Goal: Task Accomplishment & Management: Complete application form

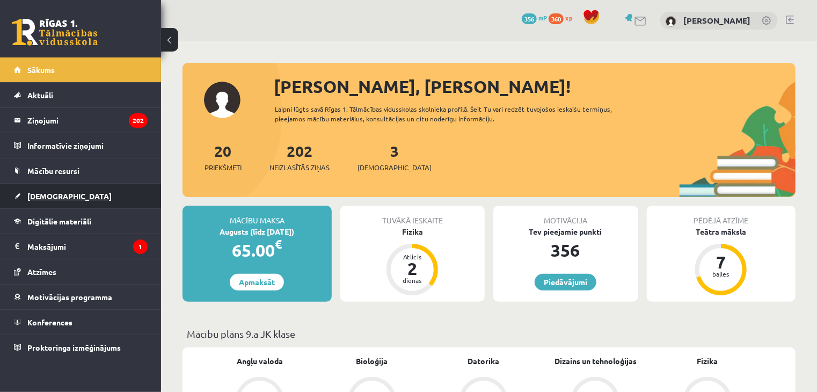
click at [104, 193] on link "[DEMOGRAPHIC_DATA]" at bounding box center [81, 196] width 134 height 25
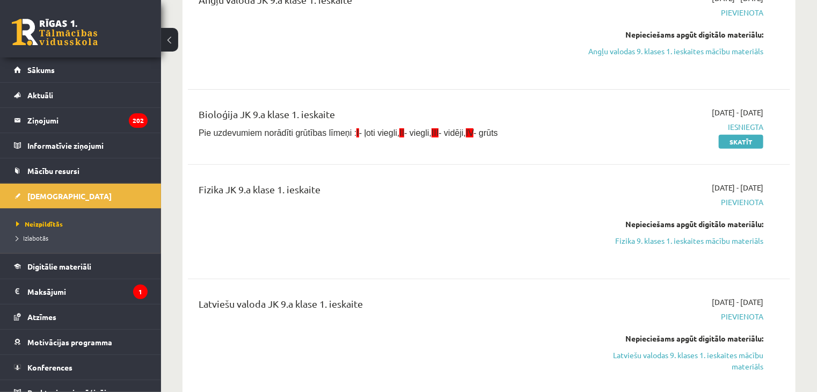
scroll to position [215, 0]
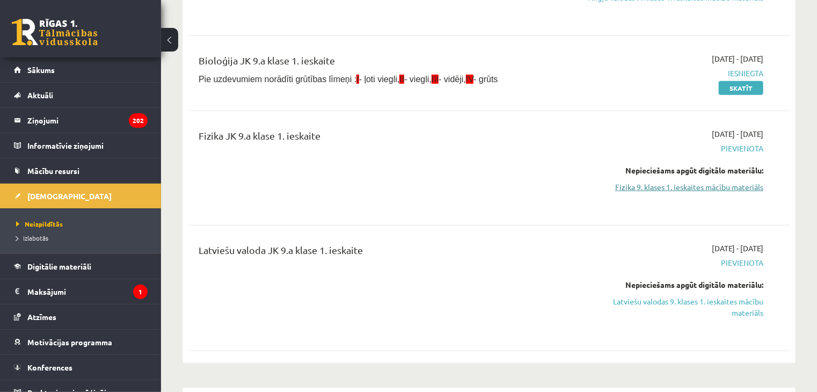
click at [621, 189] on link "Fizika 9. klases 1. ieskaites mācību materiāls" at bounding box center [675, 186] width 178 height 11
click at [642, 187] on link "Fizika 9. klases 1. ieskaites mācību materiāls" at bounding box center [675, 186] width 178 height 11
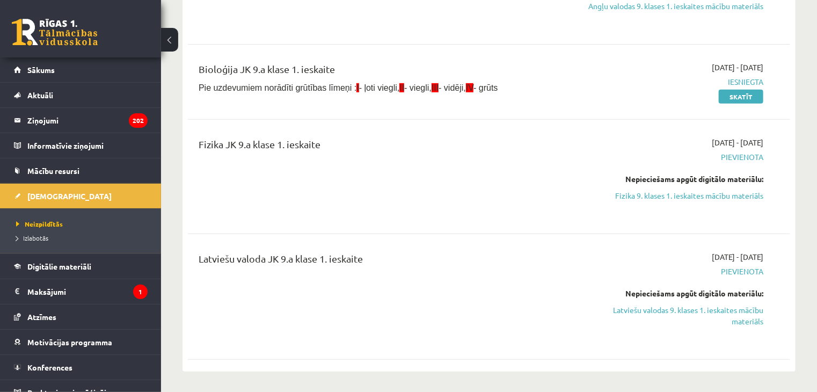
scroll to position [268, 0]
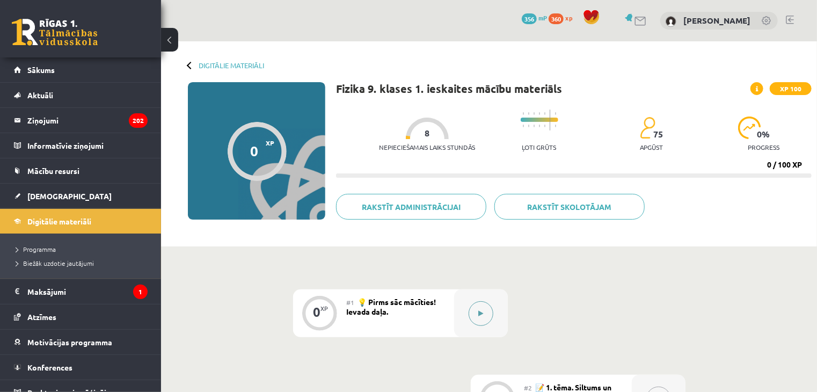
click at [466, 312] on div at bounding box center [481, 313] width 54 height 48
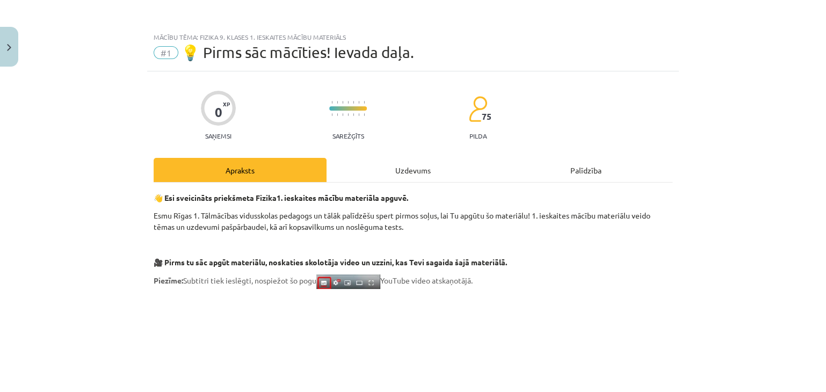
click at [442, 170] on div "Uzdevums" at bounding box center [412, 170] width 173 height 24
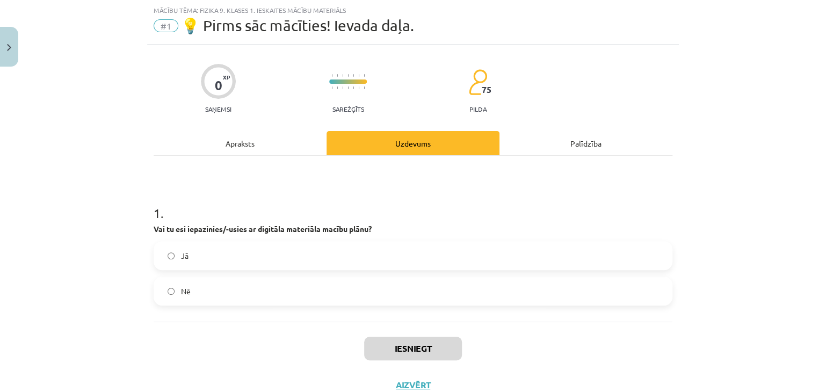
click at [351, 261] on label "Jā" at bounding box center [413, 255] width 516 height 27
click at [444, 347] on button "Iesniegt" at bounding box center [413, 349] width 98 height 24
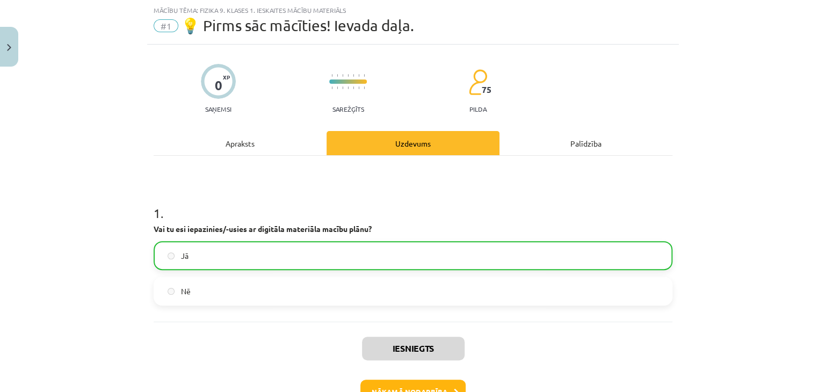
scroll to position [81, 0]
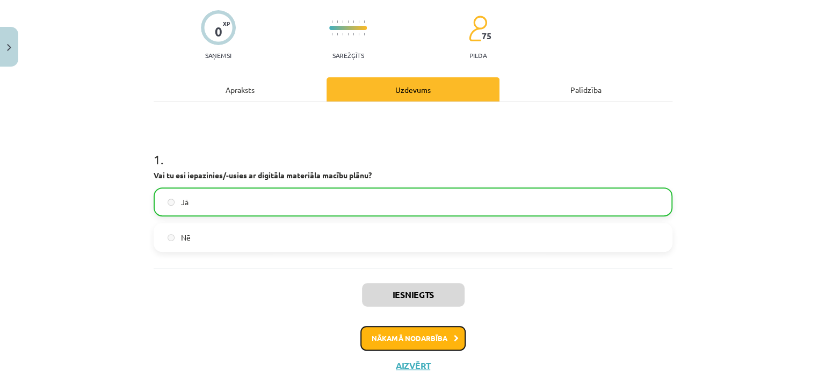
click at [384, 332] on button "Nākamā nodarbība" at bounding box center [412, 338] width 105 height 25
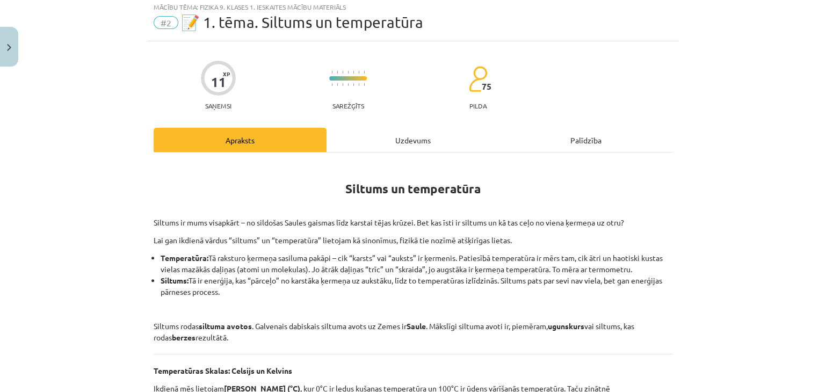
scroll to position [27, 0]
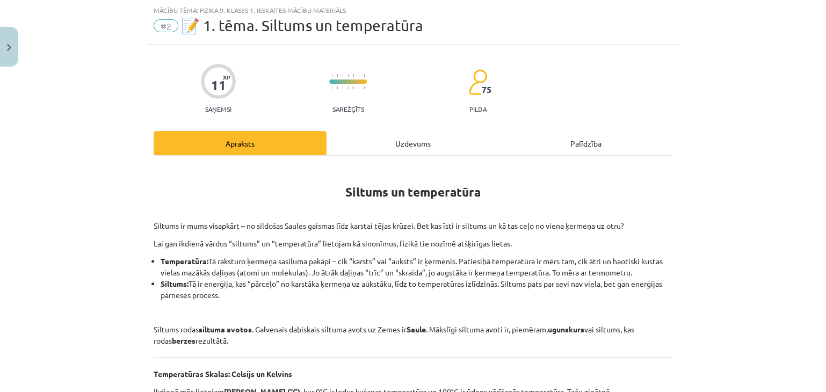
click at [413, 136] on div "Uzdevums" at bounding box center [412, 143] width 173 height 24
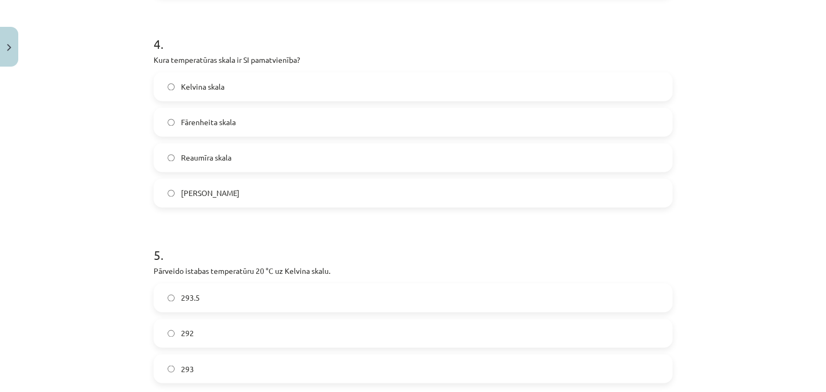
scroll to position [802, 0]
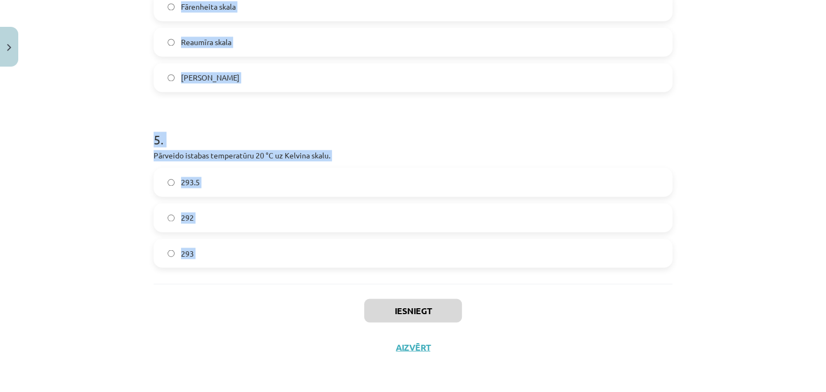
drag, startPoint x: 142, startPoint y: 209, endPoint x: 243, endPoint y: 291, distance: 130.5
click at [243, 291] on div "Mācību tēma: Fizika 9. klases 1. ieskaites mācību materiāls #2 📝 1. tēma. Siltu…" at bounding box center [413, 196] width 826 height 392
copy form "1 . Kas ir galvenais dabiskais siltuma avots uz Zemes? Radiators Berze Ugunskur…"
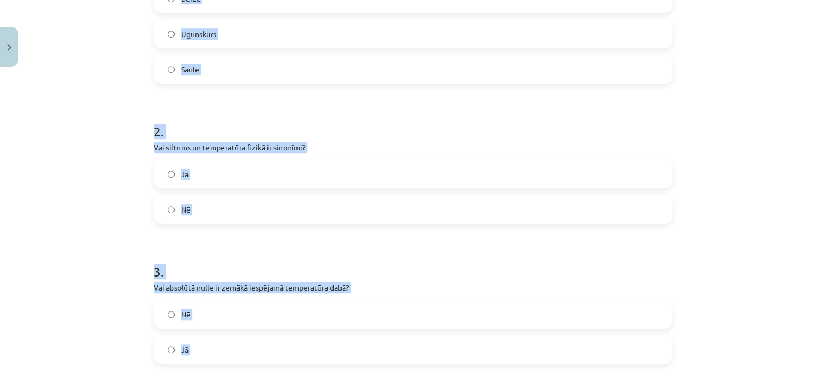
scroll to position [158, 0]
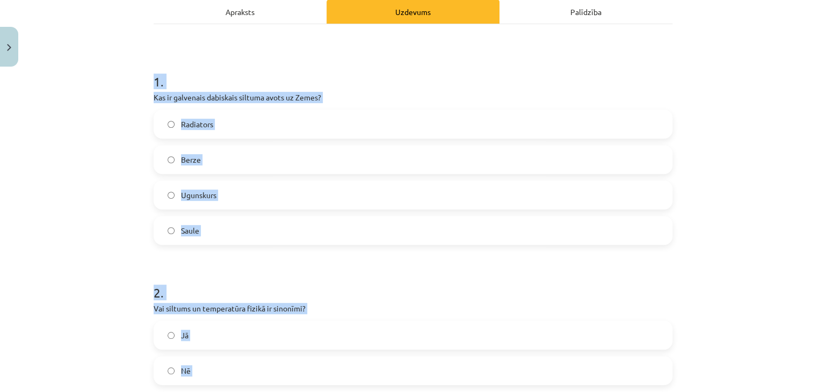
click at [206, 225] on label "Saule" at bounding box center [413, 230] width 516 height 27
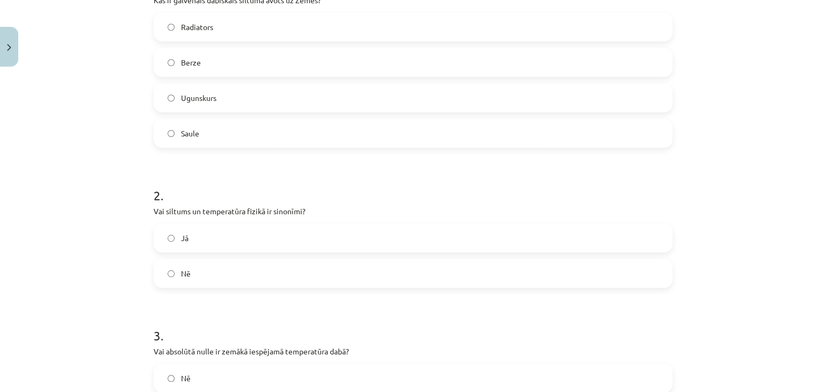
scroll to position [266, 0]
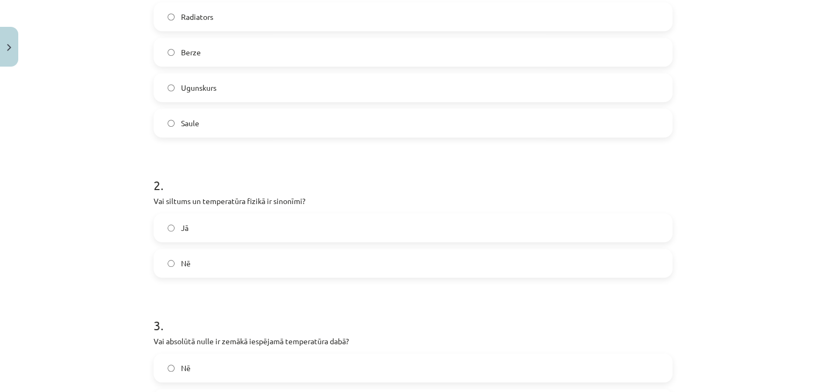
click at [205, 257] on label "Nē" at bounding box center [413, 263] width 516 height 27
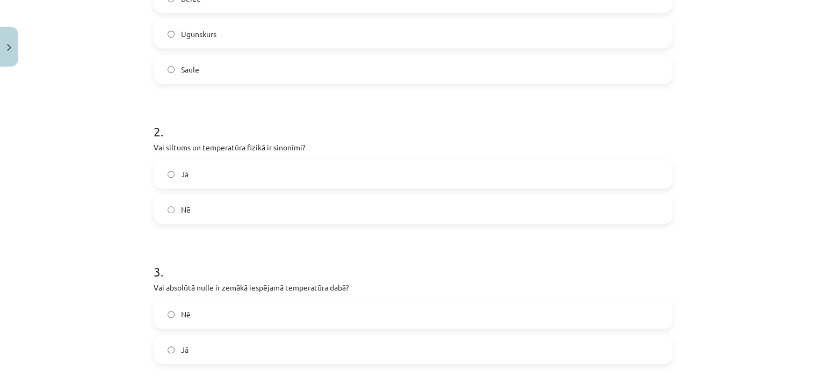
click at [207, 345] on label "Jā" at bounding box center [413, 349] width 516 height 27
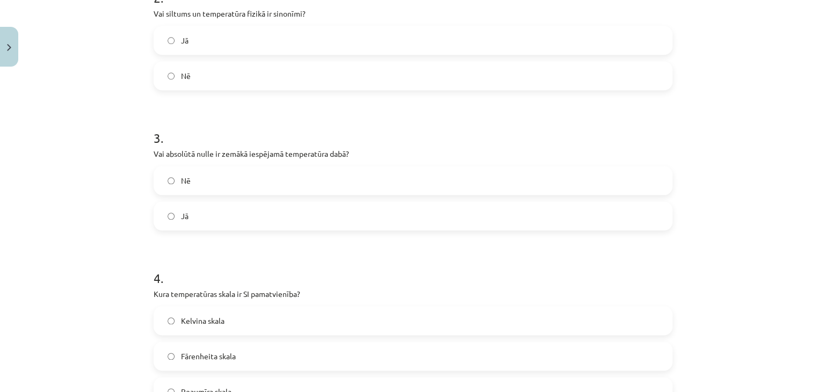
scroll to position [534, 0]
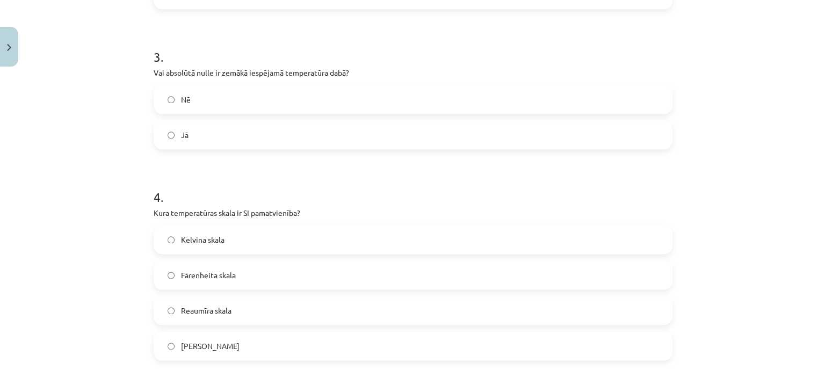
click at [228, 245] on label "Kelvina skala" at bounding box center [413, 239] width 516 height 27
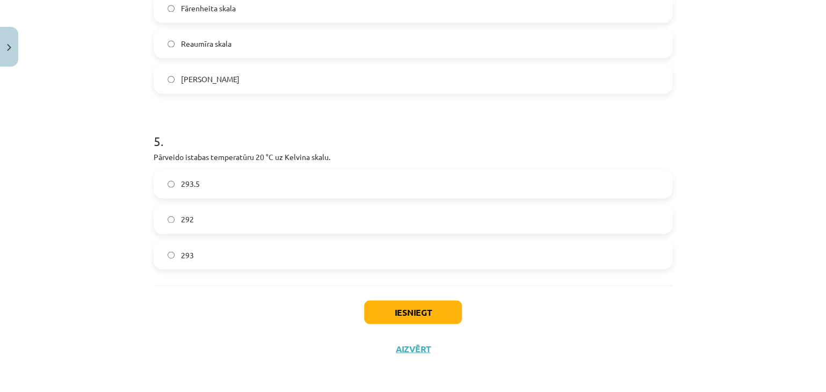
scroll to position [802, 0]
drag, startPoint x: 225, startPoint y: 258, endPoint x: 187, endPoint y: 213, distance: 59.0
click at [222, 258] on label "293" at bounding box center [413, 252] width 516 height 27
click at [427, 305] on button "Iesniegt" at bounding box center [413, 310] width 98 height 24
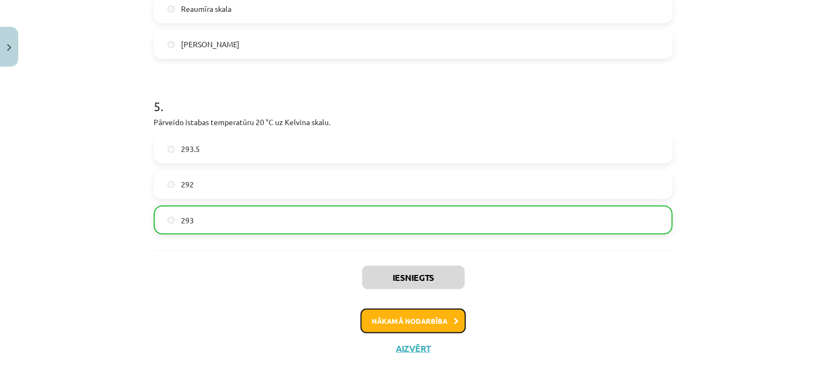
click at [421, 319] on button "Nākamā nodarbība" at bounding box center [412, 320] width 105 height 25
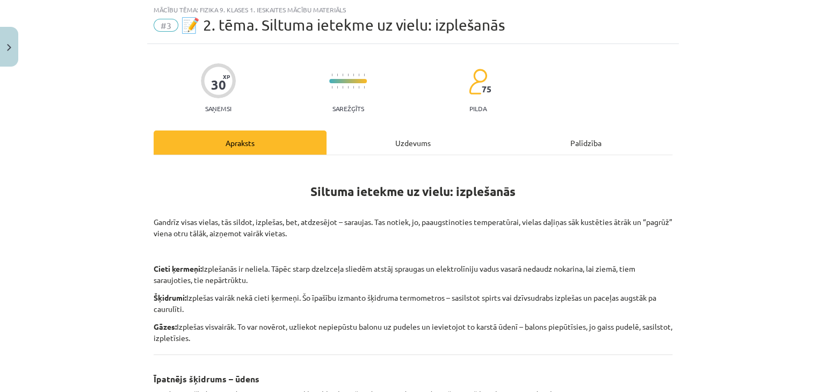
scroll to position [27, 0]
click at [410, 137] on div "Uzdevums" at bounding box center [412, 143] width 173 height 24
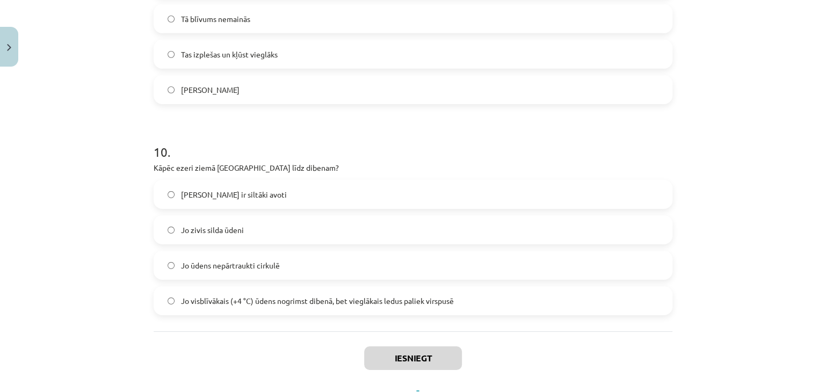
scroll to position [1750, 0]
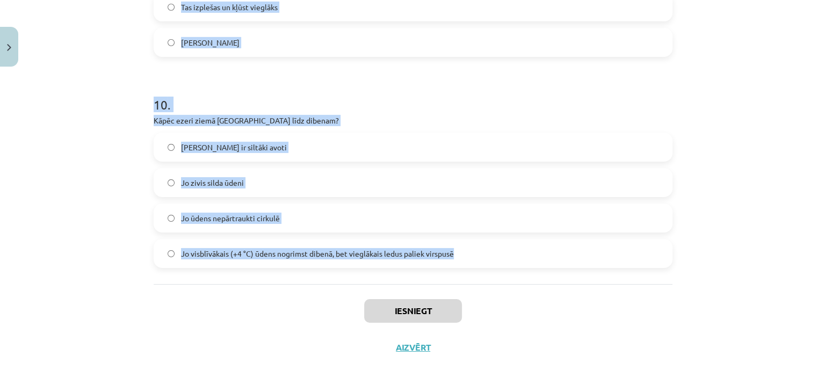
drag, startPoint x: 268, startPoint y: 217, endPoint x: 448, endPoint y: 254, distance: 183.6
click at [471, 264] on div "Mācību tēma: Fizika 9. klases 1. ieskaites mācību materiāls #3 📝 2. tēma. Siltu…" at bounding box center [413, 196] width 826 height 392
copy form "1 . Vai, sildot vielas, tās parasti saraujas? Jā Nē 2 . Vai gāzes, sildot, izpl…"
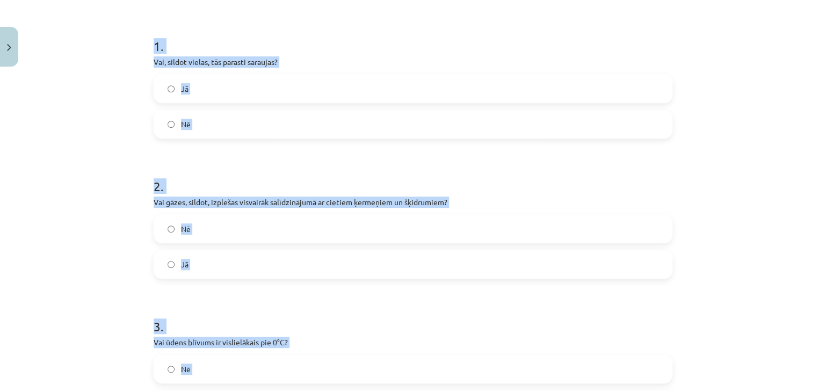
scroll to position [0, 0]
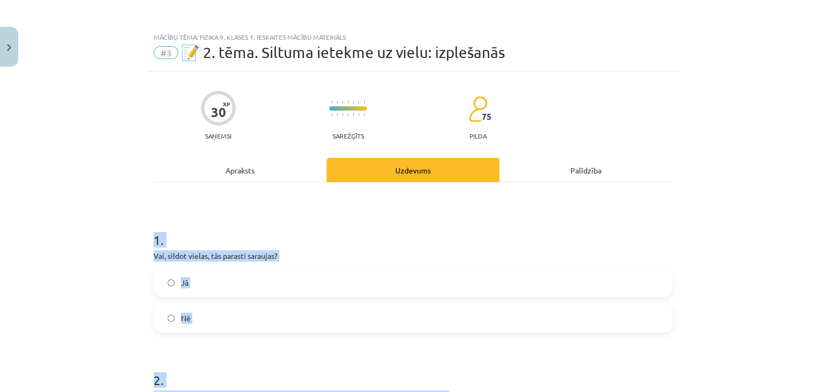
click at [238, 322] on label "Nē" at bounding box center [413, 317] width 516 height 27
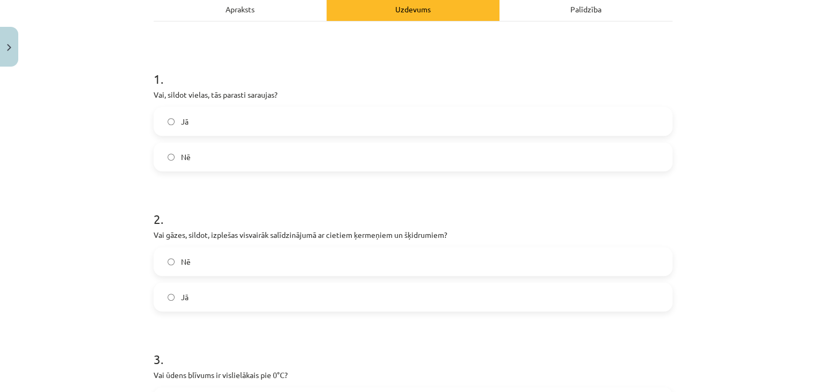
click at [212, 267] on label "Nē" at bounding box center [413, 261] width 516 height 27
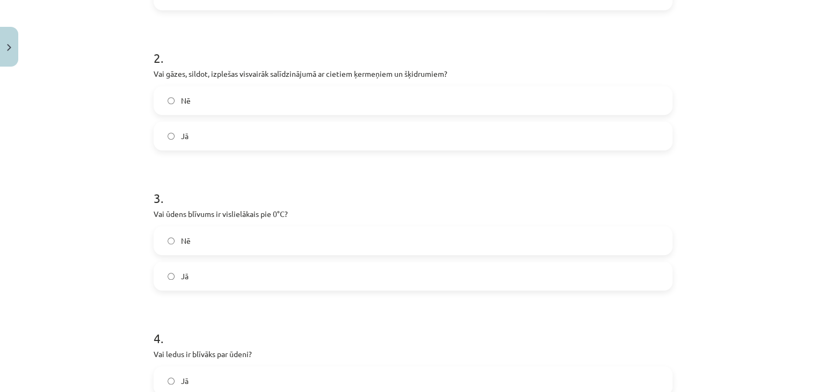
click at [210, 279] on label "Jā" at bounding box center [413, 275] width 516 height 27
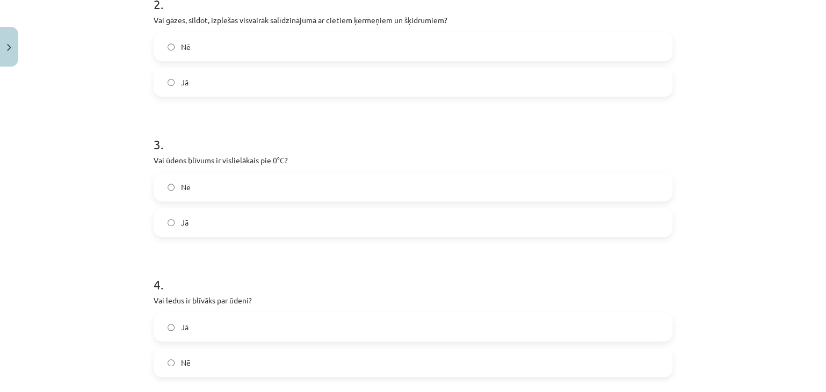
click at [206, 189] on label "Nē" at bounding box center [413, 186] width 516 height 27
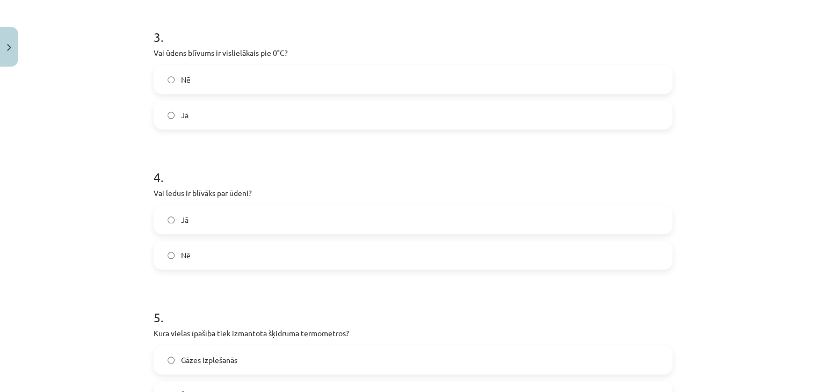
click at [210, 257] on label "Nē" at bounding box center [413, 255] width 516 height 27
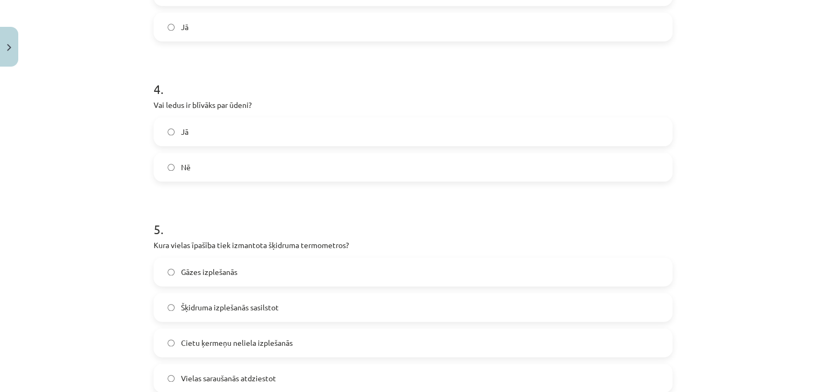
scroll to position [644, 0]
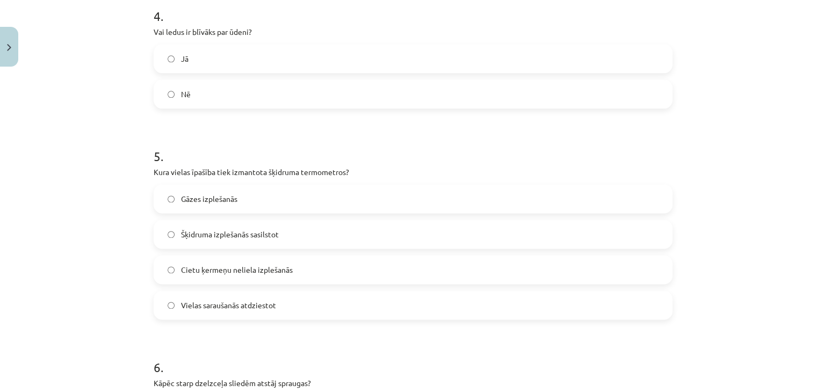
click at [231, 242] on label "Šķidruma izplešanās sasilstot" at bounding box center [413, 234] width 516 height 27
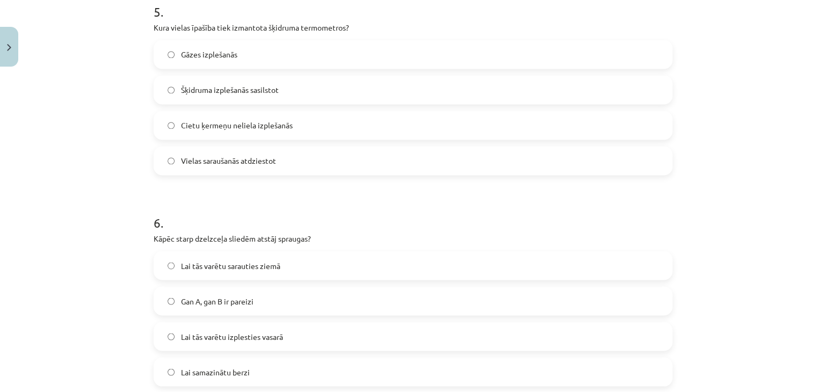
scroll to position [805, 0]
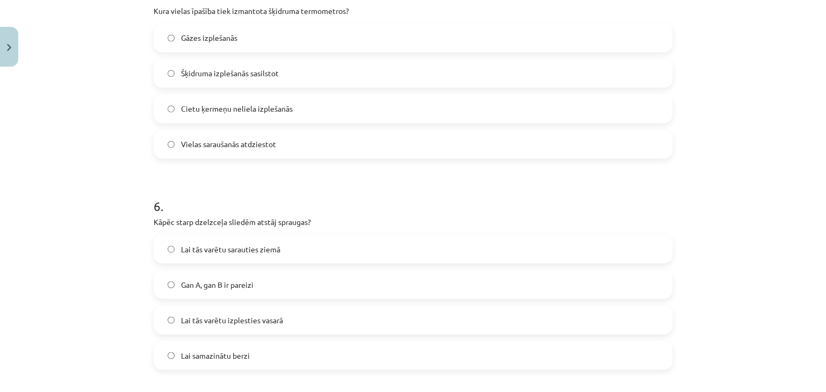
click at [223, 348] on label "Lai samazinātu berzi" at bounding box center [413, 354] width 516 height 27
click at [208, 320] on span "Lai tās varētu izplesties vasarā" at bounding box center [232, 319] width 102 height 11
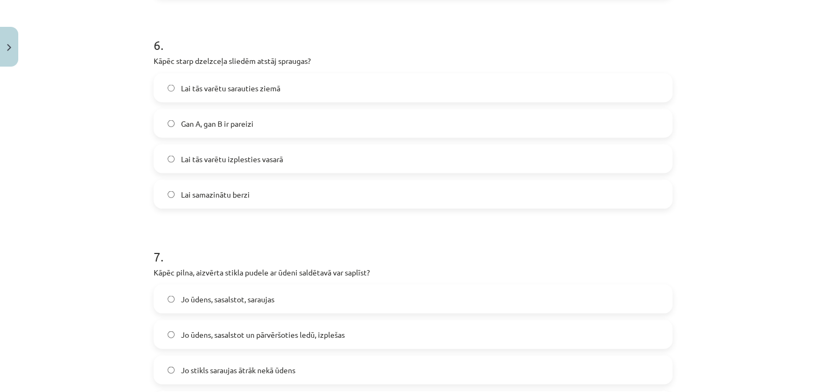
scroll to position [1020, 0]
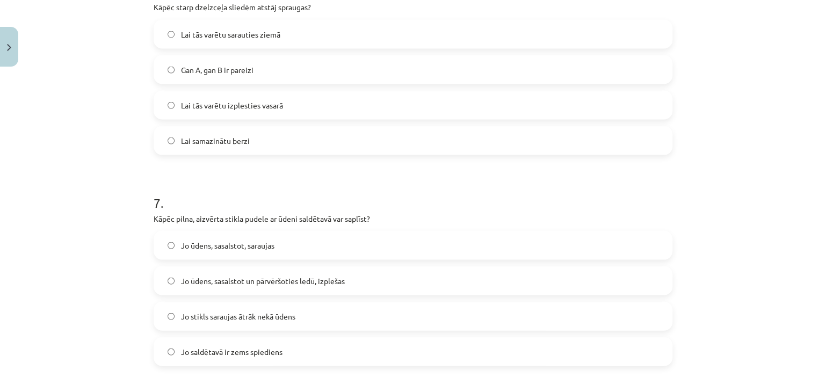
click at [273, 288] on label "Jo ūdens, sasalstot un pārvēršoties ledū, izplešas" at bounding box center [413, 280] width 516 height 27
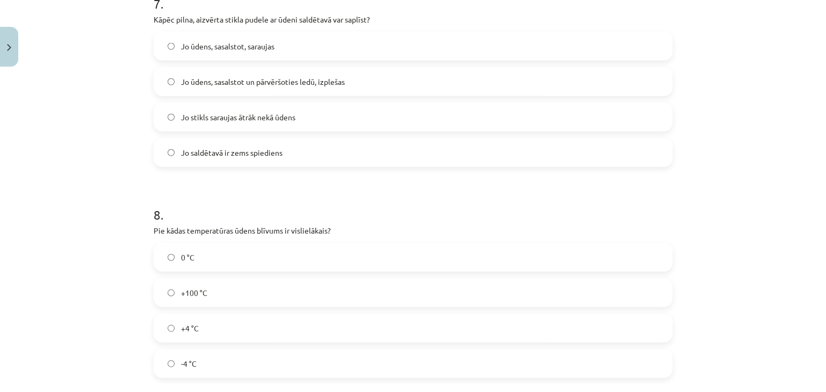
scroll to position [1235, 0]
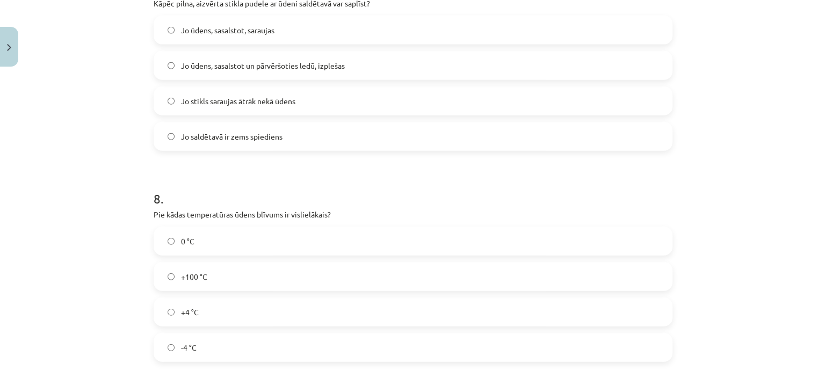
click at [274, 247] on label "0 °C" at bounding box center [413, 241] width 516 height 27
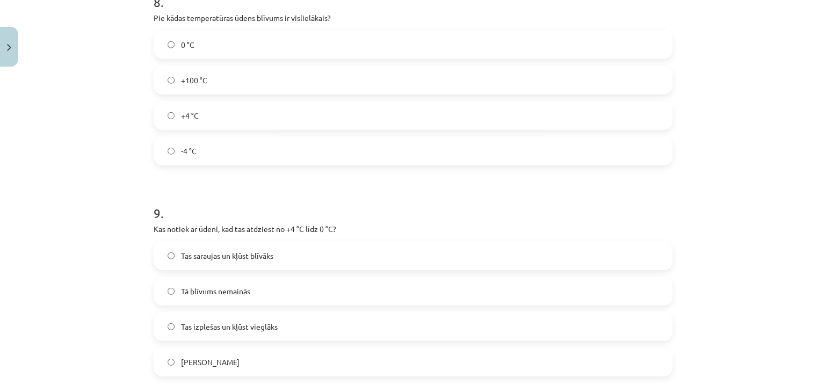
scroll to position [1449, 0]
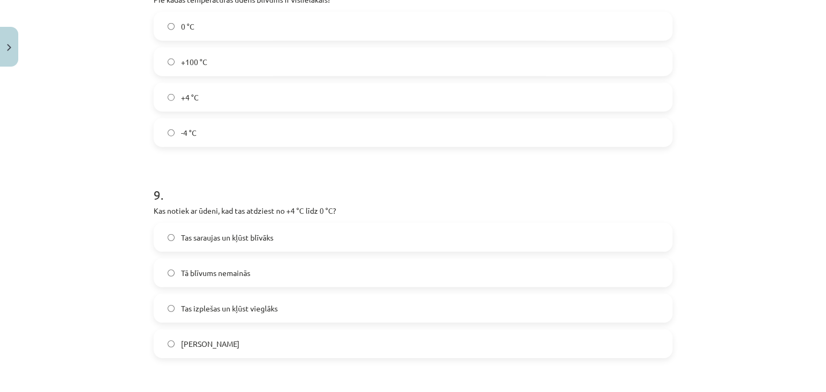
click at [221, 301] on label "Tas izplešas un kļūst vieglāks" at bounding box center [413, 308] width 516 height 27
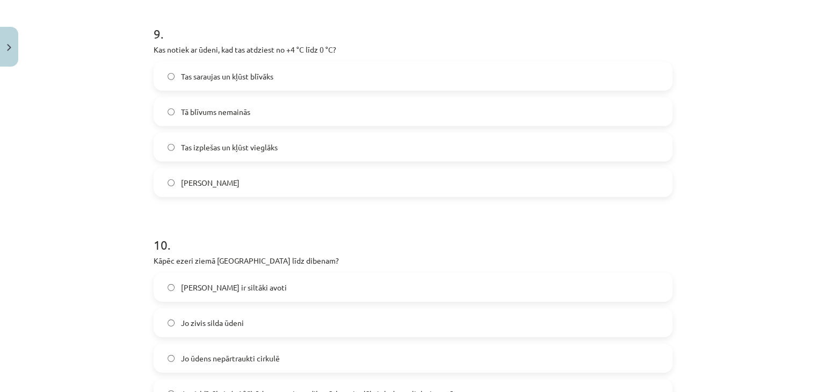
scroll to position [1664, 0]
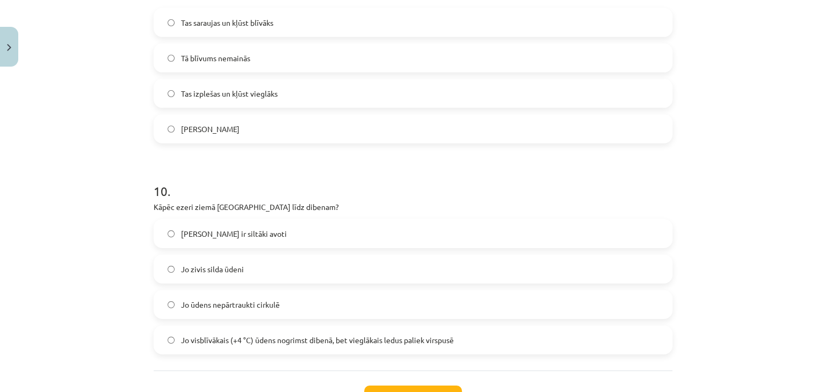
click at [259, 342] on span "Jo visblīvākais (+4 °C) ūdens nogrimst dibenā, bet vieglākais ledus paliek virs…" at bounding box center [317, 339] width 273 height 11
click at [393, 386] on button "Iesniegt" at bounding box center [413, 397] width 98 height 24
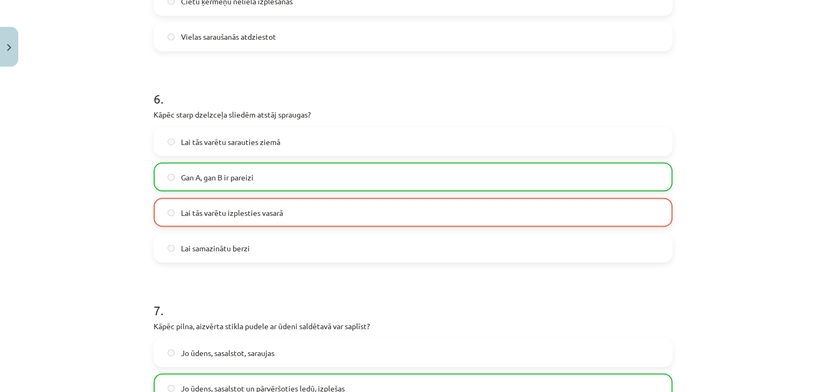
scroll to position [913, 0]
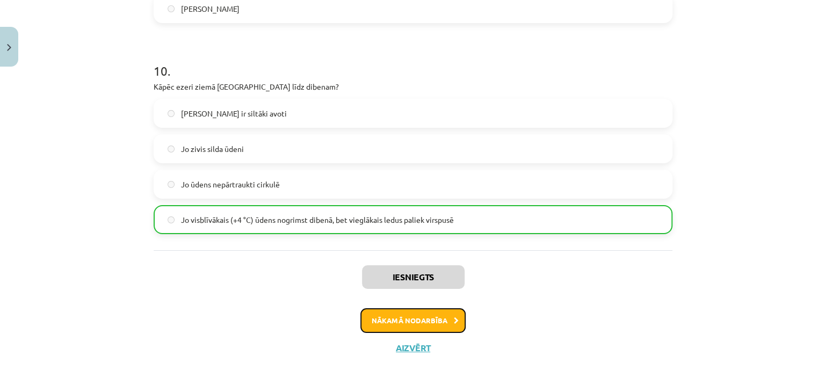
click at [433, 316] on button "Nākamā nodarbība" at bounding box center [412, 320] width 105 height 25
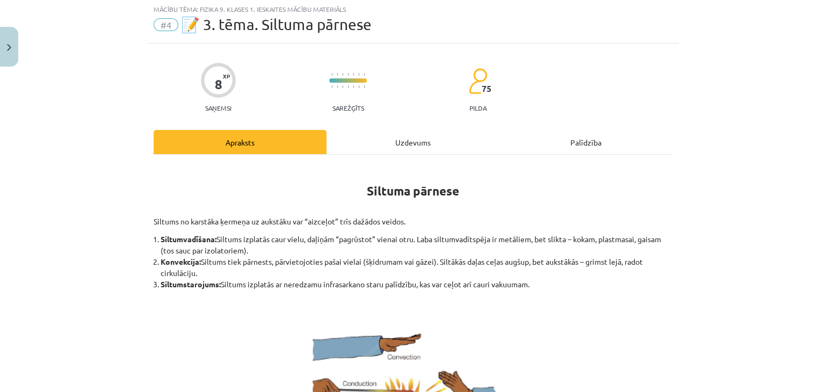
scroll to position [27, 0]
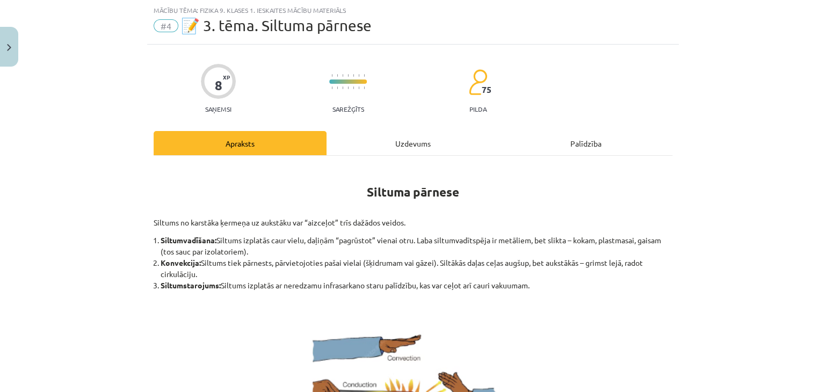
click at [352, 149] on div "Uzdevums" at bounding box center [412, 143] width 173 height 24
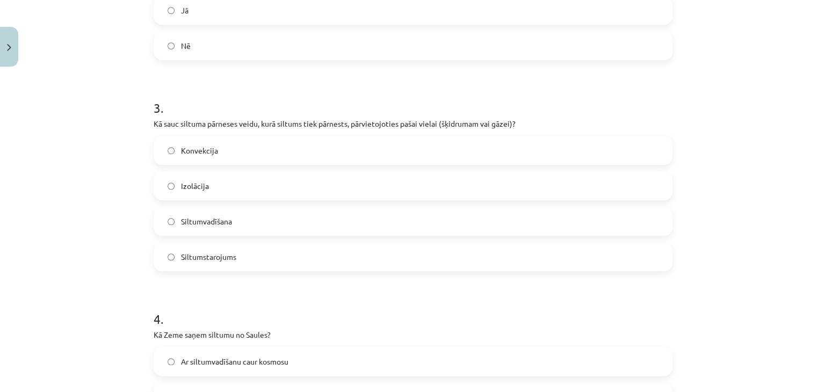
scroll to position [627, 0]
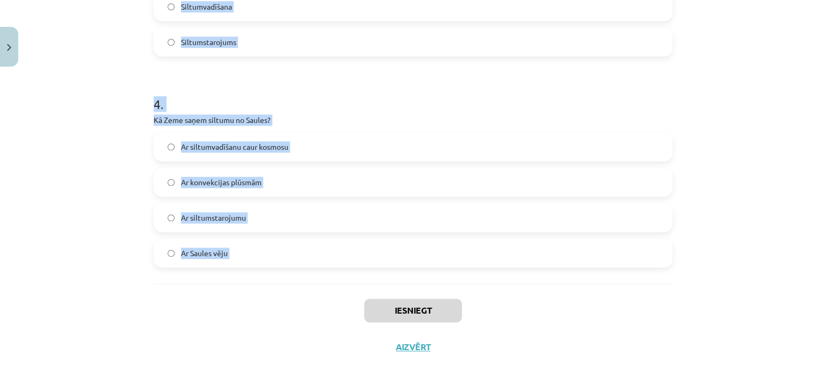
drag, startPoint x: 198, startPoint y: 218, endPoint x: 303, endPoint y: 286, distance: 125.1
click at [303, 286] on div "Mācību tēma: Fizika 9. klases 1. ieskaites mācību materiāls #4 📝 3. tēma. Siltu…" at bounding box center [413, 196] width 826 height 392
click at [303, 286] on div "Iesniegt Aizvērt" at bounding box center [413, 320] width 519 height 75
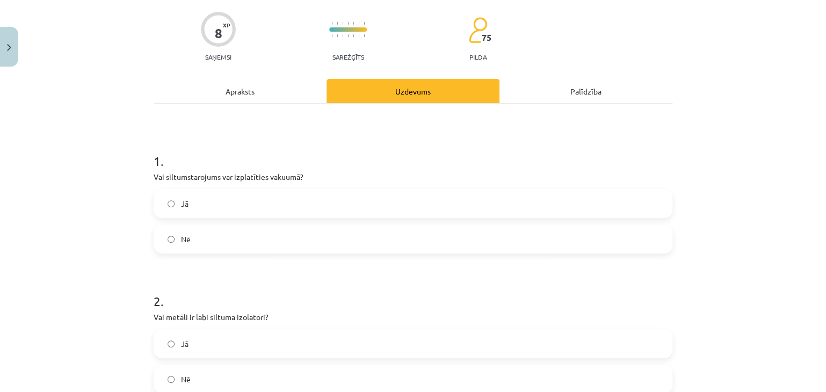
scroll to position [37, 0]
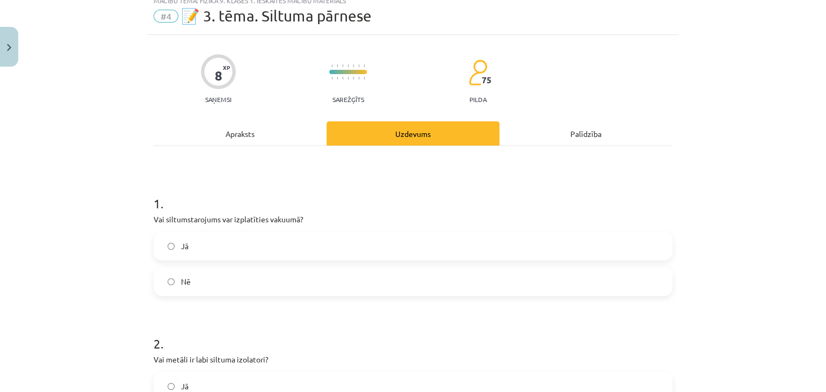
click at [254, 250] on label "Jā" at bounding box center [413, 245] width 516 height 27
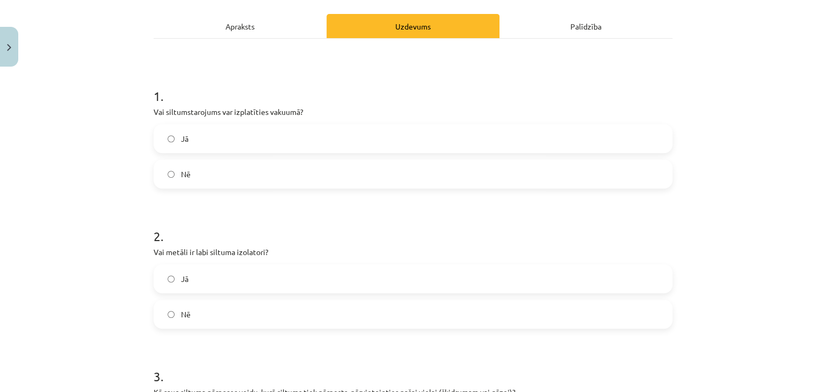
click at [238, 310] on label "Nē" at bounding box center [413, 314] width 516 height 27
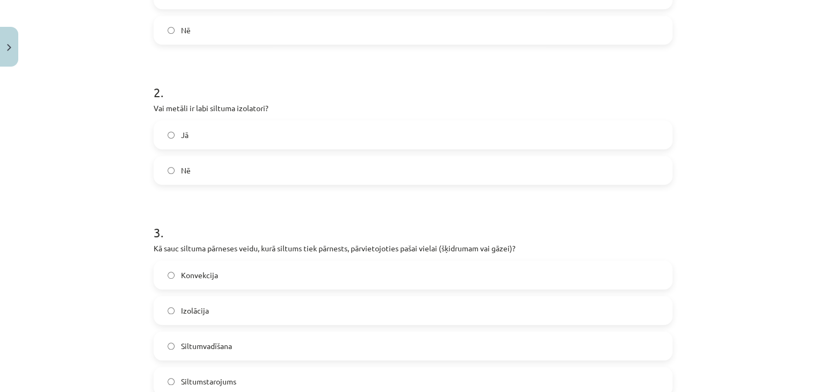
scroll to position [305, 0]
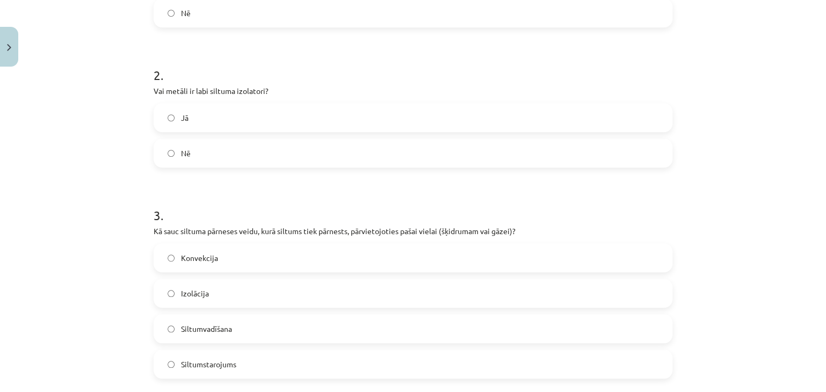
click at [244, 263] on label "Konvekcija" at bounding box center [413, 257] width 516 height 27
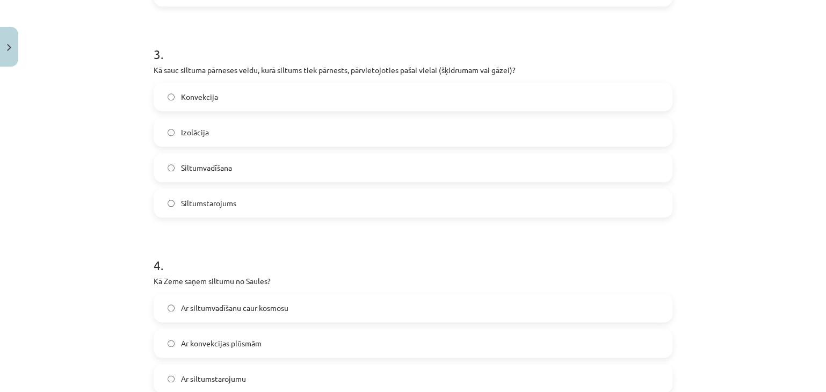
scroll to position [520, 0]
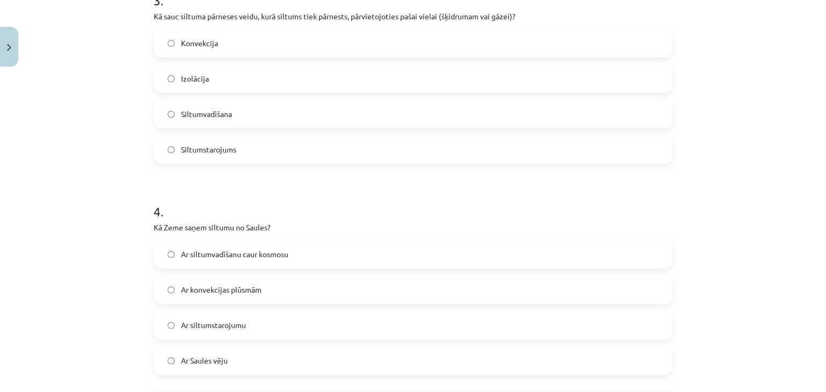
click at [236, 354] on label "Ar Saules vēju" at bounding box center [413, 360] width 516 height 27
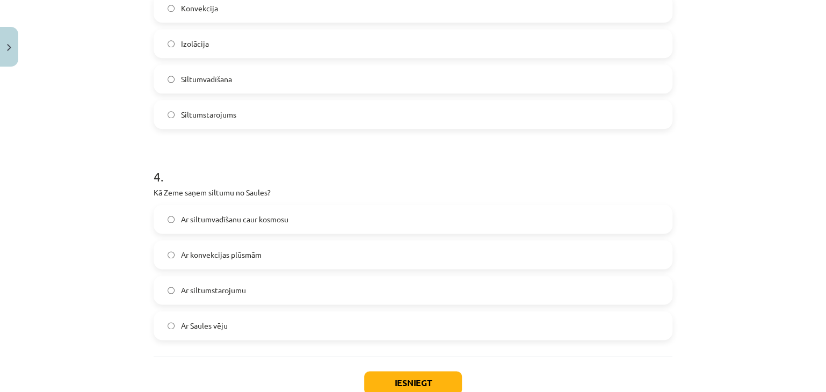
scroll to position [573, 0]
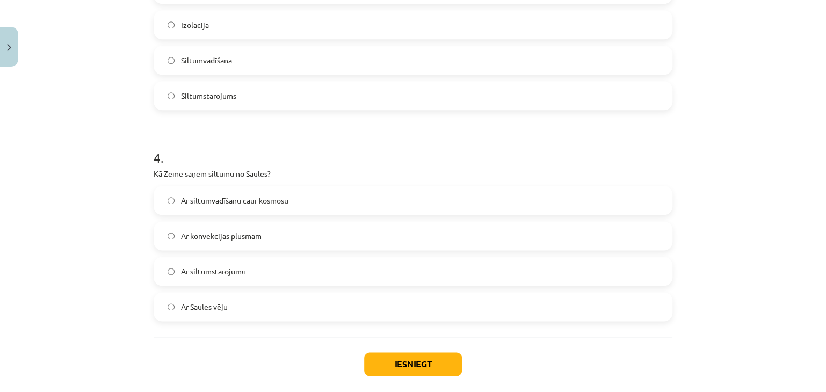
click at [262, 276] on label "Ar siltumstarojumu" at bounding box center [413, 271] width 516 height 27
click at [373, 362] on button "Iesniegt" at bounding box center [413, 364] width 98 height 24
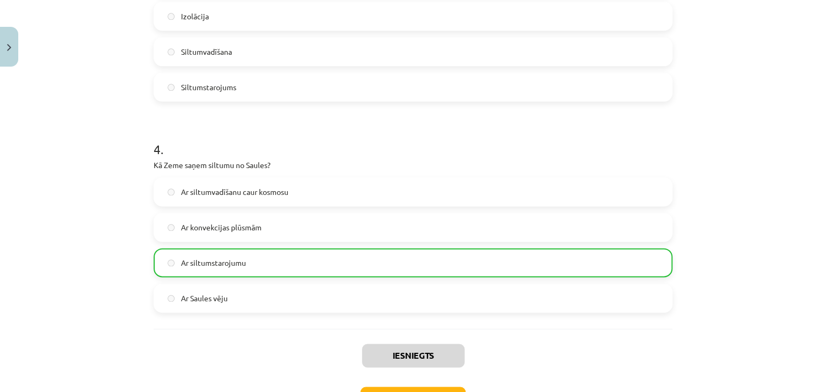
scroll to position [644, 0]
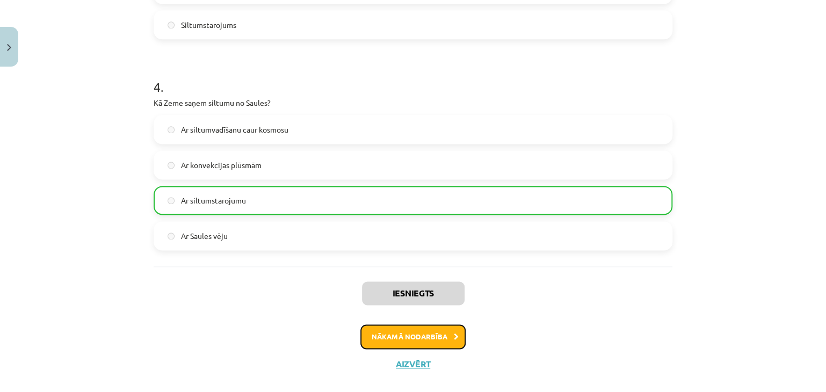
click at [451, 347] on button "Nākamā nodarbība" at bounding box center [412, 336] width 105 height 25
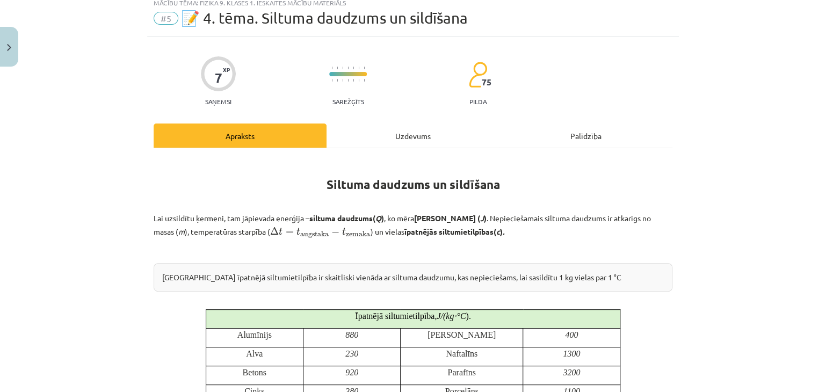
scroll to position [27, 0]
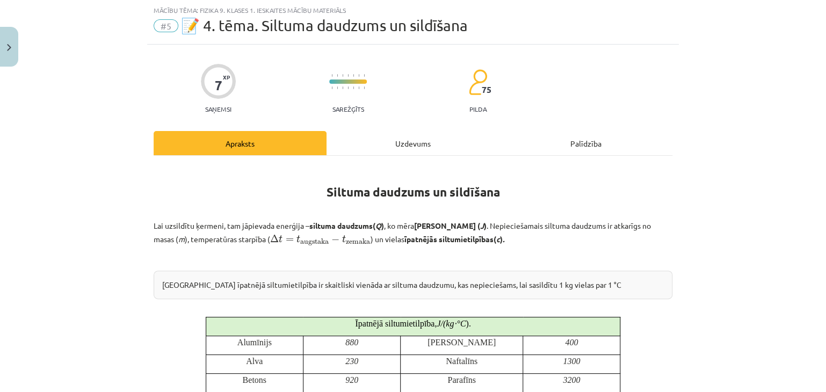
click at [408, 147] on div "Uzdevums" at bounding box center [412, 143] width 173 height 24
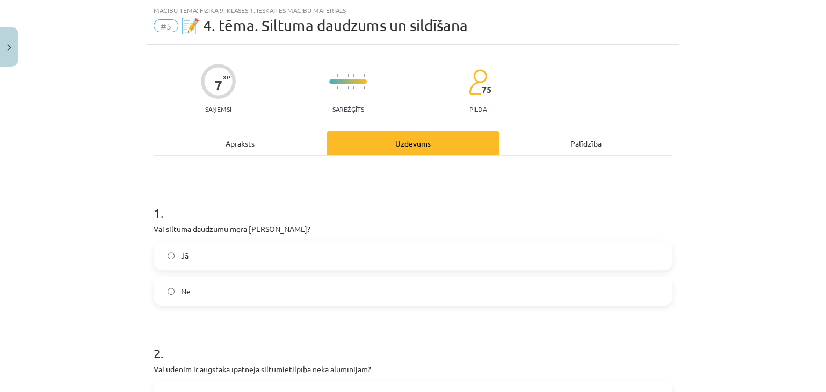
click at [278, 290] on label "Nē" at bounding box center [413, 291] width 516 height 27
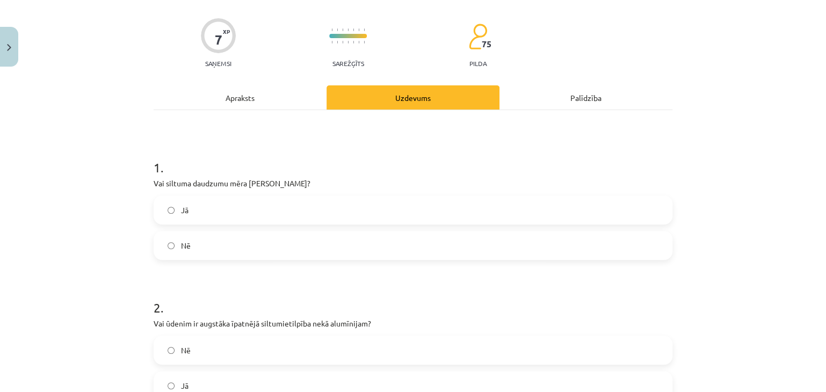
scroll to position [134, 0]
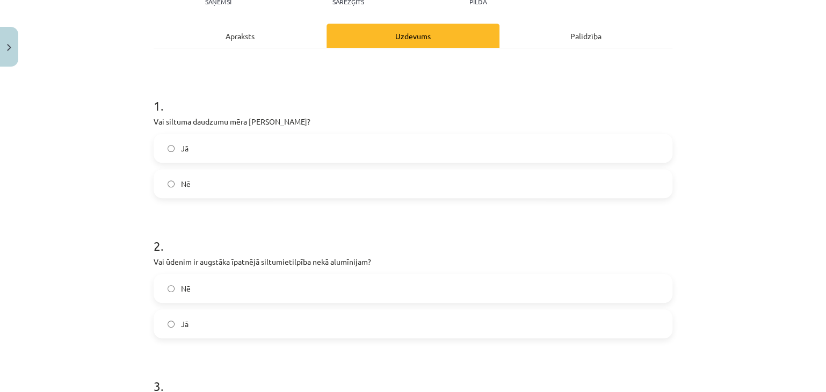
click at [226, 322] on label "Jā" at bounding box center [413, 323] width 516 height 27
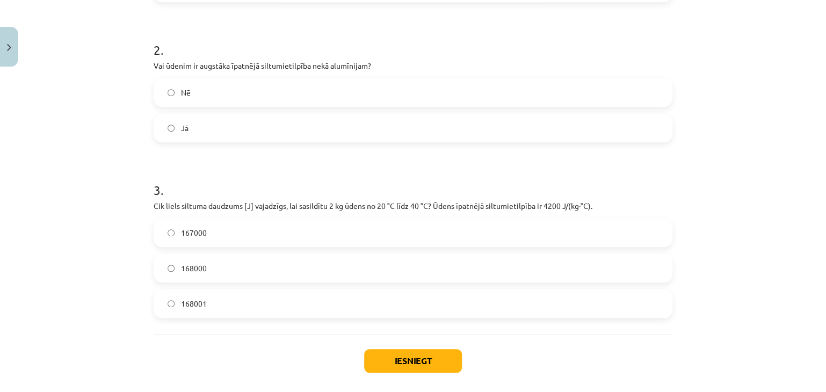
scroll to position [349, 0]
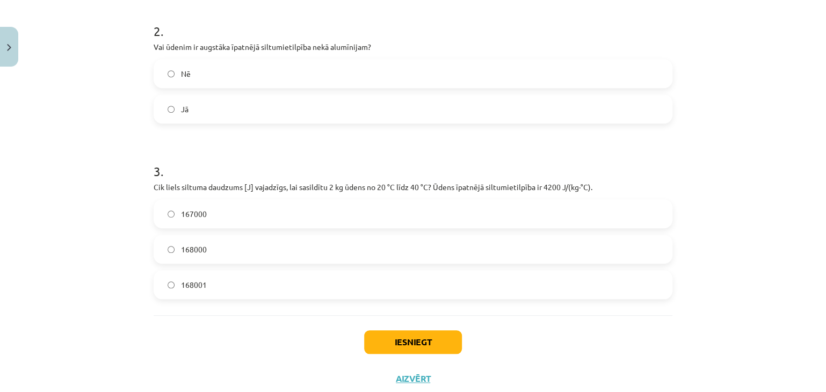
click at [227, 289] on label "168001" at bounding box center [413, 284] width 516 height 27
click at [381, 331] on button "Iesniegt" at bounding box center [413, 342] width 98 height 24
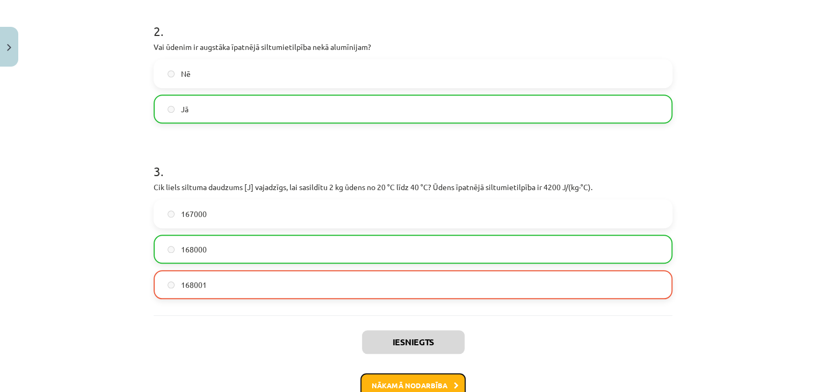
click at [412, 375] on button "Nākamā nodarbība" at bounding box center [412, 385] width 105 height 25
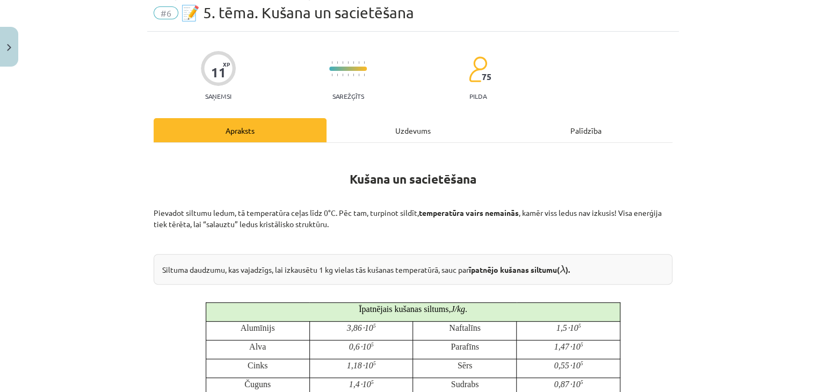
scroll to position [27, 0]
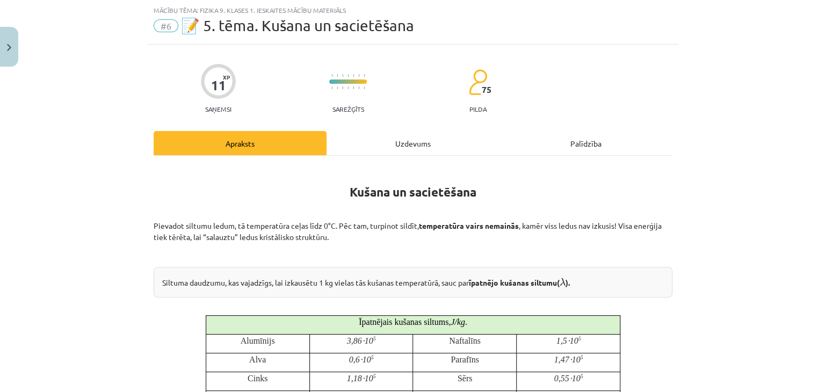
click at [351, 138] on div "Uzdevums" at bounding box center [412, 143] width 173 height 24
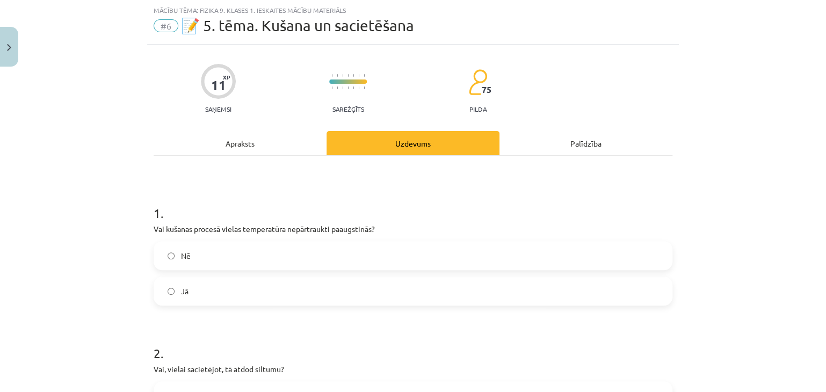
click at [202, 284] on label "Jā" at bounding box center [413, 291] width 516 height 27
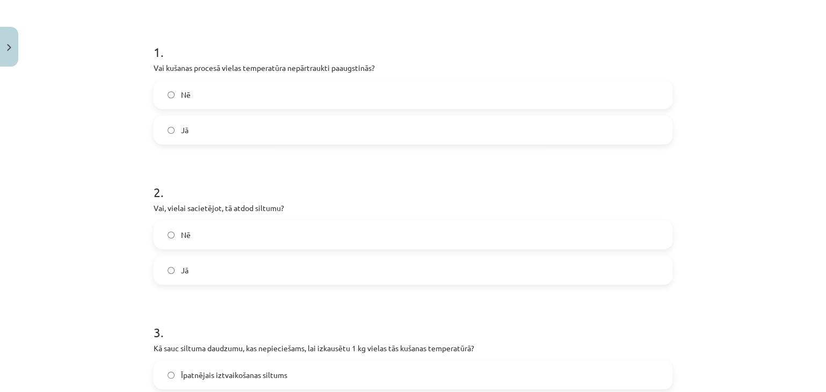
click at [204, 269] on label "Jā" at bounding box center [413, 270] width 516 height 27
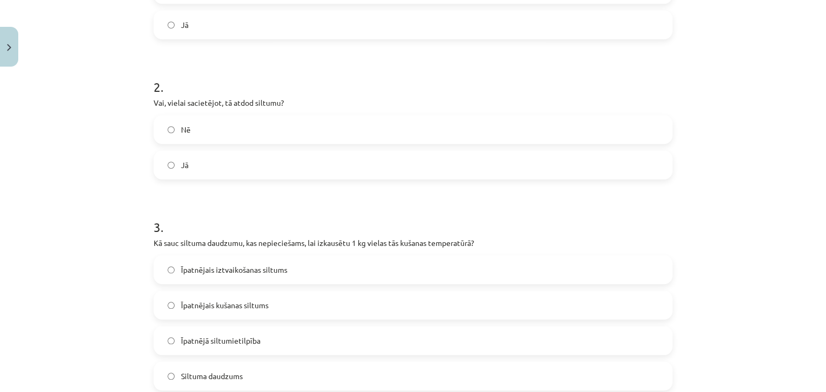
scroll to position [295, 0]
click at [214, 299] on span "Īpatnējais kušanas siltums" at bounding box center [224, 302] width 87 height 11
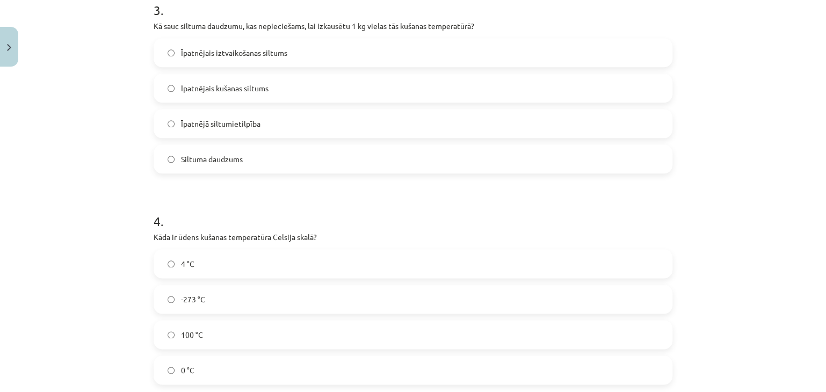
scroll to position [564, 0]
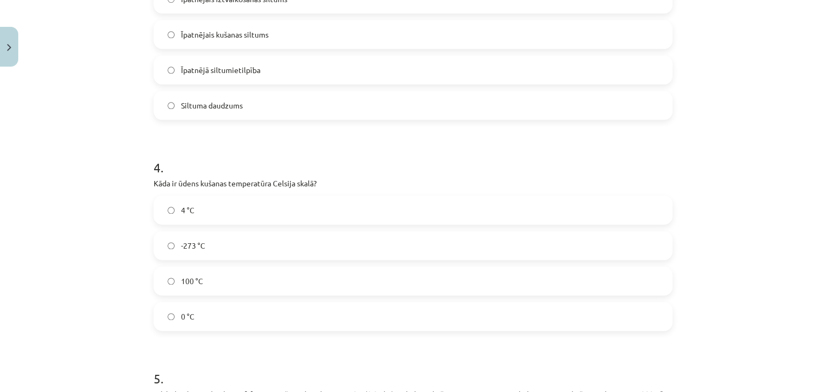
click at [209, 208] on label "4 °C" at bounding box center [413, 209] width 516 height 27
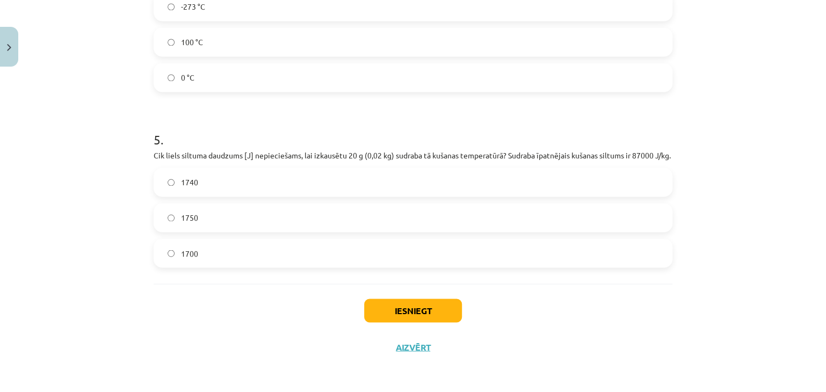
scroll to position [814, 0]
click at [206, 250] on label "1700" at bounding box center [413, 252] width 516 height 27
drag, startPoint x: 314, startPoint y: 174, endPoint x: 312, endPoint y: 187, distance: 13.0
click at [313, 181] on label "1740" at bounding box center [413, 182] width 516 height 27
click at [367, 306] on button "Iesniegt" at bounding box center [413, 310] width 98 height 24
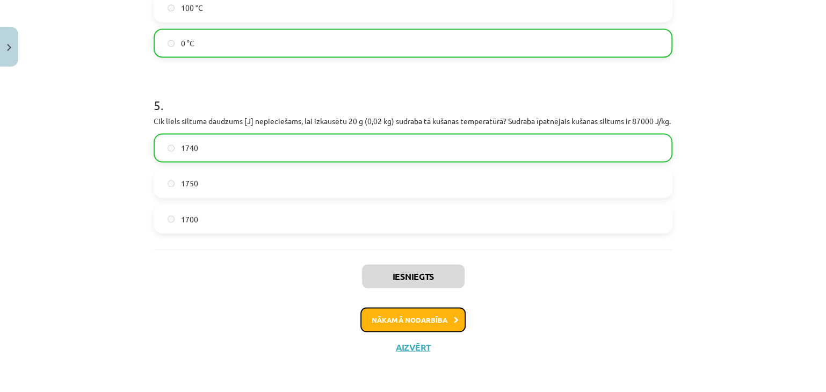
click at [402, 316] on button "Nākamā nodarbība" at bounding box center [412, 319] width 105 height 25
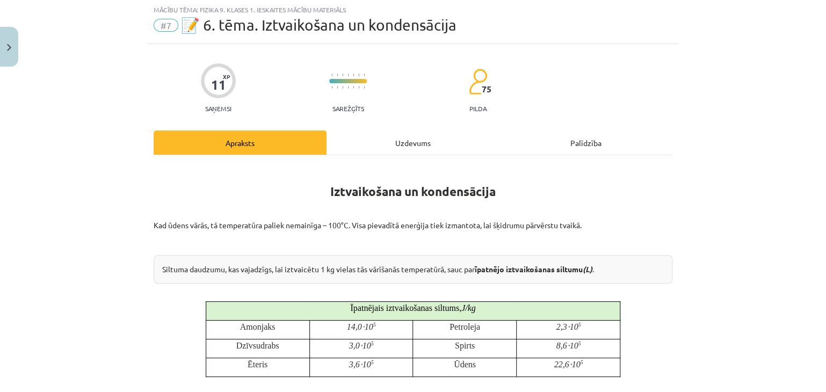
scroll to position [27, 0]
click at [366, 150] on div "Uzdevums" at bounding box center [412, 143] width 173 height 24
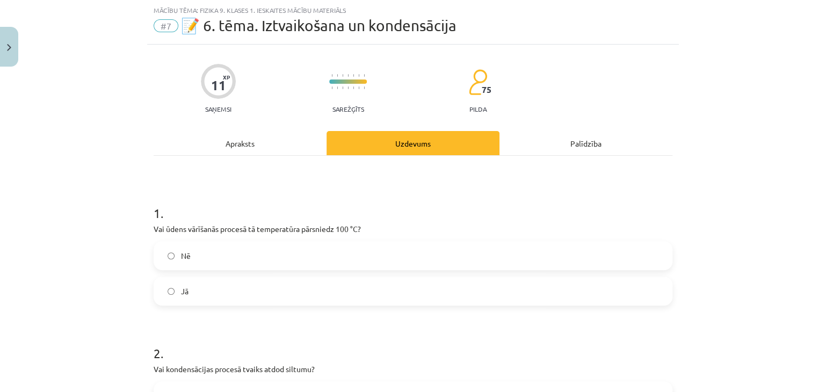
click at [197, 284] on label "Jā" at bounding box center [413, 291] width 516 height 27
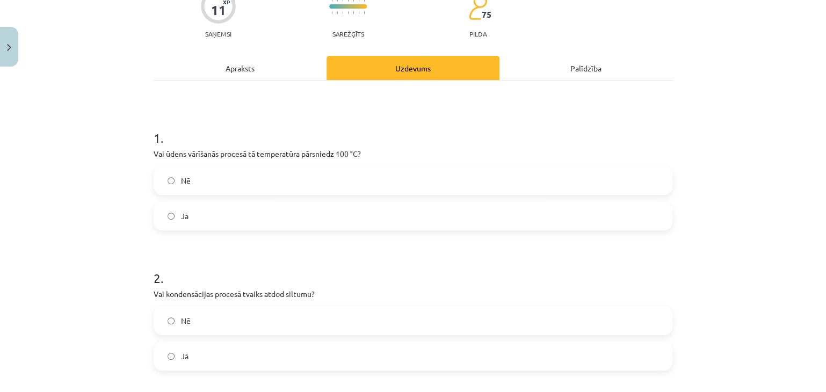
scroll to position [134, 0]
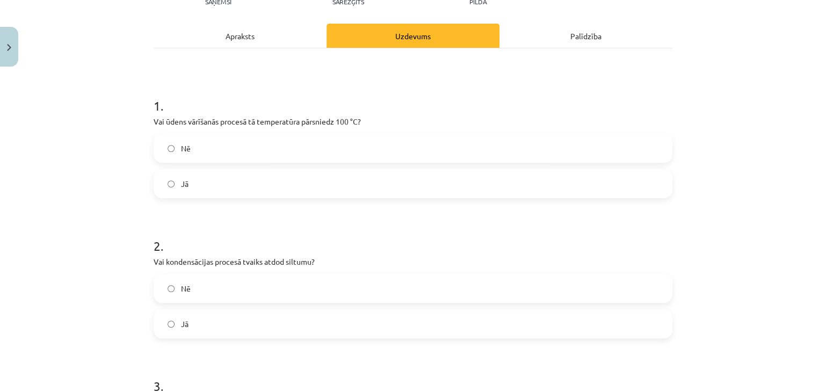
click at [197, 284] on label "Nē" at bounding box center [413, 288] width 516 height 27
click at [203, 324] on label "Jā" at bounding box center [413, 323] width 516 height 27
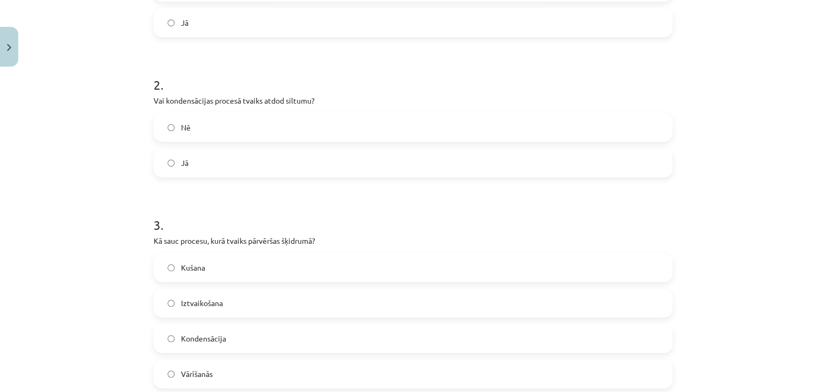
scroll to position [349, 0]
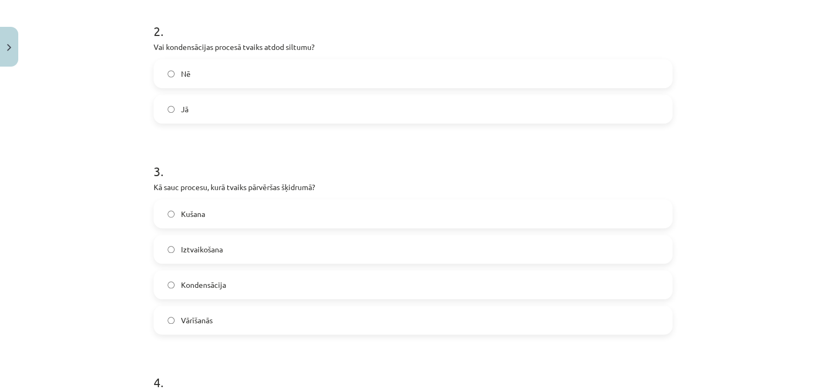
click at [225, 253] on label "Iztvaikošana" at bounding box center [413, 249] width 516 height 27
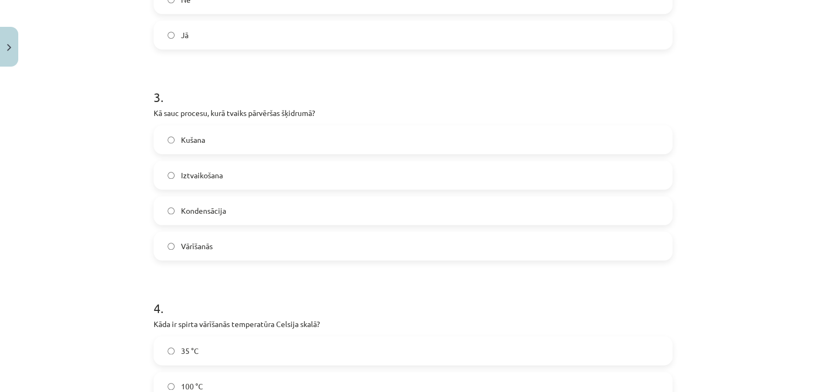
scroll to position [456, 0]
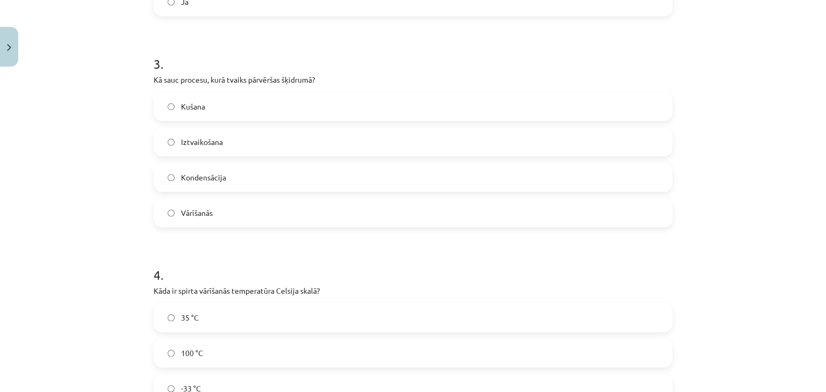
click at [216, 185] on label "Kondensācija" at bounding box center [413, 177] width 516 height 27
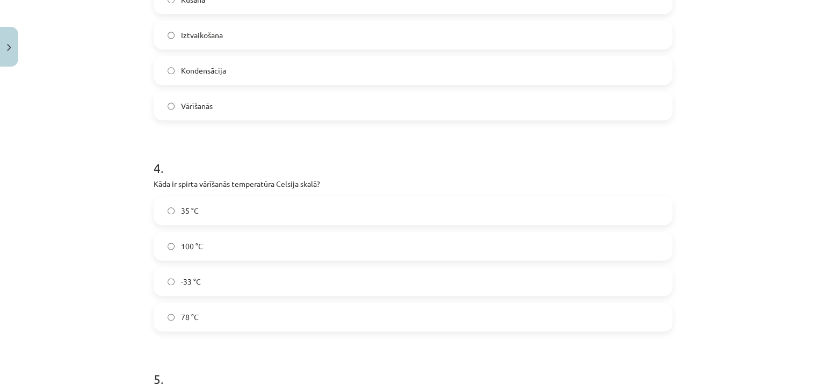
scroll to position [564, 0]
click at [186, 311] on span "78 °C" at bounding box center [190, 316] width 18 height 11
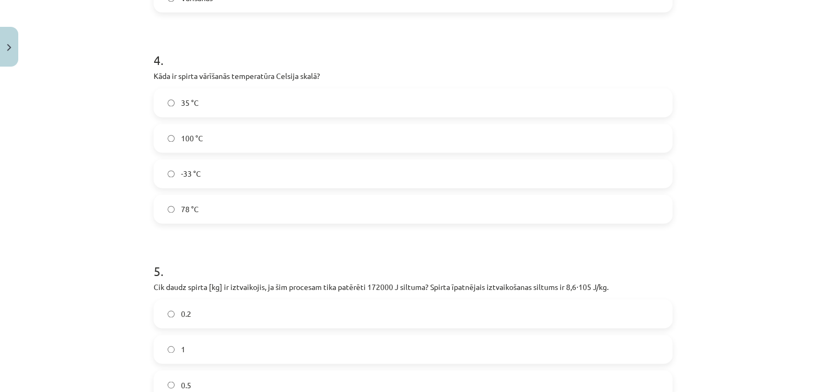
scroll to position [725, 0]
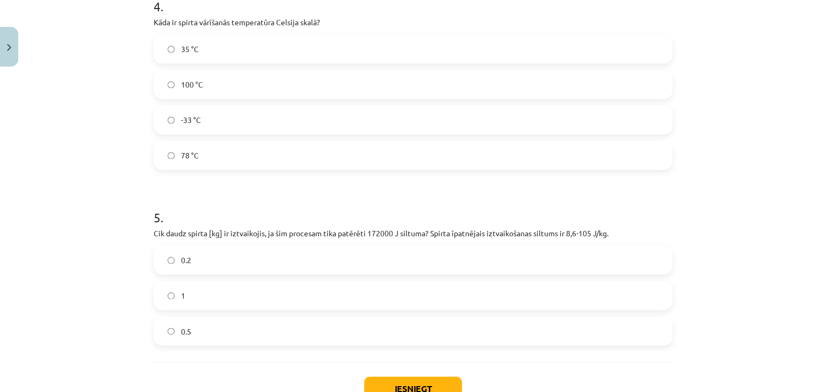
click at [210, 261] on label "0.2" at bounding box center [413, 259] width 516 height 27
click at [246, 332] on label "0.5" at bounding box center [413, 330] width 516 height 27
click at [385, 378] on button "Iesniegt" at bounding box center [413, 388] width 98 height 24
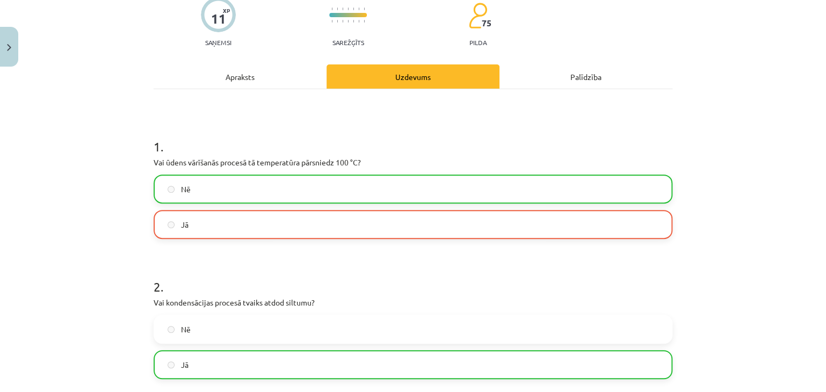
scroll to position [0, 0]
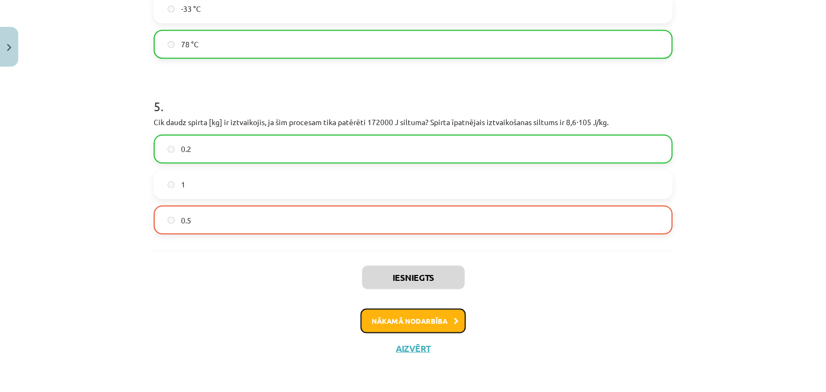
click at [398, 310] on button "Nākamā nodarbība" at bounding box center [412, 320] width 105 height 25
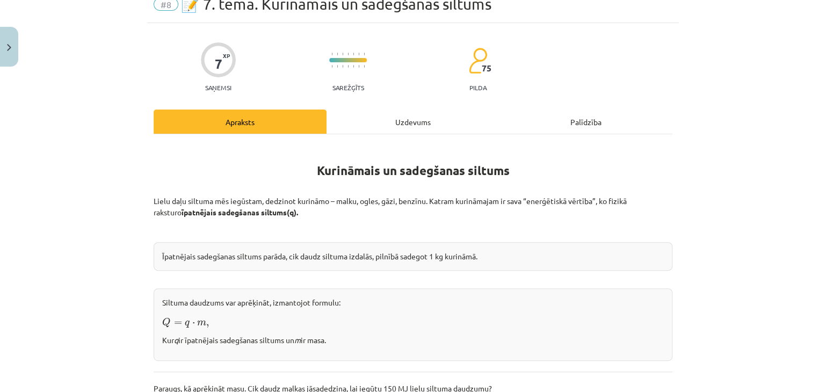
scroll to position [27, 0]
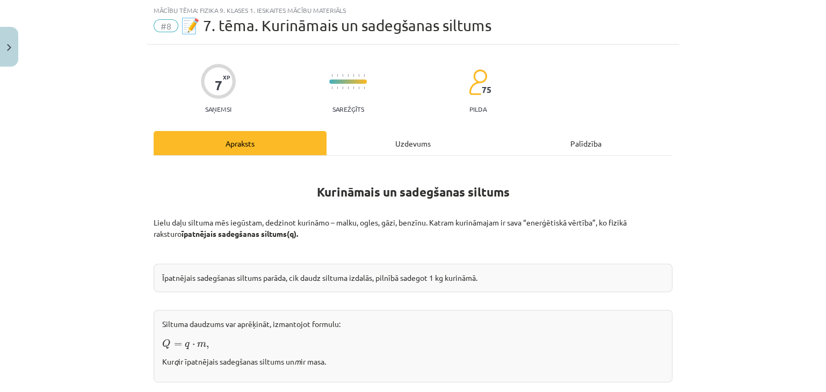
click at [371, 140] on div "Uzdevums" at bounding box center [412, 143] width 173 height 24
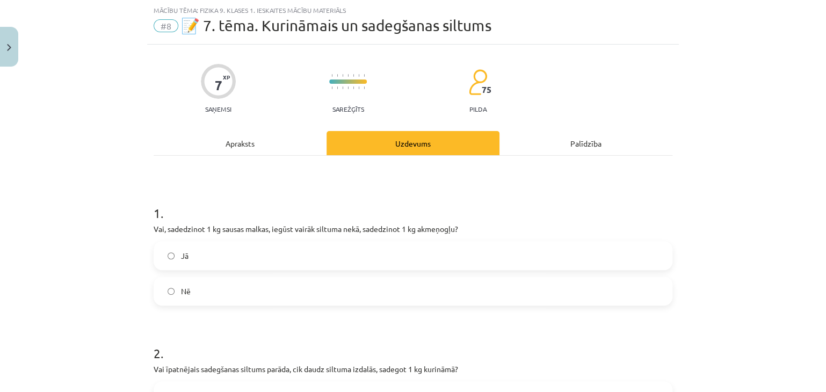
click at [271, 264] on label "Jā" at bounding box center [413, 255] width 516 height 27
click at [268, 296] on label "Nē" at bounding box center [413, 291] width 516 height 27
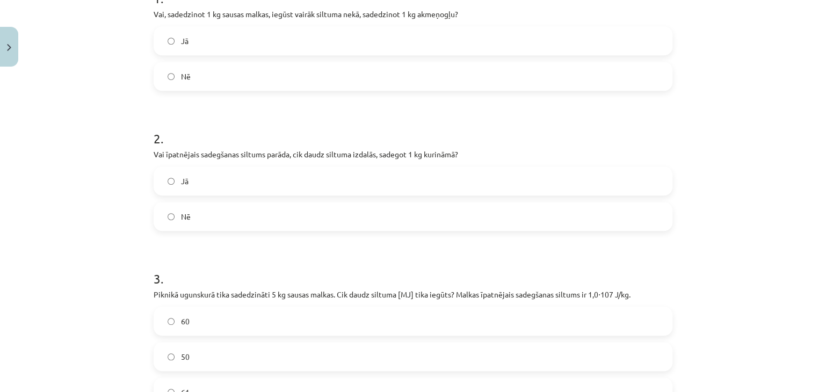
click at [220, 189] on label "Jā" at bounding box center [413, 180] width 516 height 27
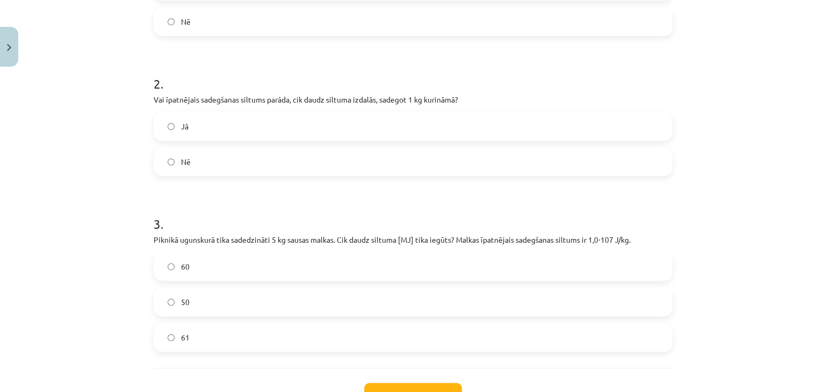
scroll to position [349, 0]
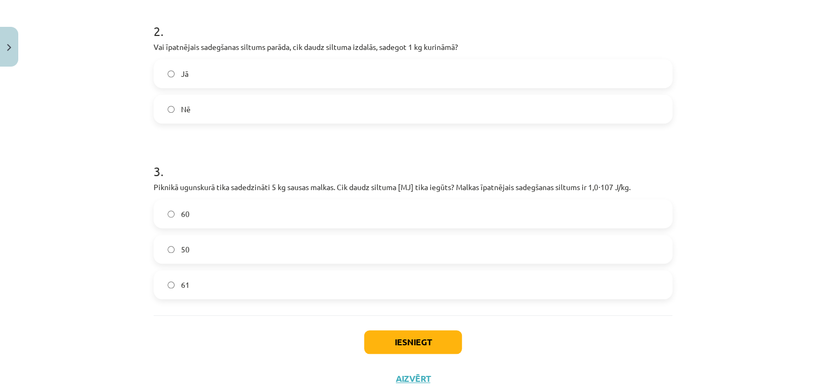
click at [214, 262] on div "50" at bounding box center [413, 249] width 519 height 29
click at [218, 280] on label "61" at bounding box center [413, 284] width 516 height 27
click at [382, 342] on button "Iesniegt" at bounding box center [413, 342] width 98 height 24
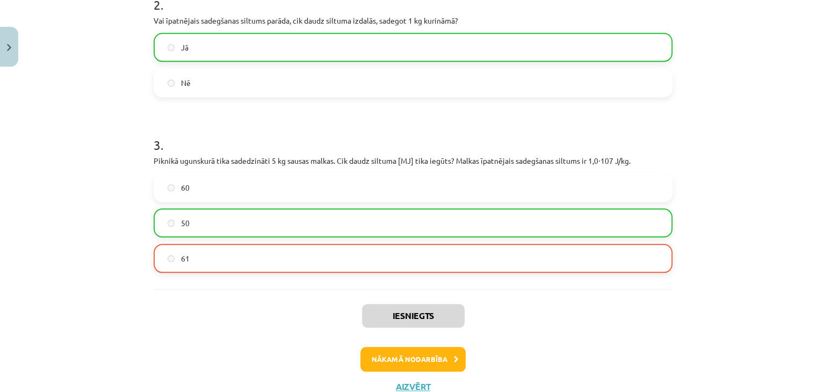
scroll to position [376, 0]
click at [389, 370] on div "Iesniegts Nākamā nodarbība Aizvērt" at bounding box center [413, 343] width 519 height 110
click at [388, 360] on button "Nākamā nodarbība" at bounding box center [412, 358] width 105 height 25
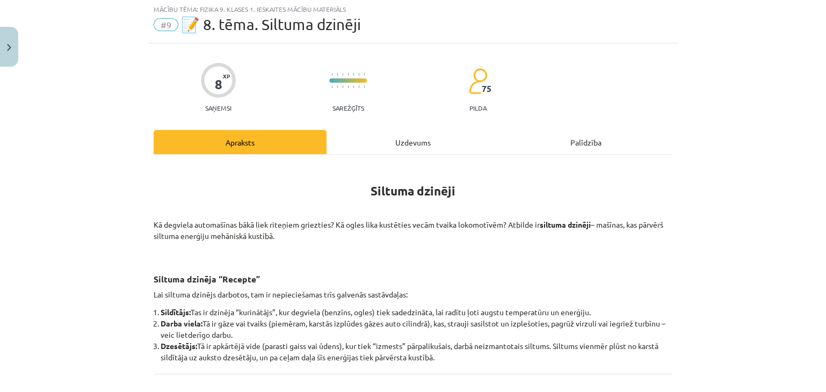
scroll to position [27, 0]
click at [333, 148] on div "Uzdevums" at bounding box center [412, 143] width 173 height 24
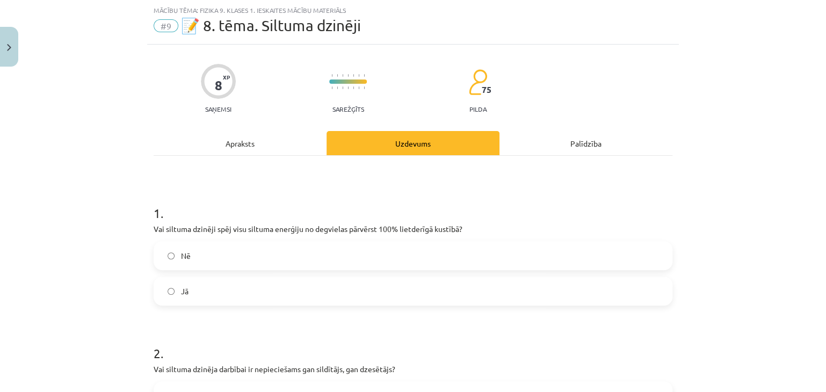
click at [293, 271] on div "Nē Jā" at bounding box center [413, 273] width 519 height 64
click at [295, 266] on label "Nē" at bounding box center [413, 255] width 516 height 27
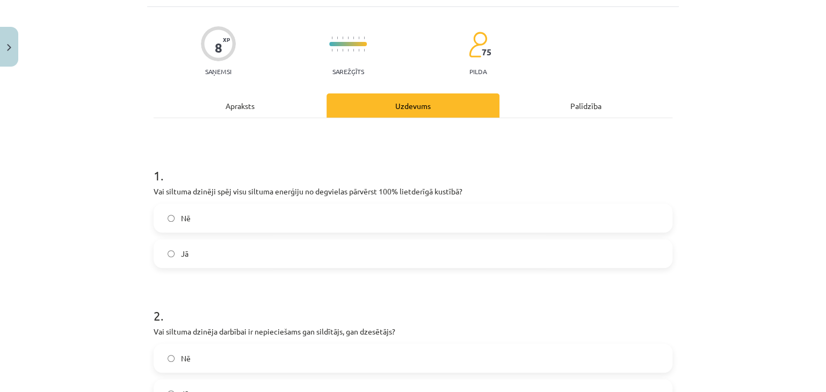
scroll to position [81, 0]
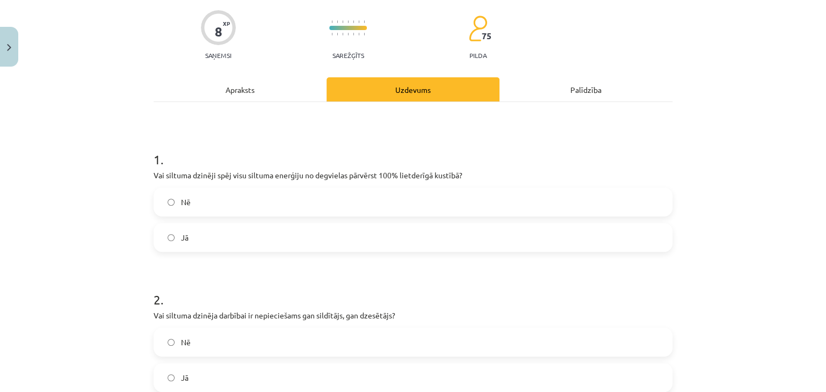
click at [240, 221] on div "Nē Jā" at bounding box center [413, 219] width 519 height 64
click at [240, 230] on label "Jā" at bounding box center [413, 237] width 516 height 27
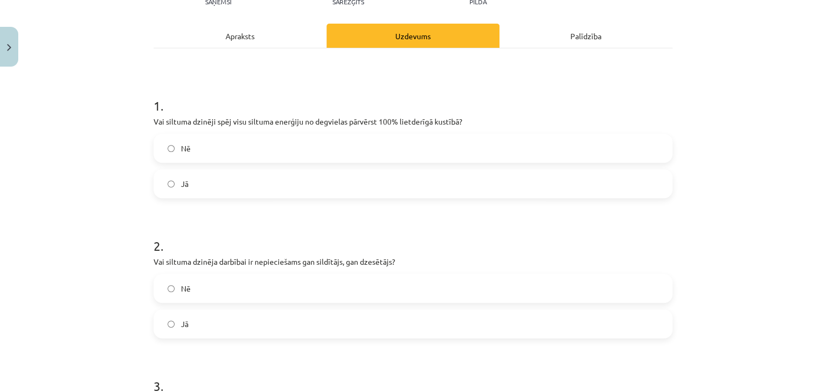
click at [245, 288] on label "Nē" at bounding box center [413, 288] width 516 height 27
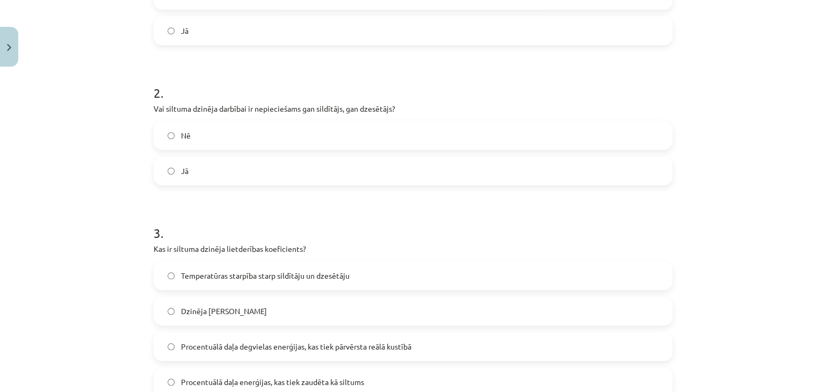
scroll to position [295, 0]
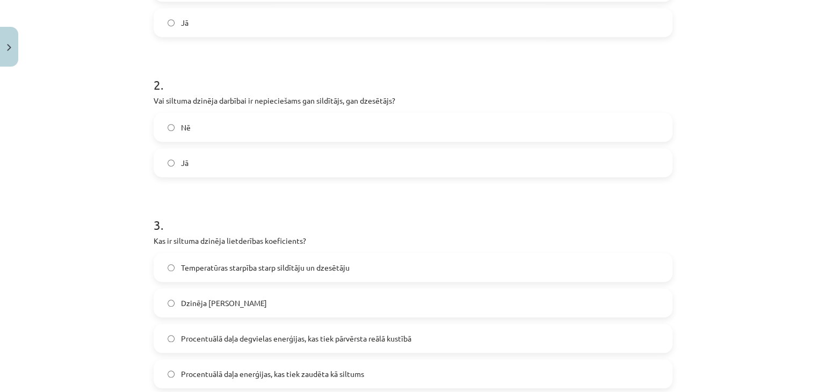
click at [235, 305] on span "Dzinēja maksimālā jauda" at bounding box center [224, 302] width 86 height 11
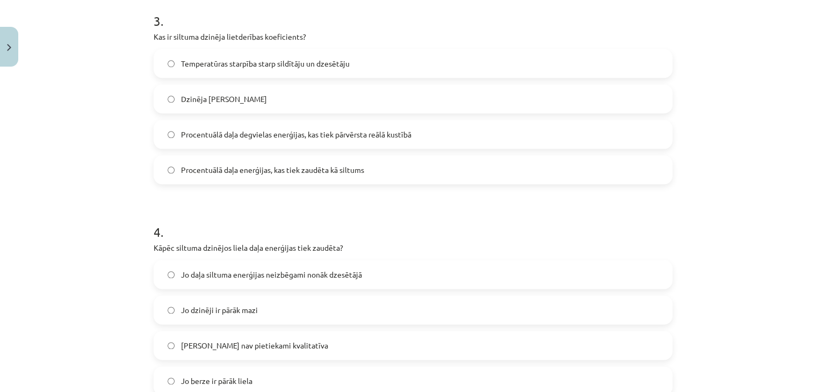
scroll to position [564, 0]
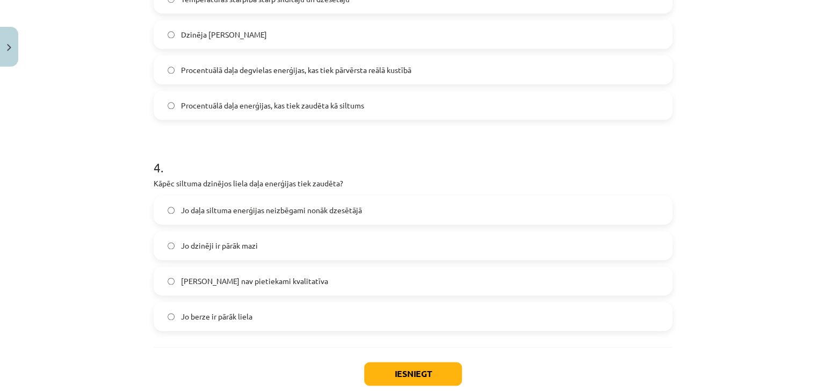
click at [289, 295] on div "Jo degviela nav pietiekami kvalitatīva" at bounding box center [413, 280] width 519 height 29
drag, startPoint x: 291, startPoint y: 303, endPoint x: 294, endPoint y: 312, distance: 9.0
click at [291, 305] on label "Jo berze ir pārāk liela" at bounding box center [413, 316] width 516 height 27
click at [294, 314] on label "Jo berze ir pārāk liela" at bounding box center [413, 316] width 516 height 27
click at [364, 366] on button "Iesniegt" at bounding box center [413, 374] width 98 height 24
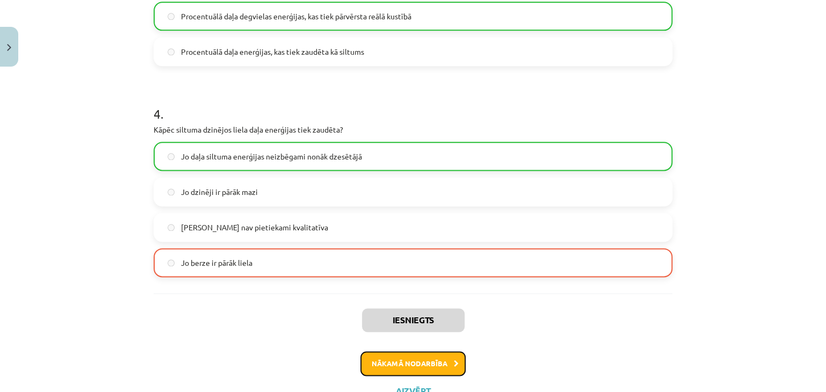
click at [378, 355] on button "Nākamā nodarbība" at bounding box center [412, 363] width 105 height 25
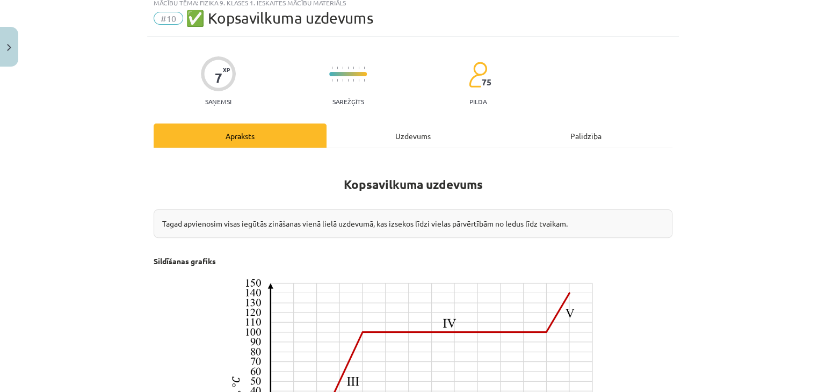
scroll to position [27, 0]
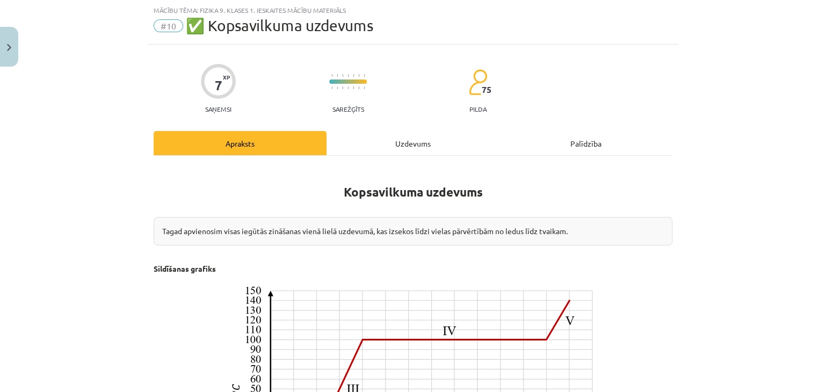
click at [386, 148] on div "Uzdevums" at bounding box center [412, 143] width 173 height 24
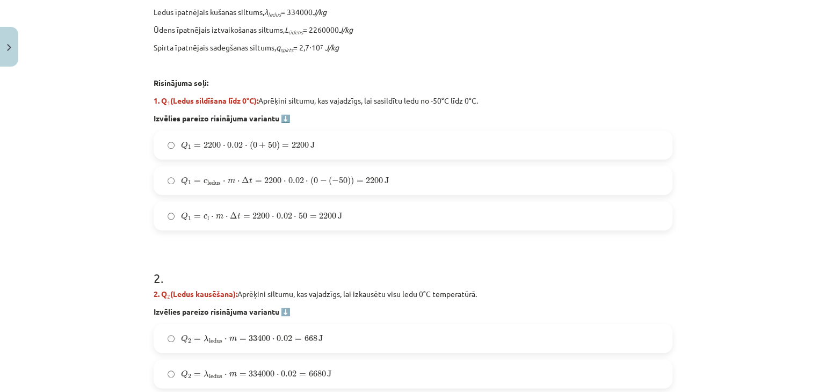
click at [185, 177] on span "Q 1" at bounding box center [186, 181] width 11 height 9
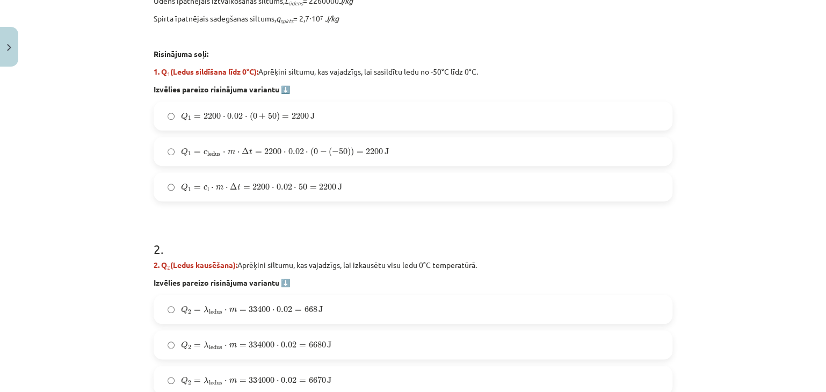
scroll to position [456, 0]
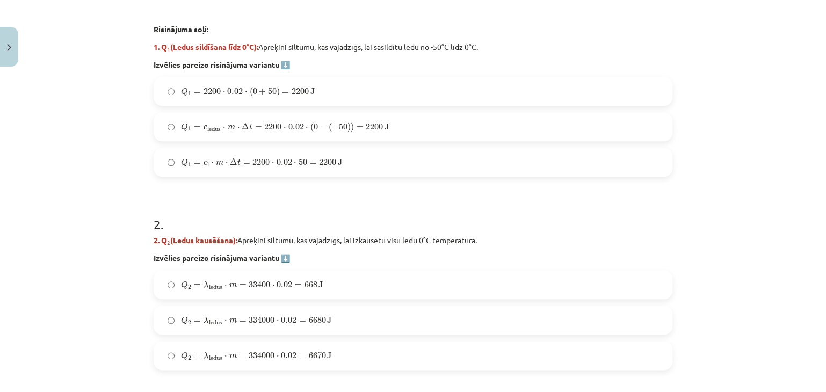
drag, startPoint x: 182, startPoint y: 265, endPoint x: 182, endPoint y: 282, distance: 17.2
click at [182, 269] on div "2 . 2. Q 2 (Ledus kausēšana): Aprēķini siltumu, kas vajadzīgs, lai izkausētu vi…" at bounding box center [413, 284] width 519 height 172
click at [182, 282] on span "Q" at bounding box center [184, 285] width 7 height 9
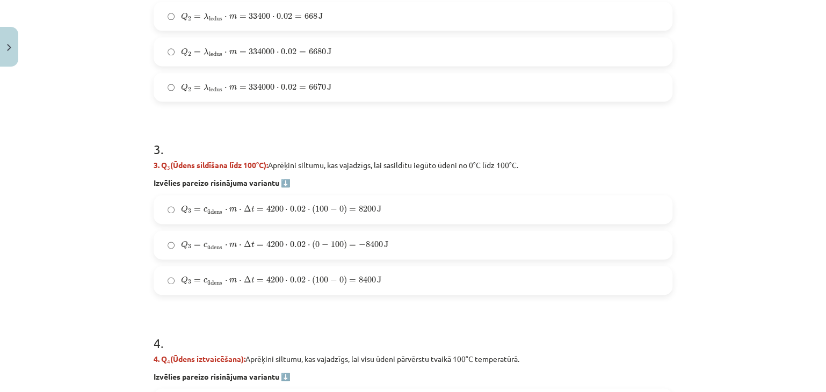
click at [191, 284] on span "Q 3 = c ū dens ⋅ m ⋅ Δ t = 4200 ⋅ 0.02 ⋅ ( 100 − 0 ) = 8400 J" at bounding box center [281, 280] width 200 height 11
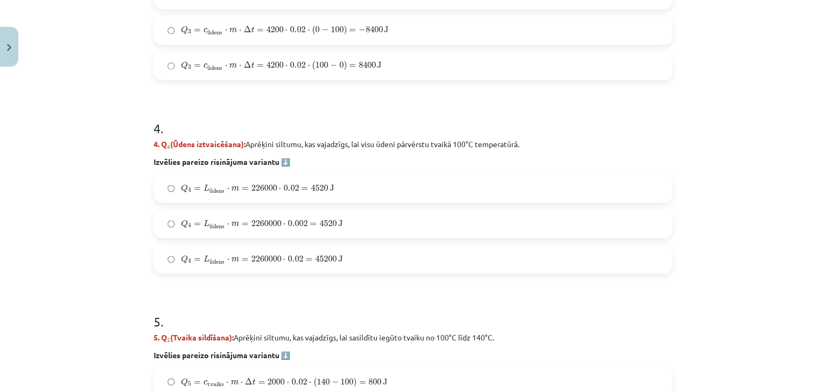
click at [198, 260] on span "Q 4 = L ū dens ⋅ m = 2260000 ⋅ 0.02 = 45200 J" at bounding box center [261, 259] width 161 height 10
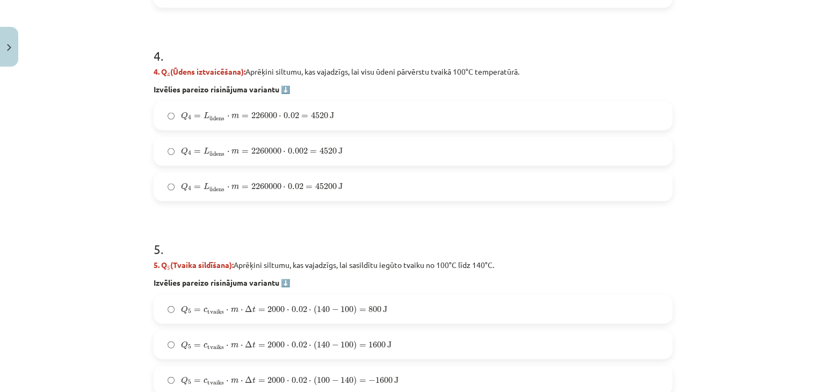
scroll to position [1100, 0]
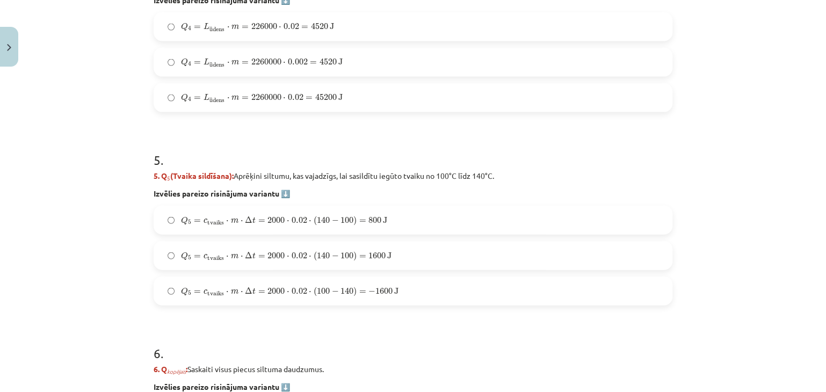
click at [203, 254] on span "c" at bounding box center [205, 256] width 4 height 5
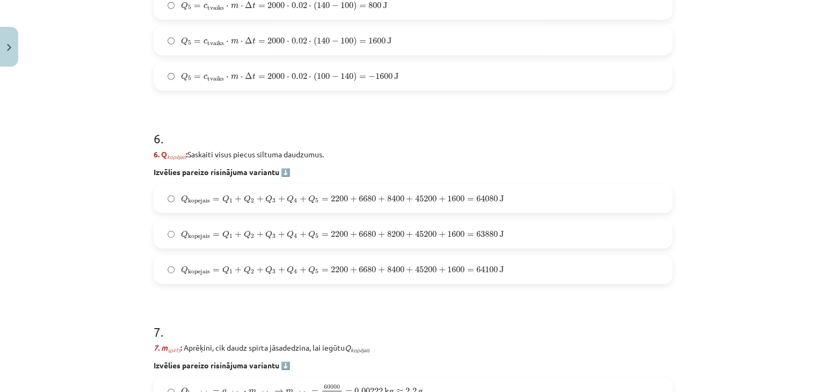
drag, startPoint x: 200, startPoint y: 255, endPoint x: 203, endPoint y: 240, distance: 14.8
click at [201, 247] on div "Q kopejais = Q 1 + Q 2 + Q 3 + Q 4 + Q 5 = 2200 + 6680 + 8400 + 45200 + 1600 = …" at bounding box center [413, 234] width 519 height 100
click at [203, 240] on label "Q kopejais = Q 1 + Q 2 + Q 3 + Q 4 + Q 5 = 2200 + 6680 + 8200 + 45200 + 1600 = …" at bounding box center [413, 234] width 516 height 27
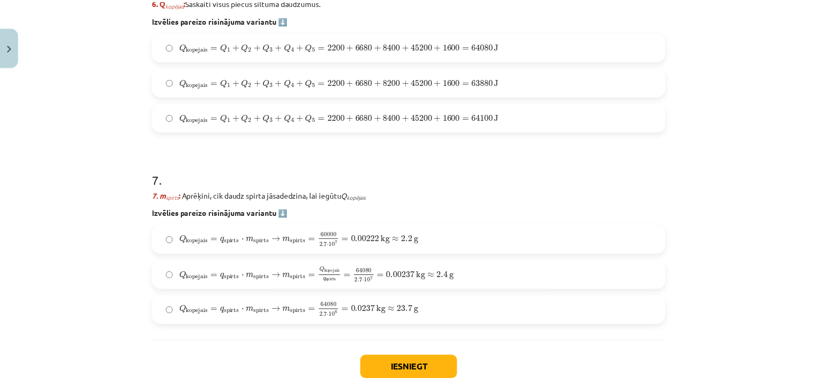
scroll to position [1476, 0]
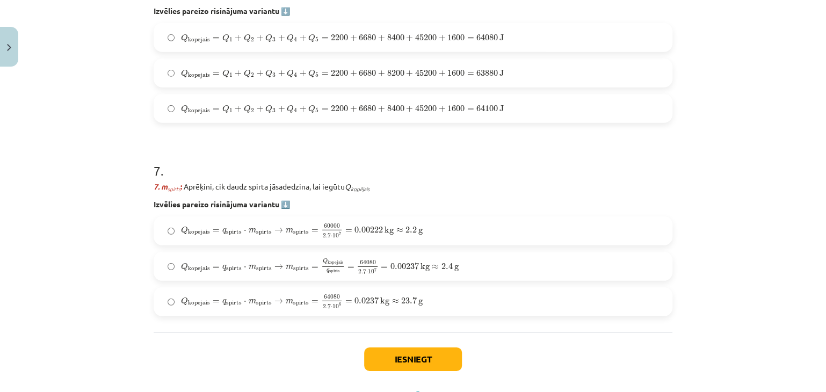
drag, startPoint x: 205, startPoint y: 233, endPoint x: 303, endPoint y: 294, distance: 115.0
click at [206, 235] on span "Q kopejais = q spirts ⋅ m spirts → m spirts = 60000 2.7 ⋅ 10 7 = 0.00222 kg ≈ 2…" at bounding box center [302, 231] width 242 height 14
click at [334, 240] on label "Q kopejais = q spirts ⋅ m spirts → m spirts = 60000 2.7 ⋅ 10 7 = 0.00222 kg ≈ 2…" at bounding box center [413, 230] width 516 height 27
click at [383, 352] on button "Iesniegt" at bounding box center [413, 359] width 98 height 24
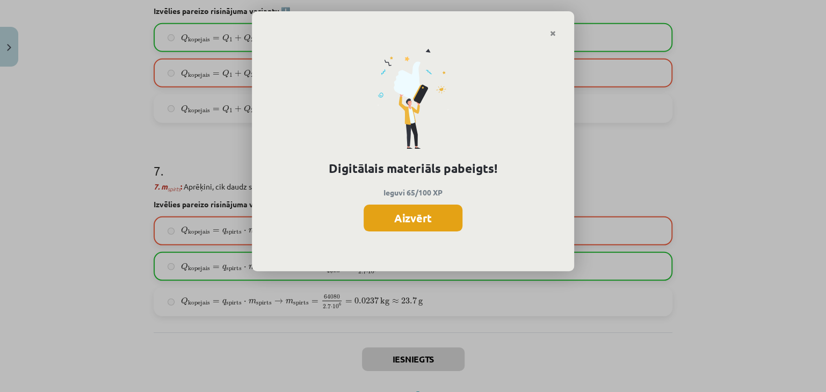
click at [436, 217] on button "Aizvērt" at bounding box center [412, 218] width 99 height 27
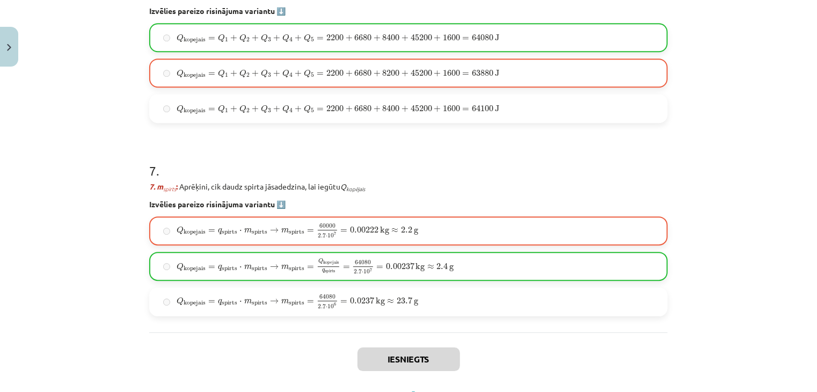
scroll to position [1524, 0]
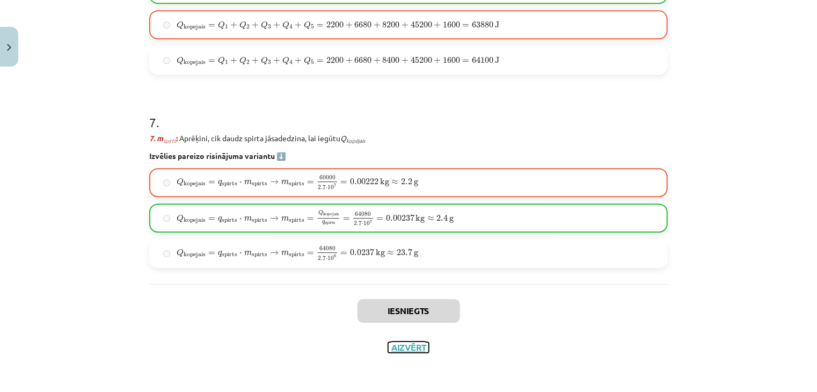
click at [405, 346] on button "Aizvērt" at bounding box center [408, 347] width 41 height 11
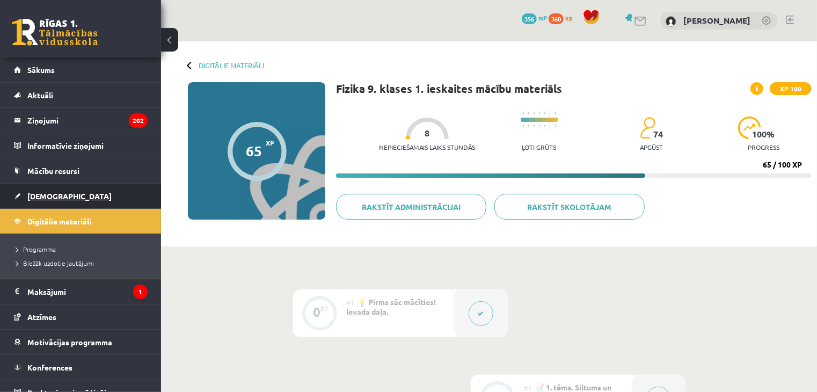
click at [70, 192] on link "[DEMOGRAPHIC_DATA]" at bounding box center [81, 196] width 134 height 25
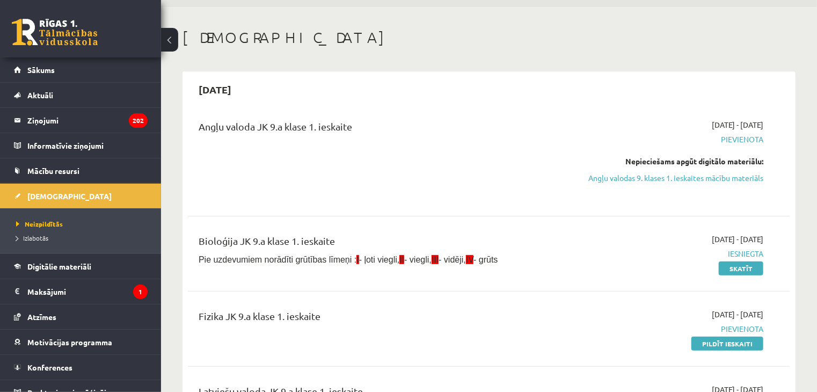
scroll to position [54, 0]
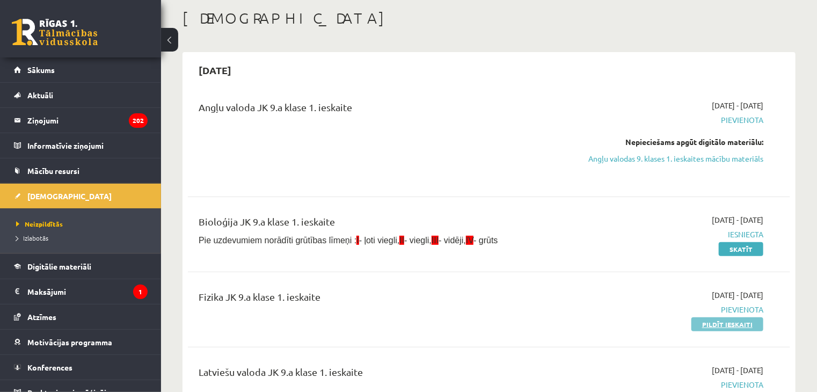
click at [722, 327] on link "Pildīt ieskaiti" at bounding box center [727, 324] width 72 height 14
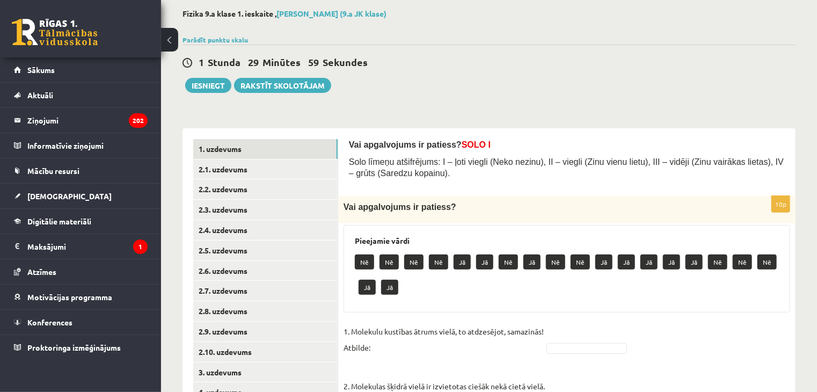
scroll to position [161, 0]
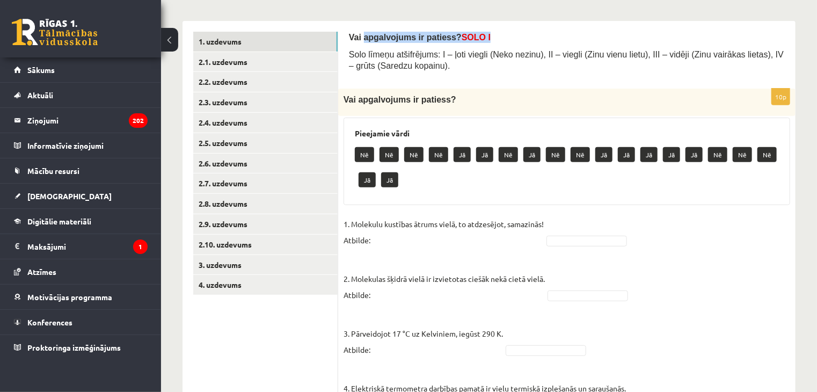
drag, startPoint x: 466, startPoint y: 34, endPoint x: 589, endPoint y: 39, distance: 123.0
click at [602, 39] on p "Vai apgalvojums ir patiess? SOLO I" at bounding box center [567, 37] width 436 height 11
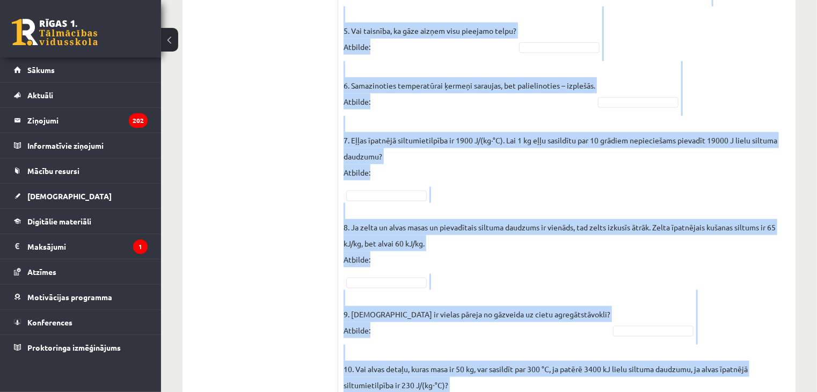
scroll to position [650, 0]
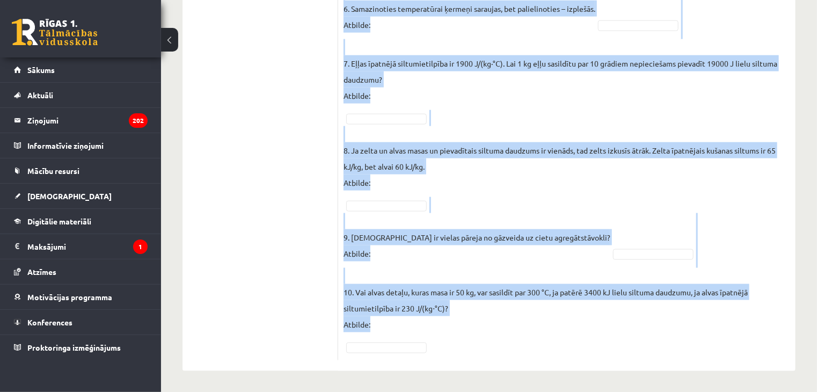
drag, startPoint x: 348, startPoint y: 34, endPoint x: 725, endPoint y: 407, distance: 530.6
copy form "Vai apgalvojums ir patiess? SOLO I Solo līmeņu atšifrējums: I – ļoti viegli (Ne…"
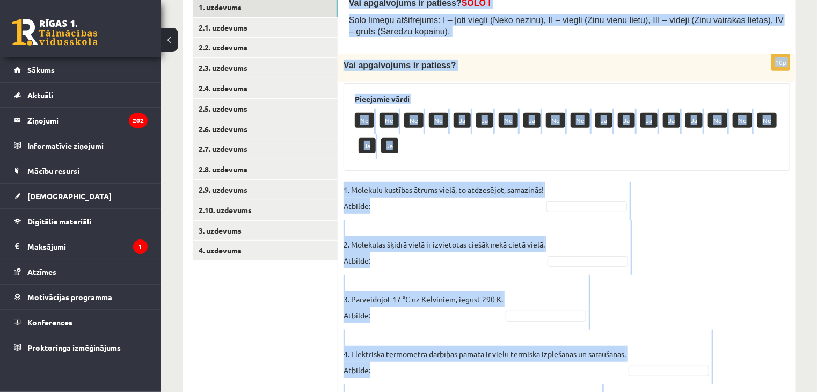
scroll to position [274, 0]
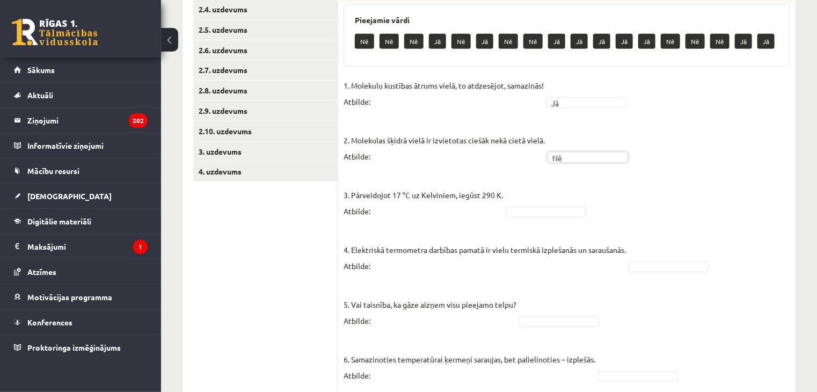
drag, startPoint x: 581, startPoint y: 215, endPoint x: 581, endPoint y: 237, distance: 22.0
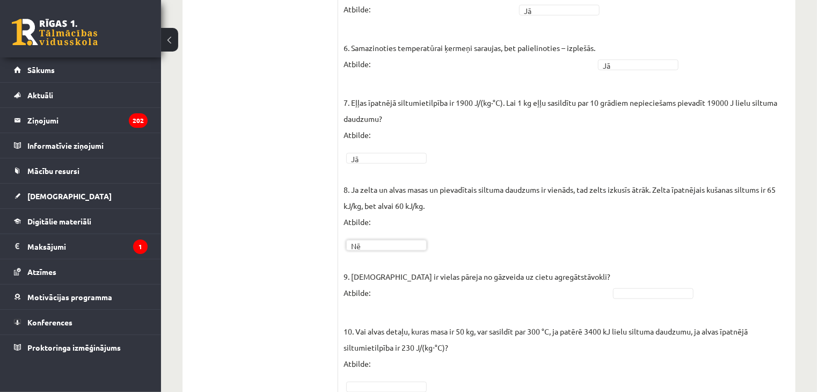
scroll to position [625, 0]
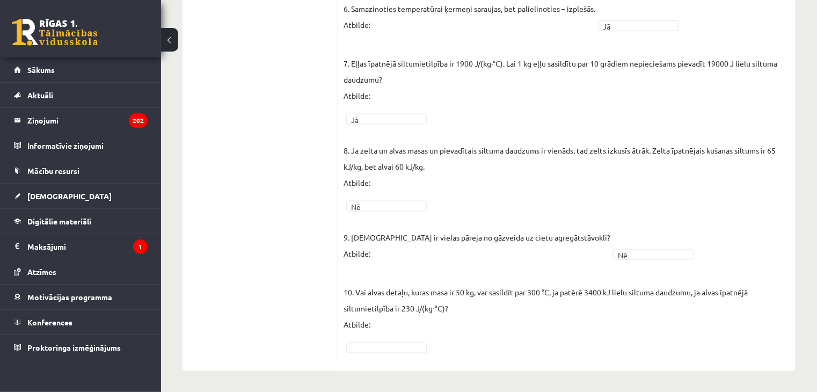
click at [405, 339] on fieldset "1. Molekulu kustības ātrums vielā, to atdzesējot, samazinās! Atbilde: Jā ** 2. …" at bounding box center [567, 41] width 447 height 628
click at [405, 340] on fieldset "1. Molekulu kustības ātrums vielā, to atdzesējot, samazinās! Atbilde: Jā ** 2. …" at bounding box center [567, 41] width 447 height 628
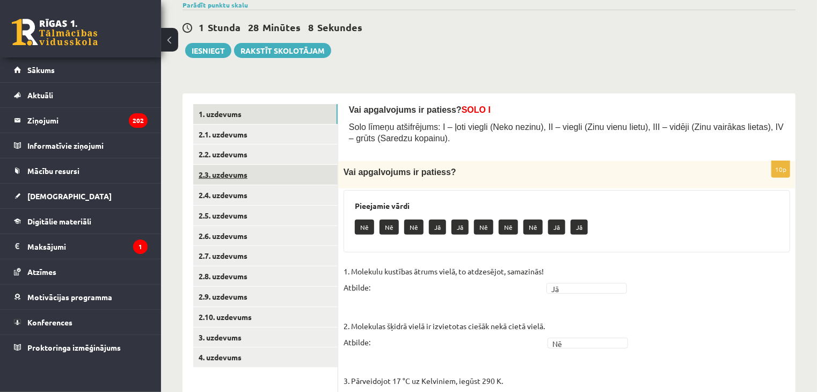
scroll to position [88, 0]
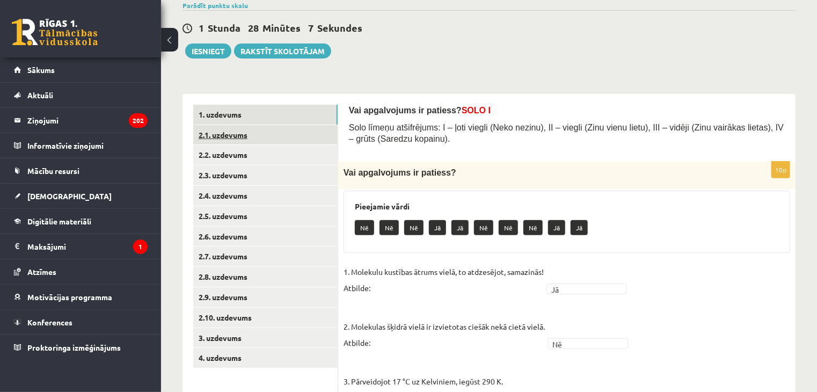
click at [229, 136] on link "2.1. uzdevums" at bounding box center [265, 135] width 144 height 20
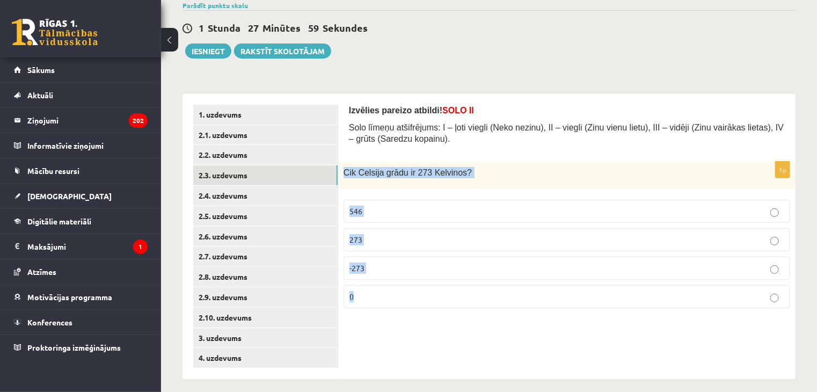
drag, startPoint x: 342, startPoint y: 174, endPoint x: 355, endPoint y: 207, distance: 34.7
click at [474, 285] on div "1p Cik Celsija grādu ir 273 Kelvinos? 546 273 -273 0" at bounding box center [566, 239] width 457 height 155
copy div "Cik Celsija grādu ir 273 Kelvinos? 546 273 -273 0"
click at [372, 291] on p "0" at bounding box center [566, 296] width 435 height 11
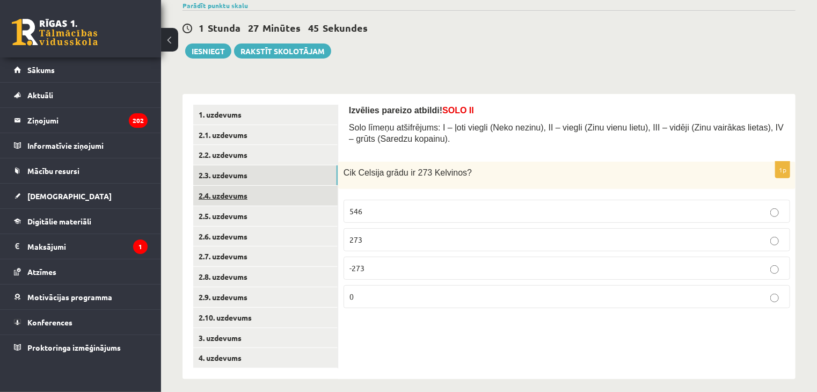
click at [238, 198] on link "2.4. uzdevums" at bounding box center [265, 196] width 144 height 20
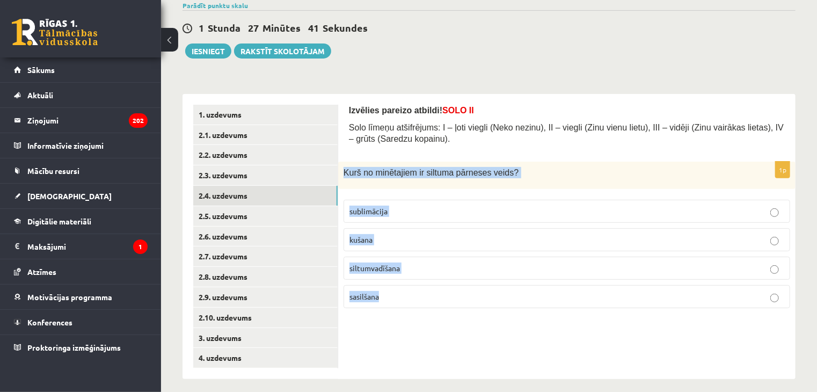
drag, startPoint x: 340, startPoint y: 167, endPoint x: 492, endPoint y: 310, distance: 208.1
click at [492, 310] on div "1p Kurš no minētajiem ir siltuma pārneses veids? sublimācija kušana siltumvadīš…" at bounding box center [566, 239] width 457 height 155
copy div "Kurš no minētajiem ir siltuma pārneses veids? sublimācija kušana siltumvadīšana…"
click at [384, 265] on span "siltumvadīšana" at bounding box center [374, 268] width 50 height 10
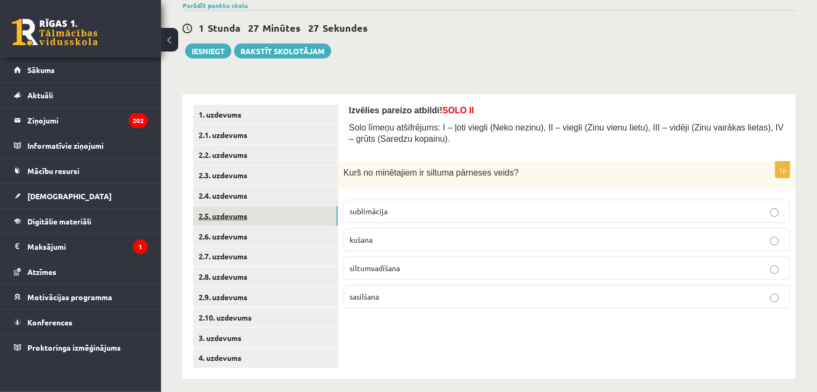
click at [200, 215] on link "2.5. uzdevums" at bounding box center [265, 216] width 144 height 20
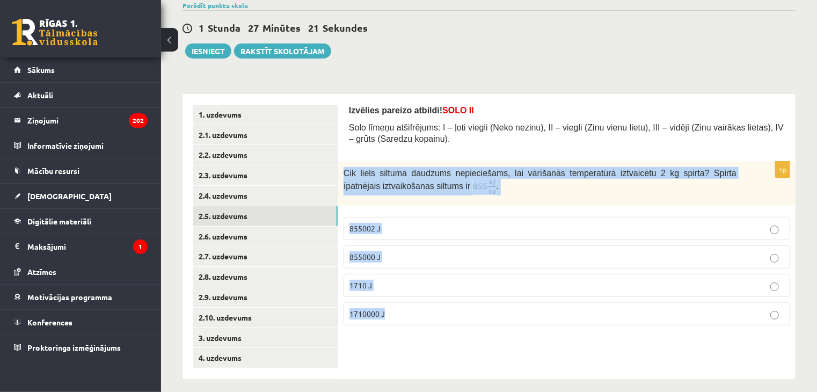
drag, startPoint x: 344, startPoint y: 171, endPoint x: 783, endPoint y: 314, distance: 462.2
click at [783, 314] on div "1p Cik liels siltuma daudzums nepieciešams, lai vārīšanās temperatūrā iztvaicēt…" at bounding box center [566, 248] width 457 height 172
copy div "Cik liels siltuma daudzums nepieciešams, lai vārīšanās temperatūrā iztvaicētu 2…"
click at [568, 198] on div "Cik liels siltuma daudzums nepieciešams, lai vārīšanās temperatūrā iztvaicētu 2…" at bounding box center [566, 184] width 457 height 45
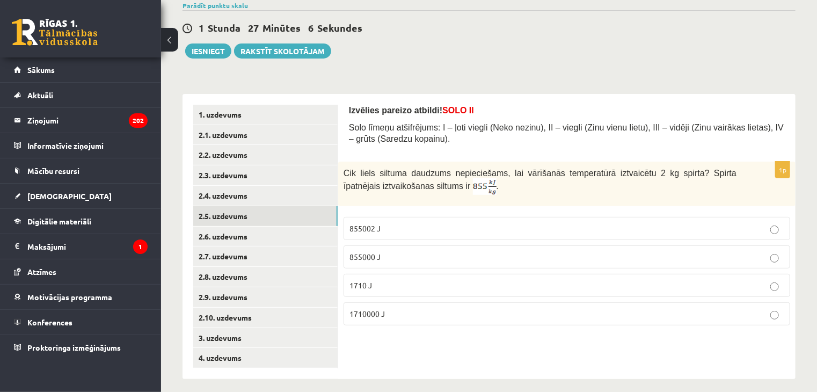
click at [410, 308] on p "1710000 J" at bounding box center [566, 313] width 435 height 11
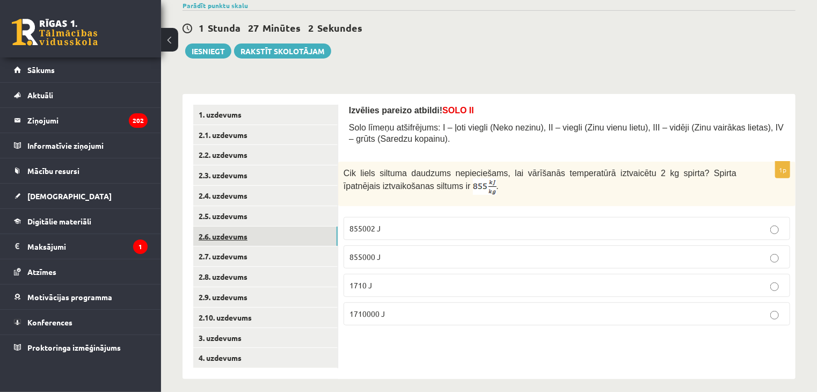
click at [236, 235] on link "2.6. uzdevums" at bounding box center [265, 237] width 144 height 20
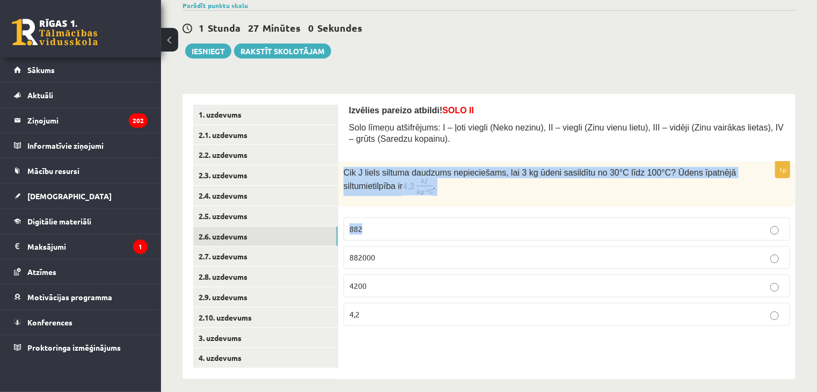
drag, startPoint x: 342, startPoint y: 172, endPoint x: 616, endPoint y: 209, distance: 275.7
click at [616, 209] on div "1p Cik J liels siltuma daudzums nepieciešams, lai 3 kg ūdeni sasildītu no 30°C …" at bounding box center [566, 248] width 457 height 173
copy div "Cik J liels siltuma daudzums nepieciešams, lai 3 kg ūdeni sasildītu no 30°C līd…"
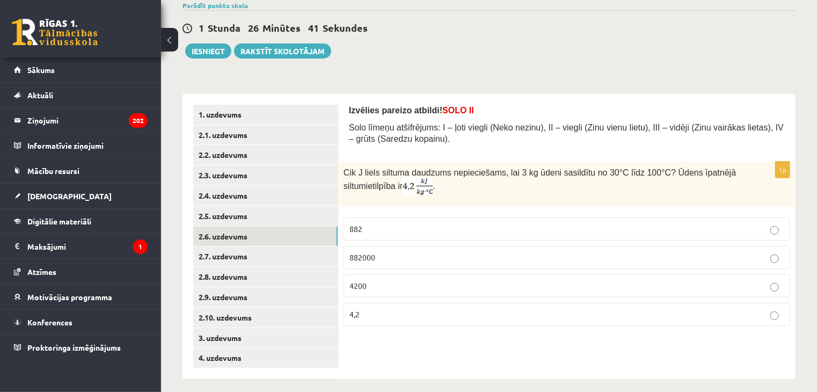
click at [368, 261] on p "882000" at bounding box center [566, 257] width 435 height 11
click at [234, 258] on link "2.7. uzdevums" at bounding box center [265, 256] width 144 height 20
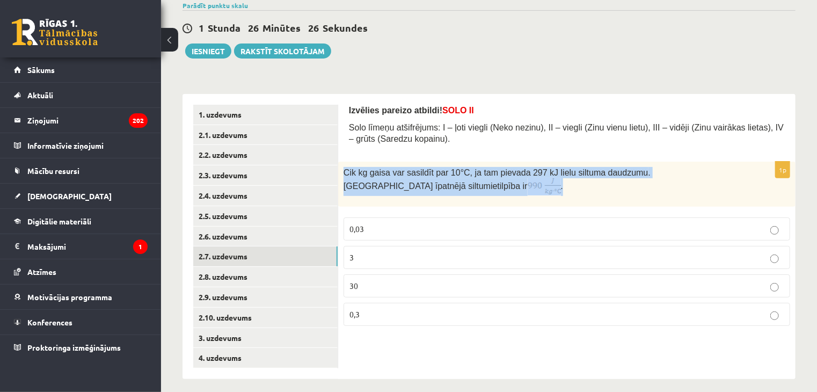
drag, startPoint x: 344, startPoint y: 174, endPoint x: 741, endPoint y: 183, distance: 397.3
click at [741, 183] on div "Cik kg gaisa var sasildīt par 10 °C, ja tam pievada 297 kJ lielu siltuma daudzu…" at bounding box center [566, 184] width 457 height 45
copy span "Cik kg gaisa var sasildīt par 10 °C, ja tam pievada 297 kJ lielu siltuma daudzu…"
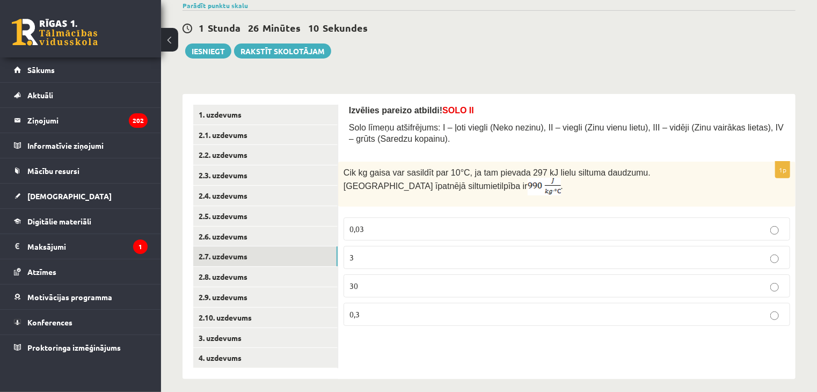
click at [359, 281] on p "30" at bounding box center [566, 285] width 435 height 11
click at [280, 283] on link "2.8. uzdevums" at bounding box center [265, 277] width 144 height 20
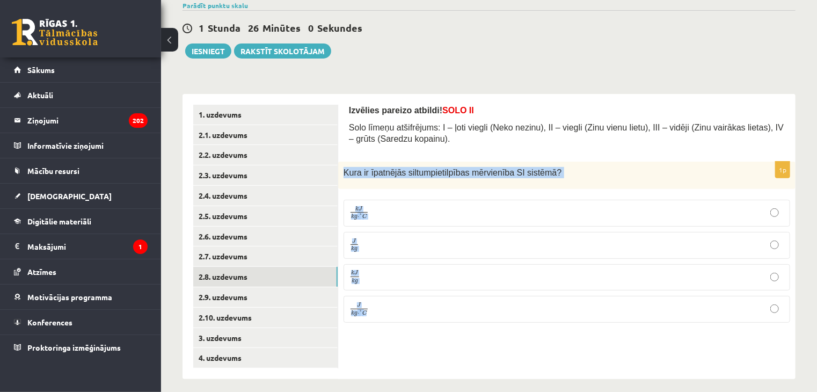
drag, startPoint x: 346, startPoint y: 170, endPoint x: 539, endPoint y: 330, distance: 251.2
click at [539, 330] on div "Izvēlies pareizo atbildi! SOLO II Solo līmeņu atšifrējums: I – ļoti viegli (Nek…" at bounding box center [566, 236] width 457 height 285
copy div "Kura ir īpatnējās siltumpietilpības mērvienība SI sistēmā ? k J k g ⋅ ° C k J k…"
click at [553, 159] on form "Izvēlies pareizo atbildi! SOLO II Solo līmeņu atšifrējums: I – ļoti viegli (Nek…" at bounding box center [567, 218] width 436 height 227
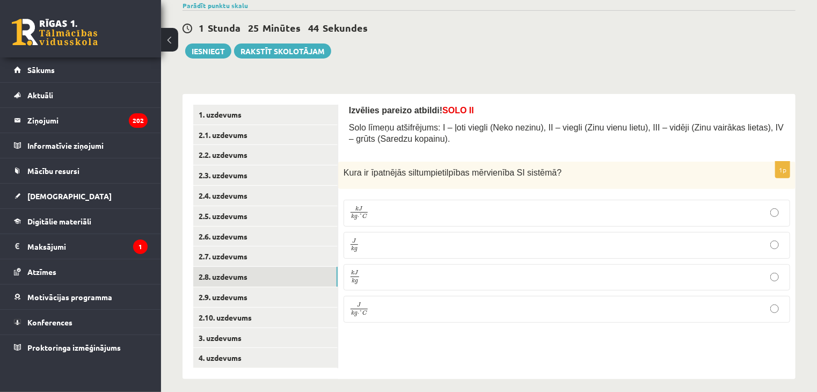
click at [396, 310] on p "J k g ⋅ ° C J k g ⋅ ° C" at bounding box center [566, 309] width 435 height 15
click at [267, 296] on link "2.9. uzdevums" at bounding box center [265, 297] width 144 height 20
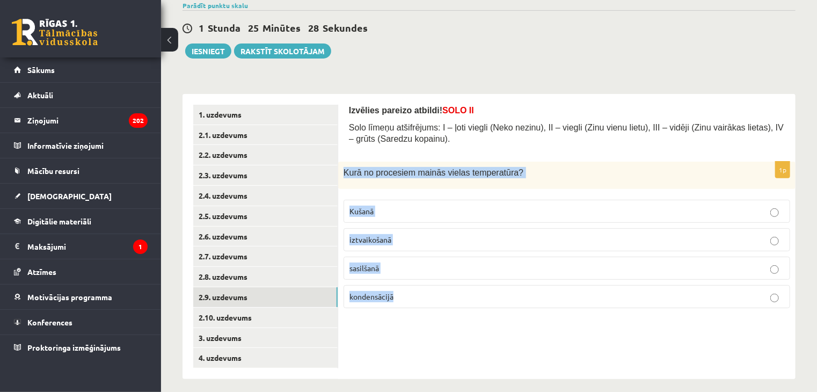
drag, startPoint x: 341, startPoint y: 169, endPoint x: 555, endPoint y: 343, distance: 275.8
click at [555, 343] on div "Izvēlies pareizo atbildi! SOLO II Solo līmeņu atšifrējums: I – ļoti viegli (Nek…" at bounding box center [566, 236] width 457 height 285
copy div "Kurā no procesiem mainās vielas temperatūra? Kušanā iztvaikošanā sasilšanā kond…"
click at [397, 267] on p "sasilšanā" at bounding box center [566, 267] width 435 height 11
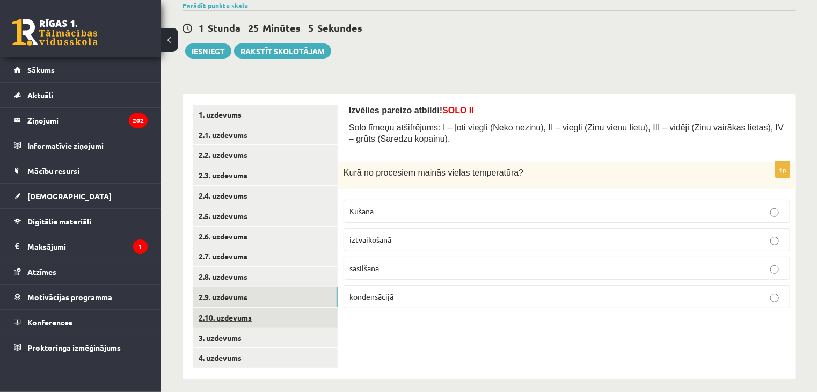
click at [219, 308] on link "2.10. uzdevums" at bounding box center [265, 318] width 144 height 20
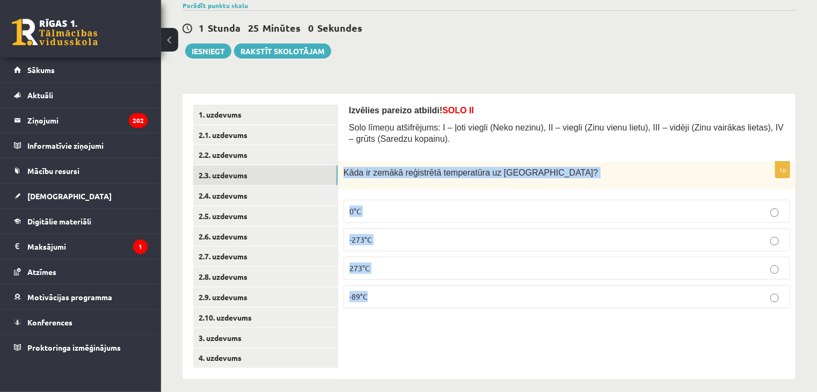
drag, startPoint x: 343, startPoint y: 172, endPoint x: 538, endPoint y: 296, distance: 231.0
click at [538, 296] on div "1p Kāda ir zemākā reģistrētā temperatūra uz Zemes? 0°C -273°C 273°C -89°C" at bounding box center [566, 239] width 457 height 155
copy div "Kāda ir zemākā reģistrētā temperatūra uz Zemes? 0°C -273°C 273°C -89°C"
click at [365, 293] on span "-89°C" at bounding box center [358, 296] width 18 height 10
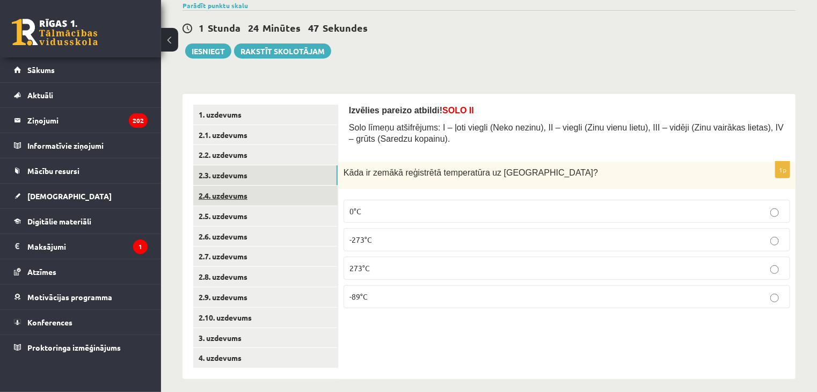
click at [249, 193] on link "2.4. uzdevums" at bounding box center [265, 196] width 144 height 20
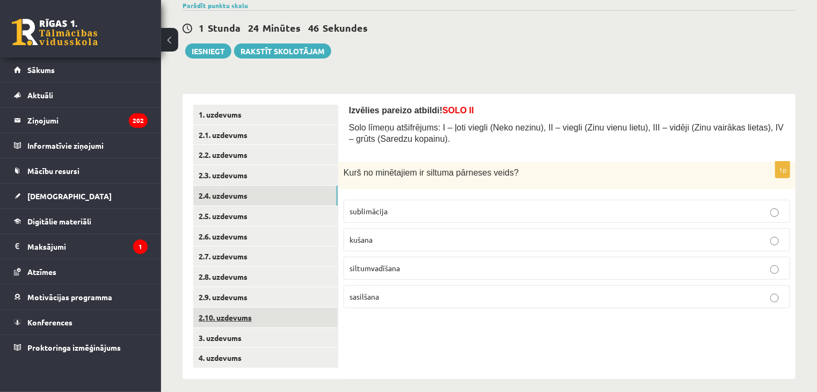
click at [238, 315] on link "2.10. uzdevums" at bounding box center [265, 318] width 144 height 20
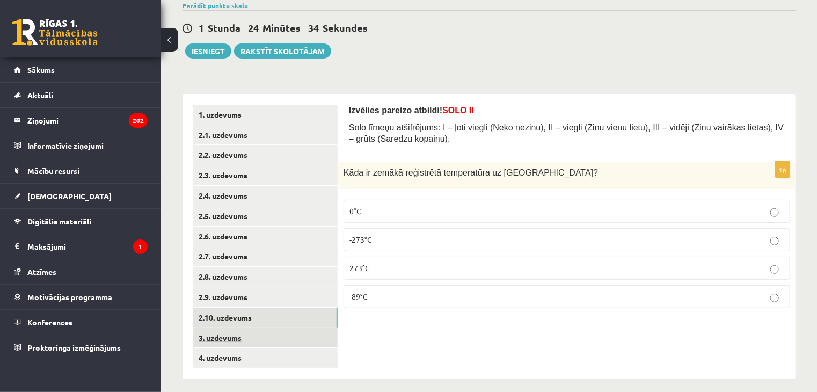
click at [258, 342] on link "3. uzdevums" at bounding box center [265, 338] width 144 height 20
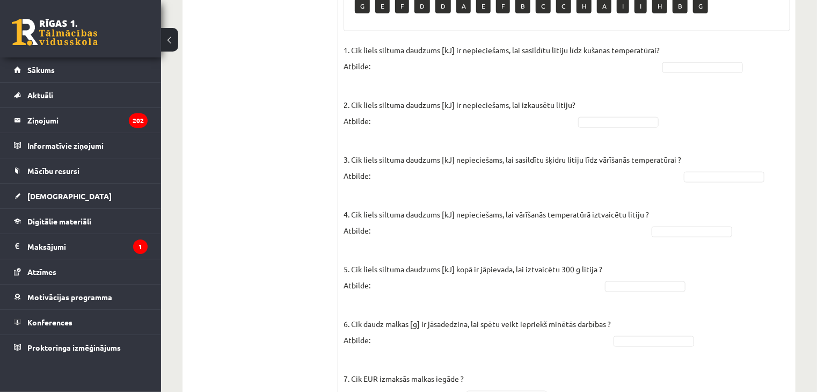
scroll to position [556, 0]
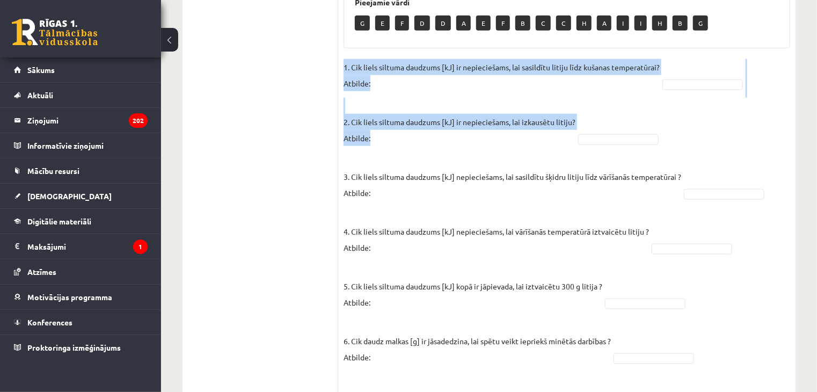
drag, startPoint x: 341, startPoint y: 50, endPoint x: 699, endPoint y: 96, distance: 360.3
click at [700, 95] on div "7p Litija klucīti, kura masa ir 300 g un temperatūra ir - 30 ° C , silda kamēr …" at bounding box center [566, 63] width 457 height 738
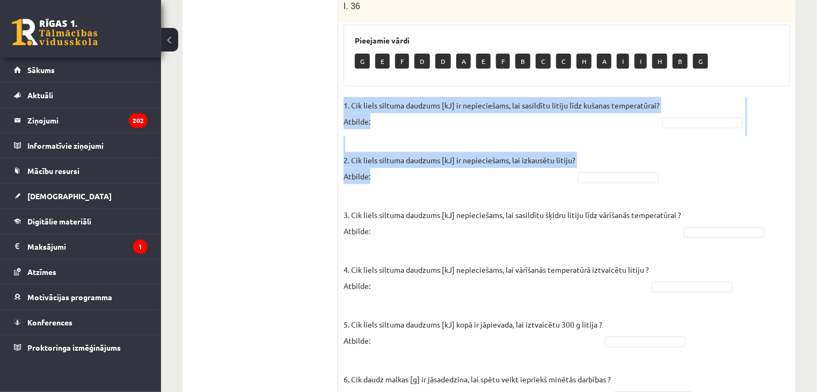
scroll to position [502, 0]
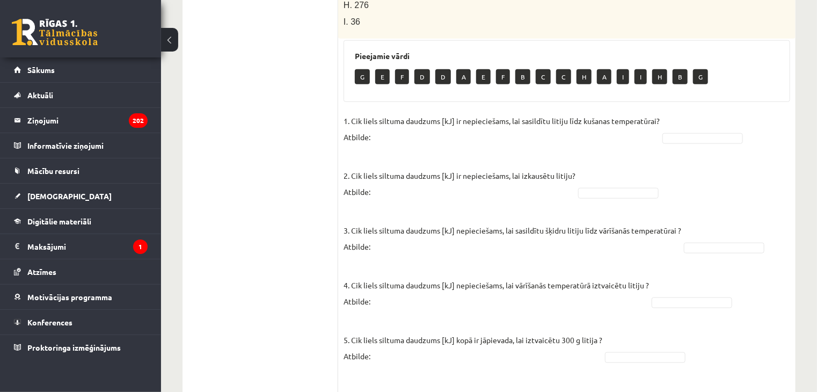
click at [411, 80] on div "Pieejamie vārdi G E F D D A E F B C C H A I I H B G" at bounding box center [567, 71] width 447 height 62
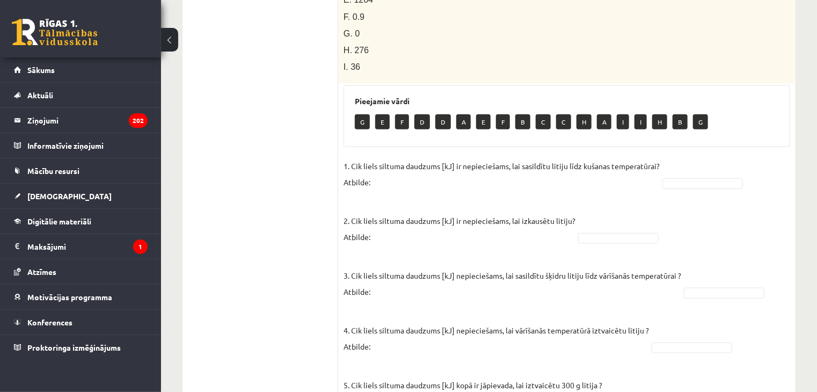
scroll to position [395, 0]
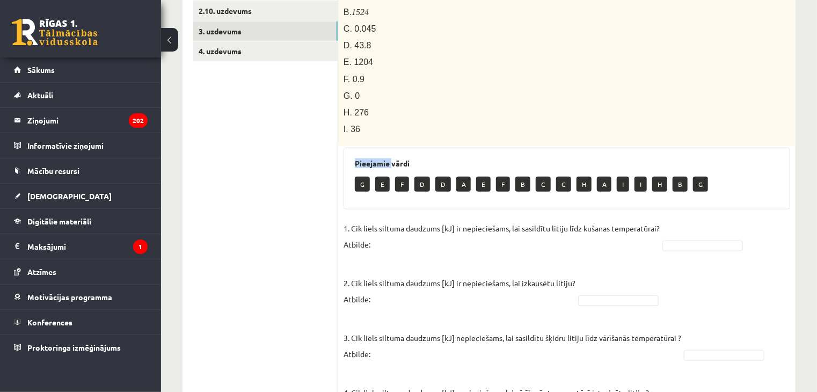
drag, startPoint x: 348, startPoint y: 141, endPoint x: 391, endPoint y: 143, distance: 43.5
click at [393, 148] on div "Pieejamie vārdi G E F D D A E F B C C H A I I H B G" at bounding box center [567, 179] width 447 height 62
drag, startPoint x: 347, startPoint y: 156, endPoint x: 367, endPoint y: 157, distance: 20.5
click at [384, 164] on div "Pieejamie vārdi G E F D D A E F B C C H A I I H B G" at bounding box center [567, 179] width 447 height 62
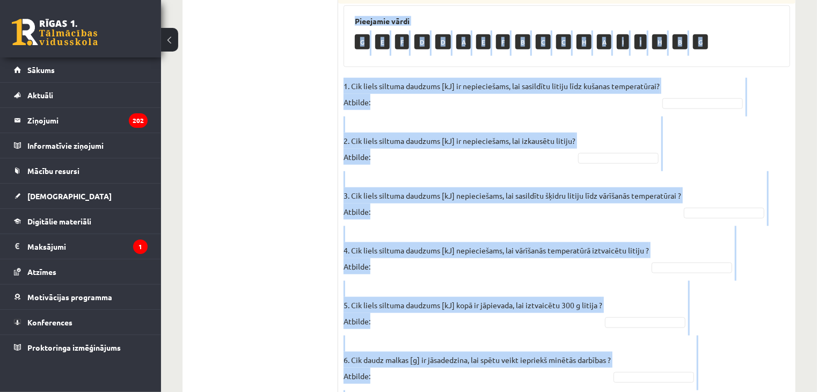
scroll to position [609, 0]
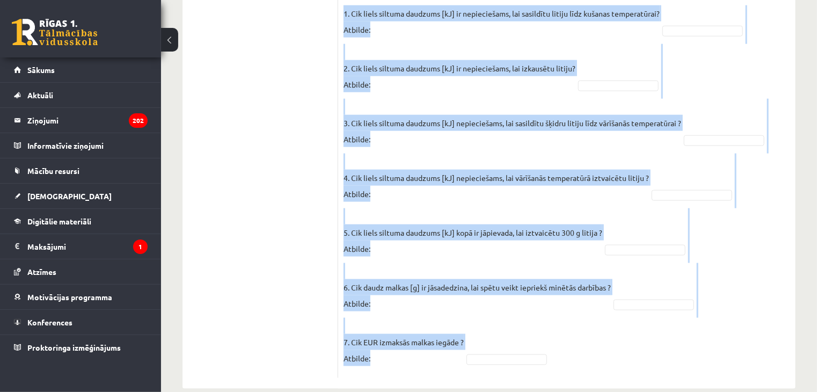
drag, startPoint x: 346, startPoint y: 149, endPoint x: 642, endPoint y: 377, distance: 374.0
click at [541, 301] on fieldset "1. Cik liels siltuma daudzums [kJ] ir nepieciešams, lai sasildītu litiju līdz k…" at bounding box center [567, 188] width 447 height 367
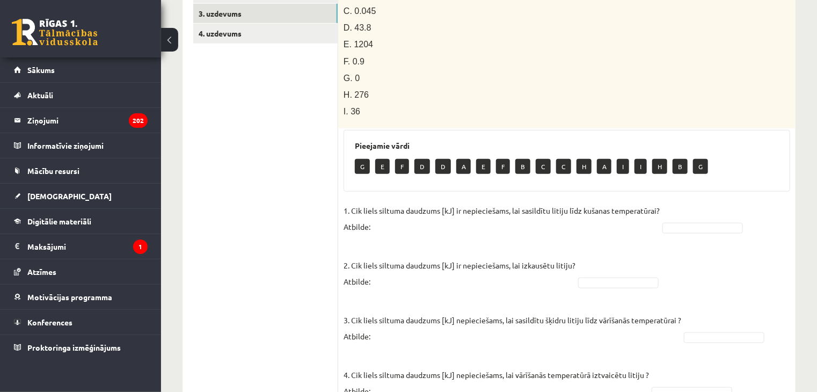
scroll to position [341, 0]
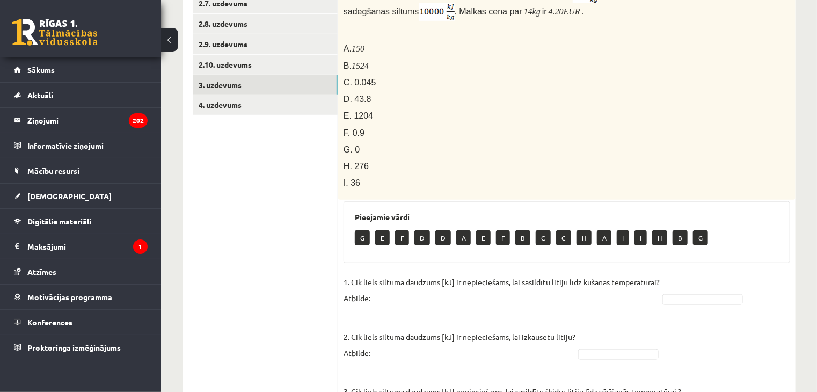
drag, startPoint x: 333, startPoint y: 256, endPoint x: 413, endPoint y: 258, distance: 80.5
click at [413, 258] on div "**********" at bounding box center [489, 249] width 613 height 816
click at [339, 271] on div "7p Litija klucīti, kura masa ir 300 g un temperatūra ir - 30 ° C , silda kamēr …" at bounding box center [566, 278] width 457 height 738
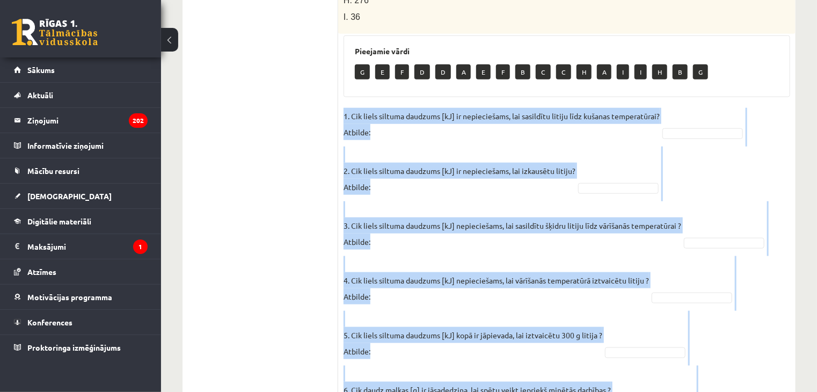
scroll to position [609, 0]
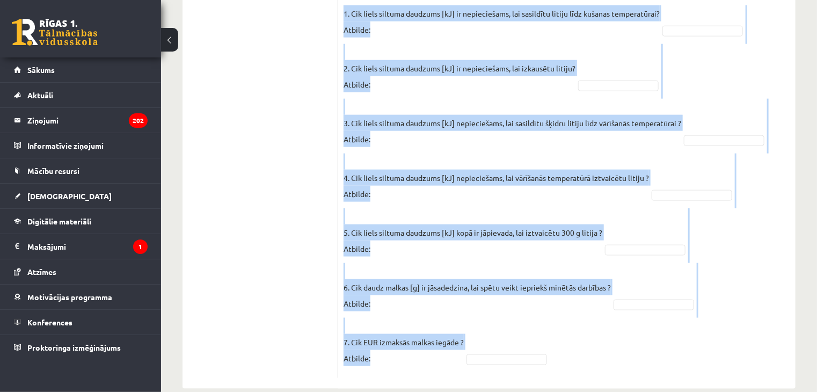
drag, startPoint x: 343, startPoint y: 266, endPoint x: 701, endPoint y: 417, distance: 388.0
copy fieldset "1. Cik liels siltuma daudzums [kJ] ir nepieciešams, lai sasildītu litiju līdz k…"
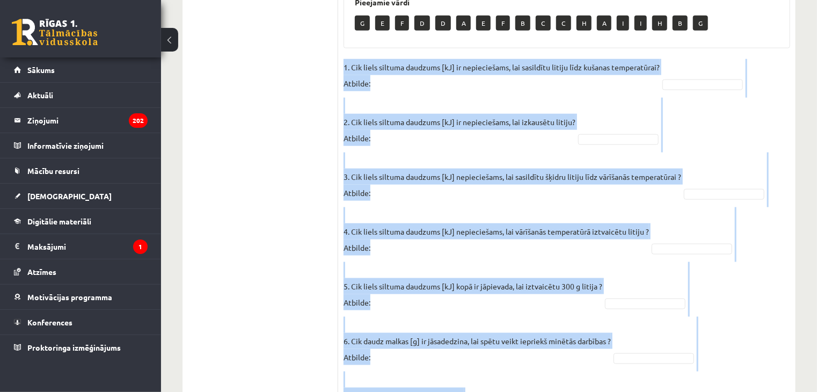
scroll to position [341, 0]
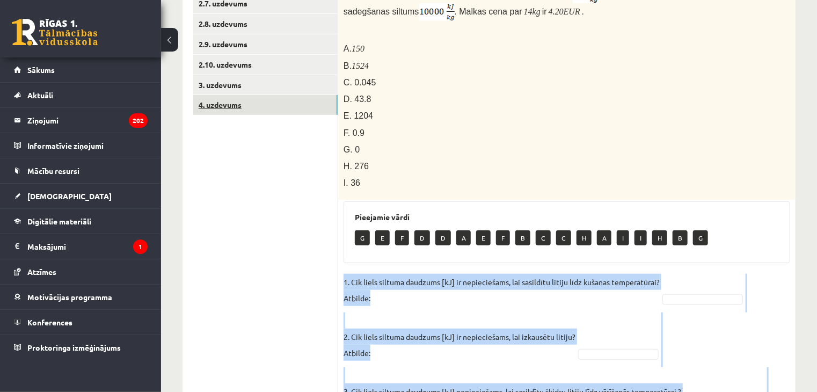
click at [227, 99] on link "4. uzdevums" at bounding box center [265, 105] width 144 height 20
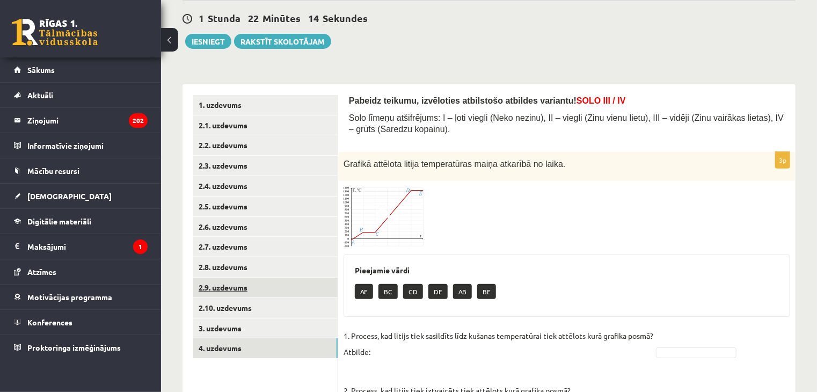
scroll to position [165, 0]
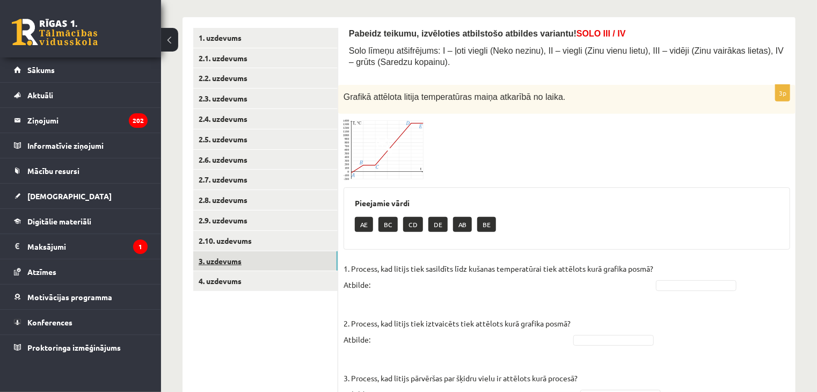
click at [227, 258] on link "3. uzdevums" at bounding box center [265, 261] width 144 height 20
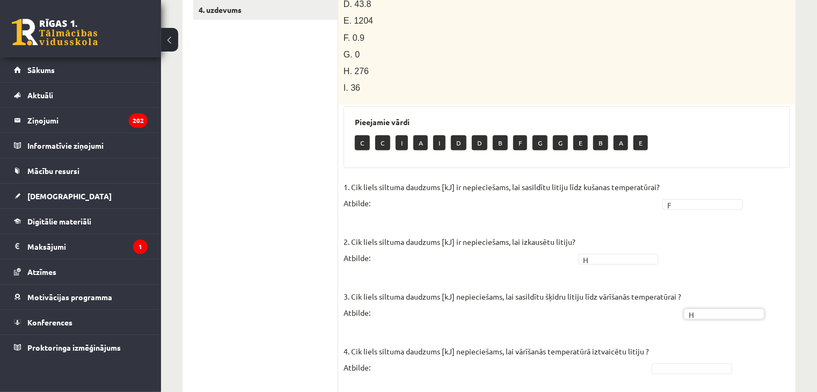
scroll to position [487, 0]
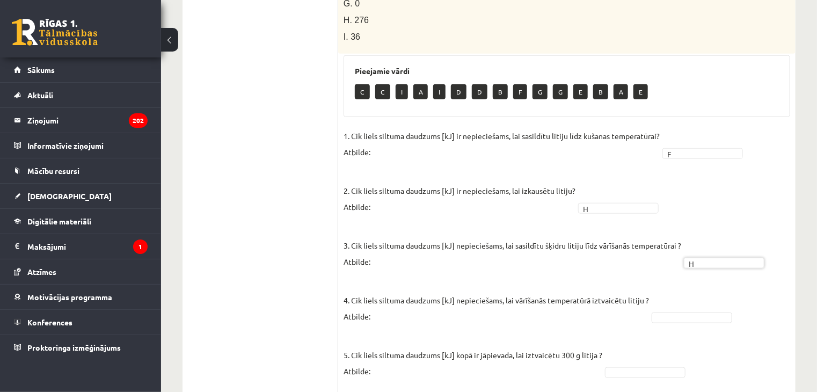
click at [668, 290] on fieldset "1. Cik liels siltuma daudzums [kJ] ir nepieciešams, lai sasildītu litiju līdz k…" at bounding box center [567, 311] width 447 height 367
drag, startPoint x: 668, startPoint y: 290, endPoint x: 670, endPoint y: 297, distance: 6.8
click at [669, 294] on fieldset "1. Cik liels siltuma daudzums [kJ] ir nepieciešams, lai sasildītu litiju līdz k…" at bounding box center [567, 311] width 447 height 367
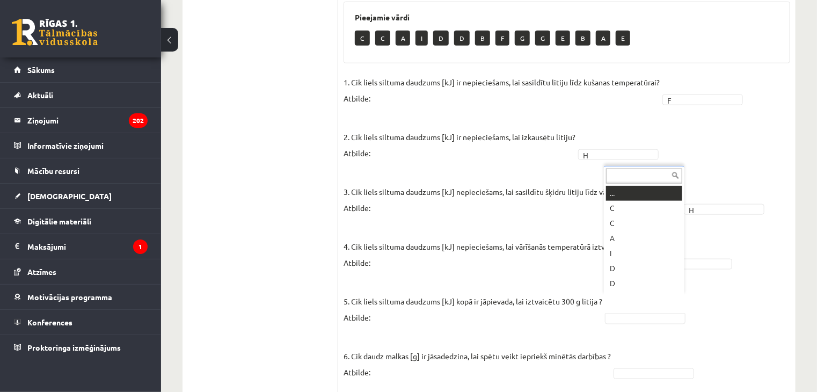
scroll to position [13, 0]
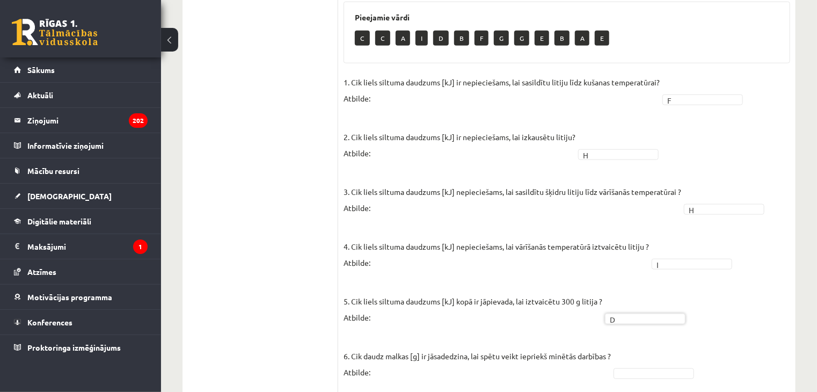
click at [636, 348] on fieldset "1. Cik liels siltuma daudzums [kJ] ir nepieciešams, lai sasildītu litiju līdz k…" at bounding box center [567, 257] width 447 height 367
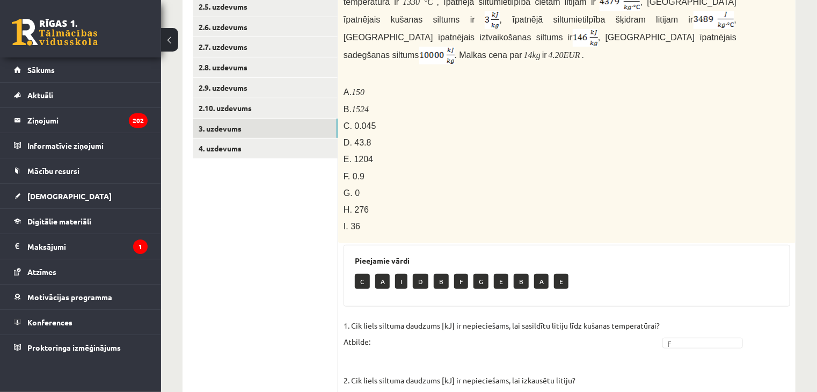
scroll to position [234, 0]
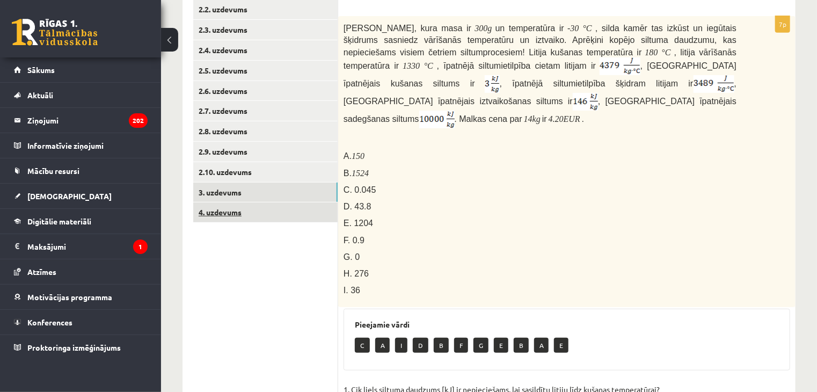
click at [325, 210] on link "4. uzdevums" at bounding box center [265, 212] width 144 height 20
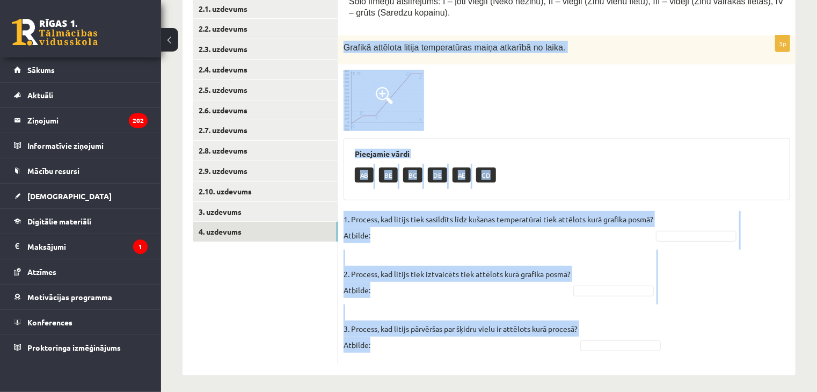
scroll to position [218, 0]
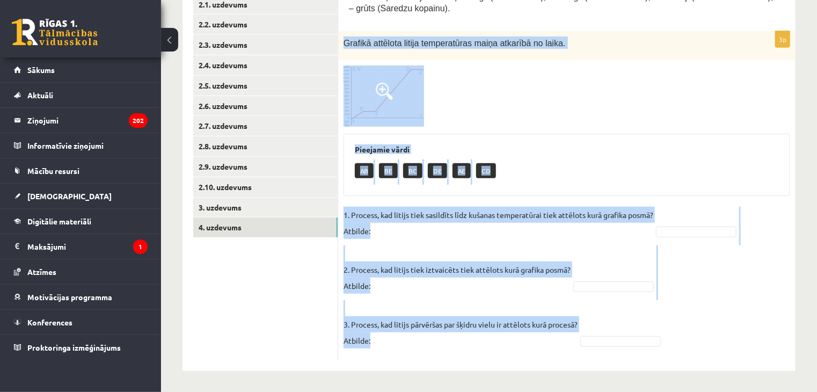
drag, startPoint x: 344, startPoint y: 98, endPoint x: 536, endPoint y: 380, distance: 341.4
drag, startPoint x: 380, startPoint y: 104, endPoint x: 369, endPoint y: 97, distance: 12.5
click at [369, 97] on img at bounding box center [384, 95] width 81 height 61
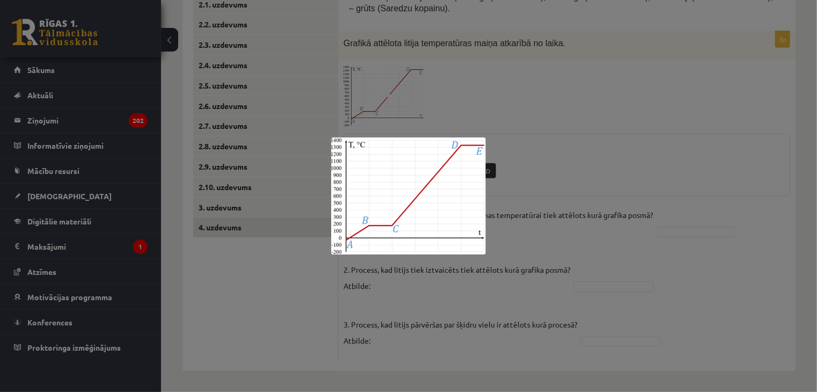
drag, startPoint x: 391, startPoint y: 92, endPoint x: 380, endPoint y: 85, distance: 13.1
click at [380, 85] on div at bounding box center [408, 196] width 817 height 392
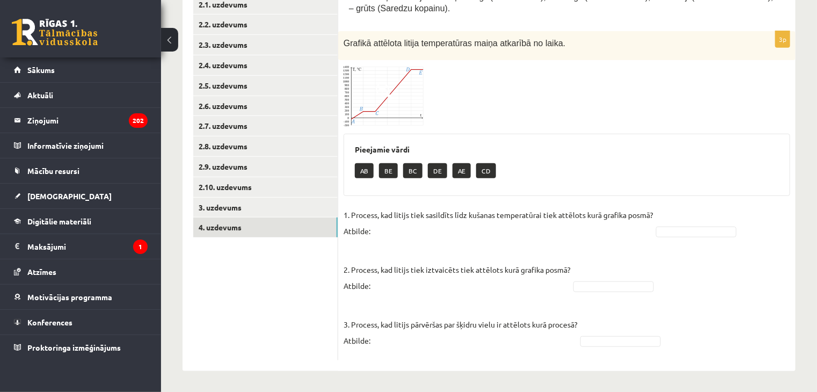
click at [379, 93] on span at bounding box center [384, 91] width 17 height 17
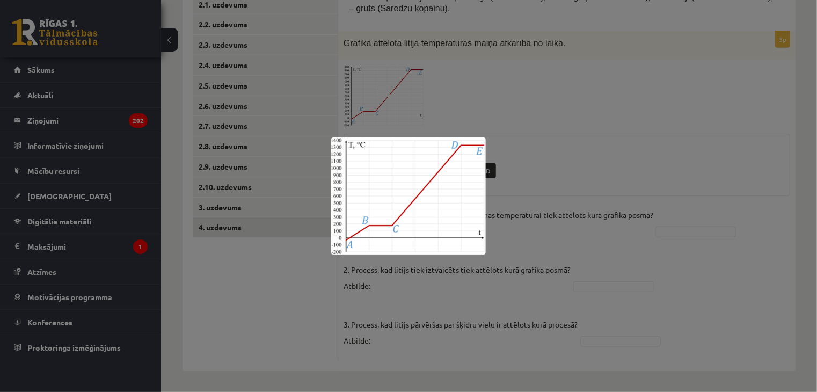
click at [498, 143] on div at bounding box center [408, 196] width 817 height 392
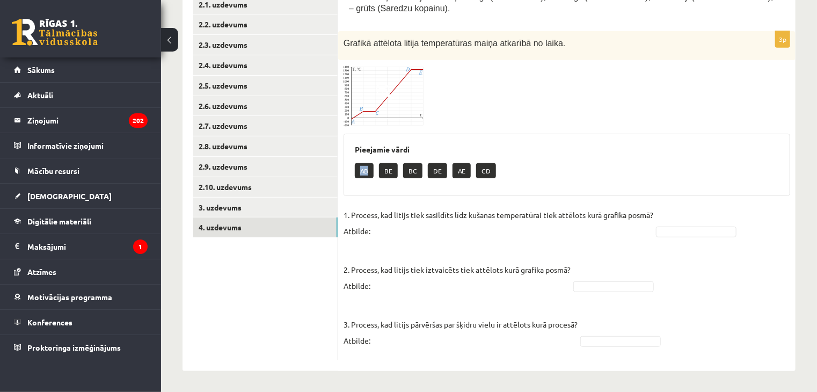
drag, startPoint x: 359, startPoint y: 167, endPoint x: 372, endPoint y: 171, distance: 13.9
click at [372, 171] on p "AB" at bounding box center [364, 170] width 19 height 15
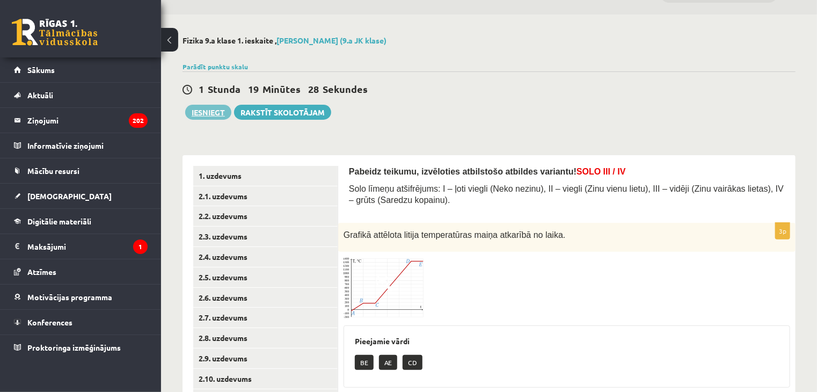
scroll to position [0, 0]
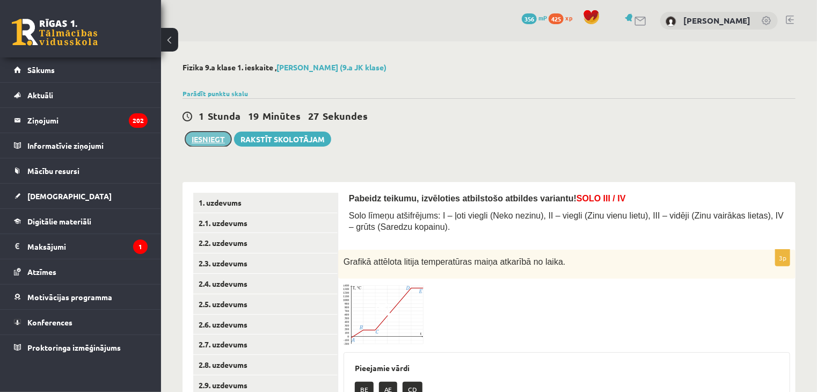
click at [217, 142] on button "Iesniegt" at bounding box center [208, 139] width 46 height 15
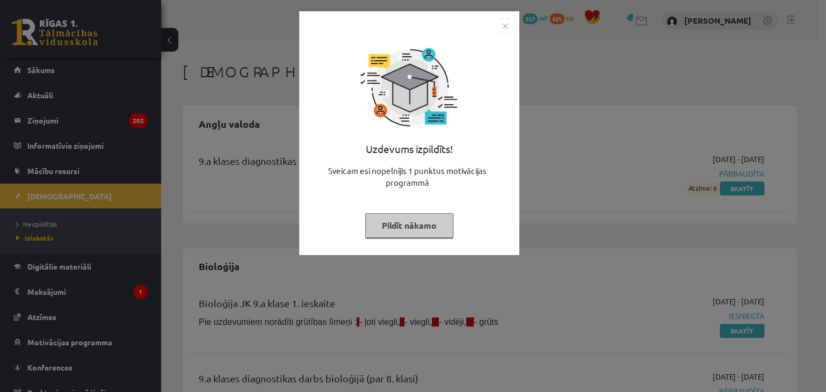
click at [415, 218] on button "Pildīt nākamo" at bounding box center [409, 225] width 88 height 25
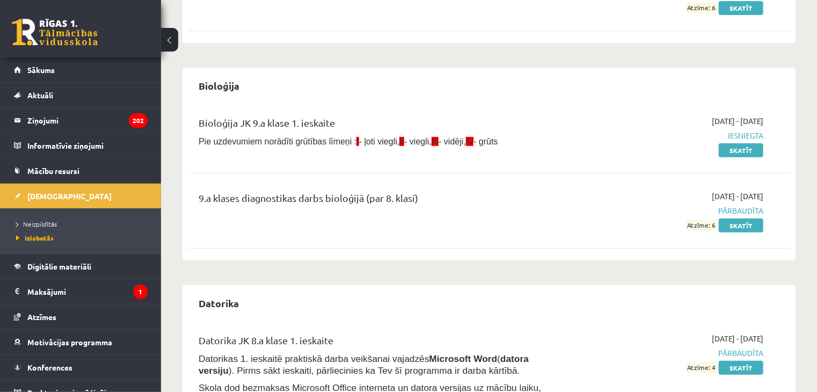
scroll to position [215, 0]
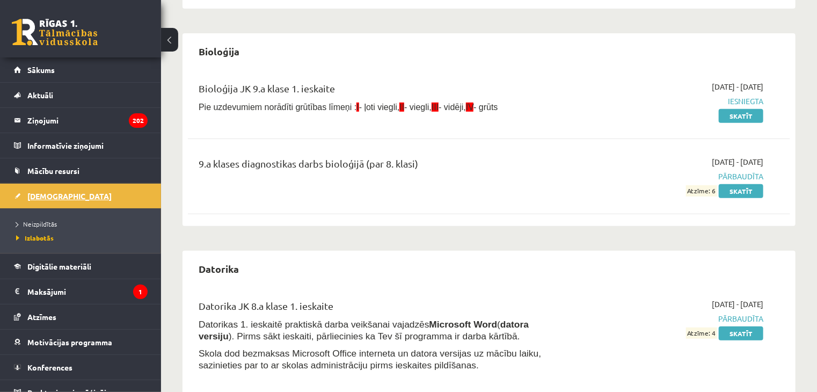
click at [62, 200] on link "[DEMOGRAPHIC_DATA]" at bounding box center [81, 196] width 134 height 25
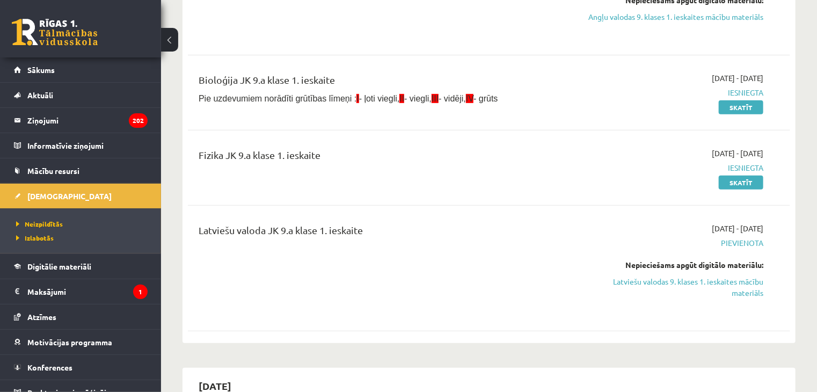
scroll to position [215, 0]
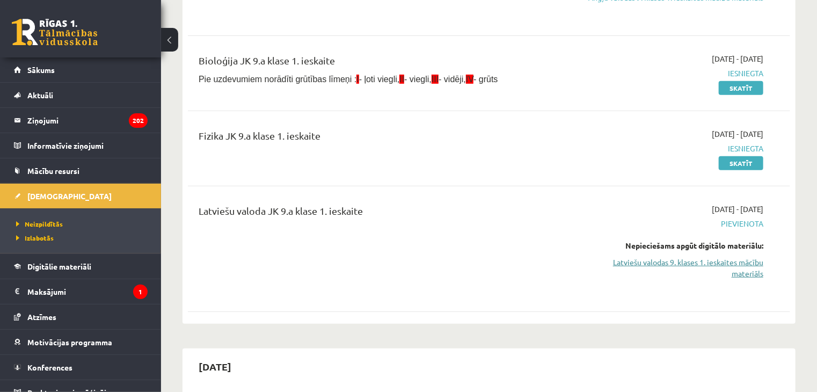
click at [683, 262] on link "Latviešu valodas 9. klases 1. ieskaites mācību materiāls" at bounding box center [675, 268] width 178 height 23
click at [645, 264] on link "Latviešu valodas 9. klases 1. ieskaites mācību materiāls" at bounding box center [675, 268] width 178 height 23
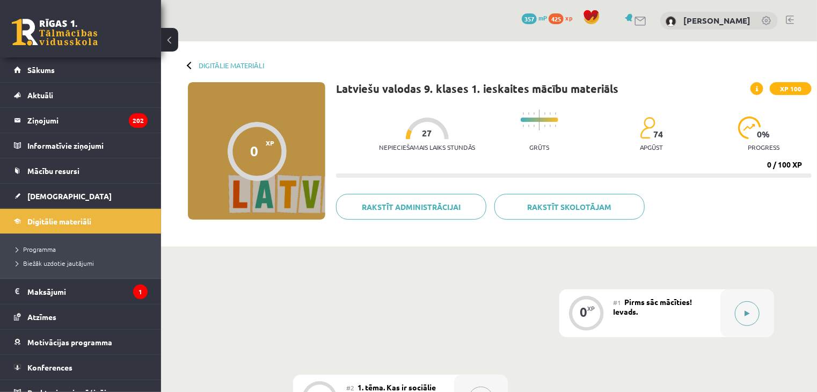
click at [736, 301] on div at bounding box center [747, 313] width 54 height 48
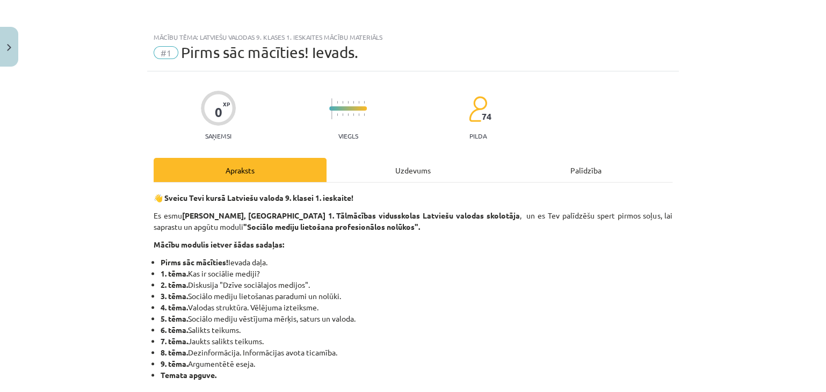
click at [346, 164] on div "Uzdevums" at bounding box center [412, 170] width 173 height 24
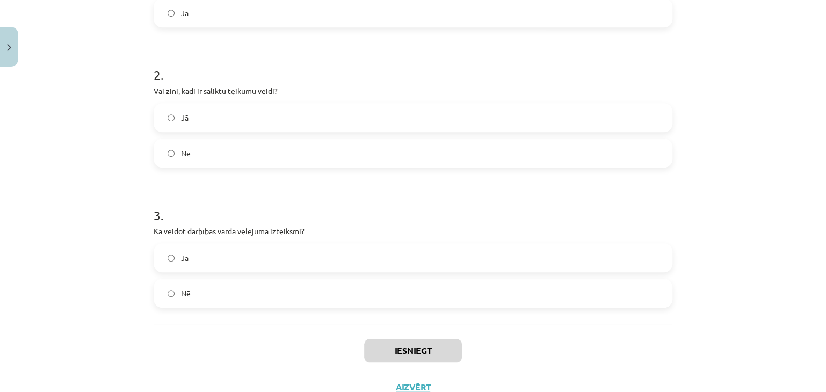
scroll to position [345, 0]
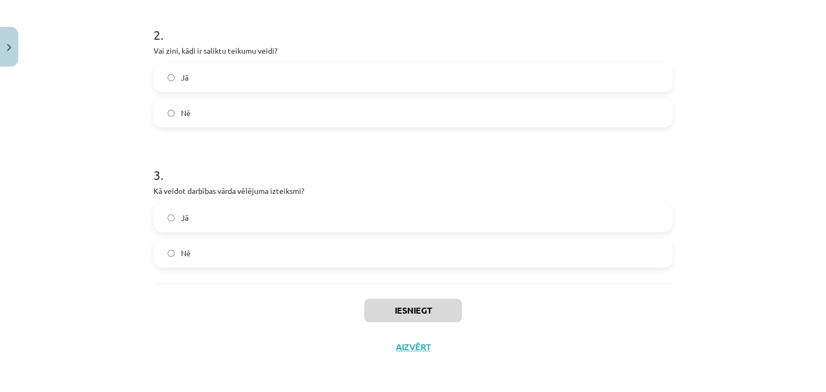
click at [188, 207] on label "Jā" at bounding box center [413, 217] width 516 height 27
click at [186, 89] on label "Jā" at bounding box center [413, 77] width 516 height 27
click at [202, 252] on label "Nē" at bounding box center [413, 252] width 516 height 27
click at [210, 222] on label "Jā" at bounding box center [413, 217] width 516 height 27
click at [413, 310] on button "Iesniegt" at bounding box center [413, 310] width 98 height 24
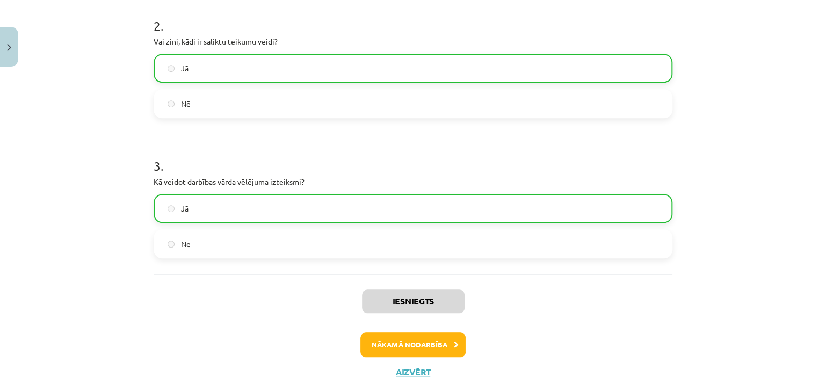
scroll to position [378, 0]
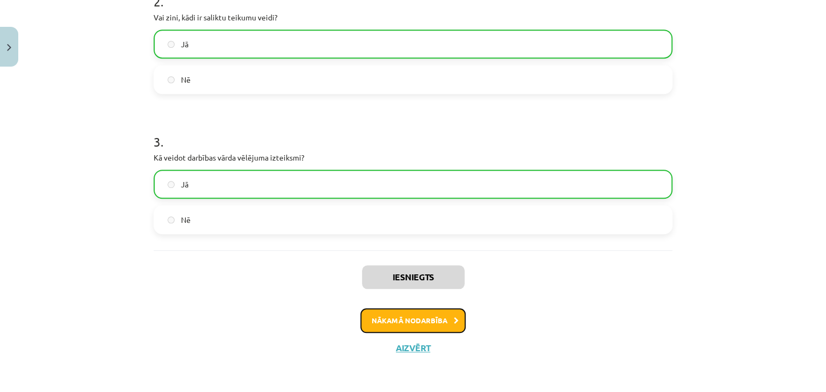
click at [410, 314] on button "Nākamā nodarbība" at bounding box center [412, 320] width 105 height 25
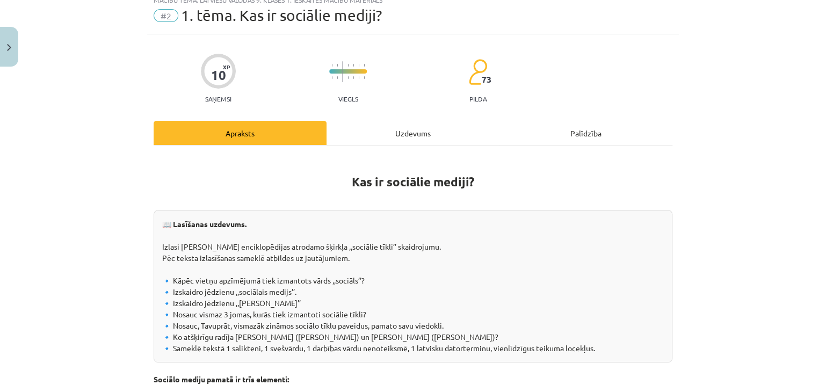
scroll to position [27, 0]
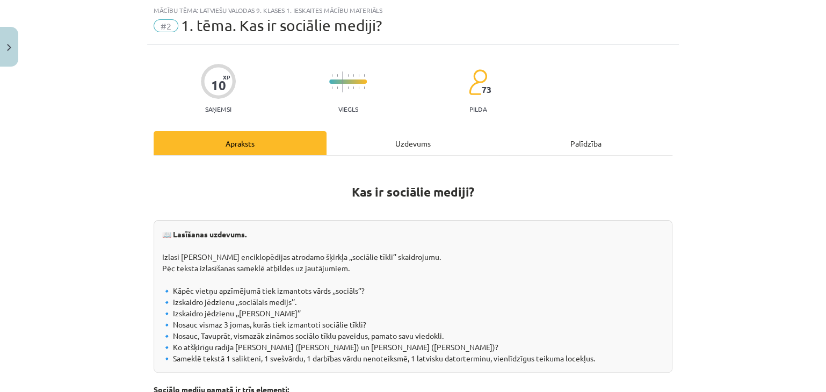
drag, startPoint x: 377, startPoint y: 162, endPoint x: 391, endPoint y: 143, distance: 23.8
click at [391, 143] on div "Uzdevums" at bounding box center [412, 143] width 173 height 24
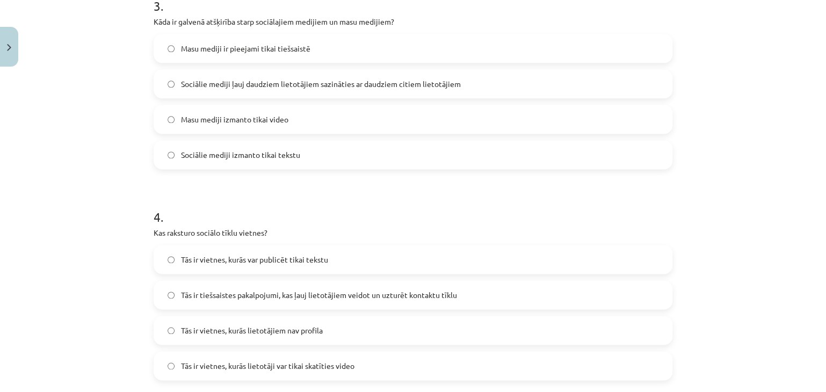
scroll to position [979, 0]
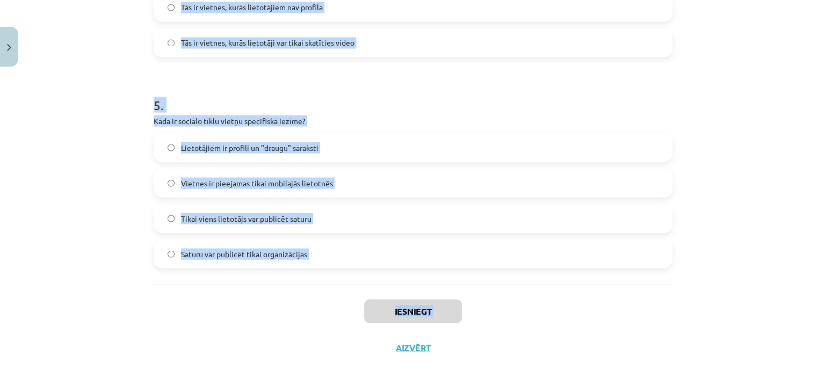
drag, startPoint x: 127, startPoint y: 206, endPoint x: 265, endPoint y: 294, distance: 163.4
click at [262, 334] on div "Mācību tēma: Latviešu valodas 9. klases 1. ieskaites mācību materiāls #2 1. tēm…" at bounding box center [413, 196] width 826 height 392
drag, startPoint x: 273, startPoint y: 279, endPoint x: 283, endPoint y: 266, distance: 17.2
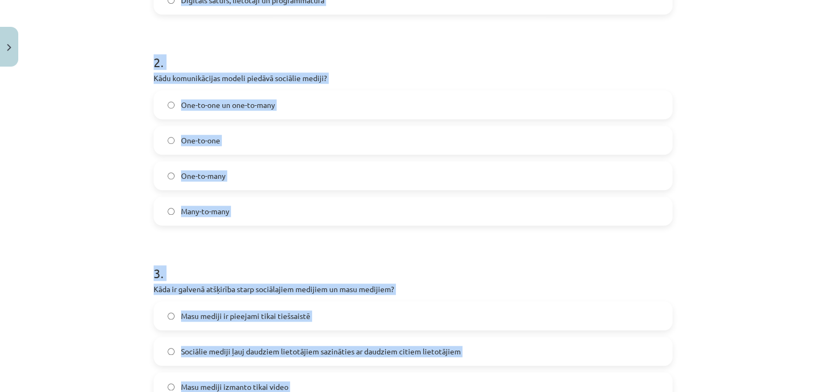
click at [223, 230] on form "1 . Kas ir sociālo mediju trīs pamatelementi? Teksts, attēli un programmatūra T…" at bounding box center [413, 341] width 519 height 1033
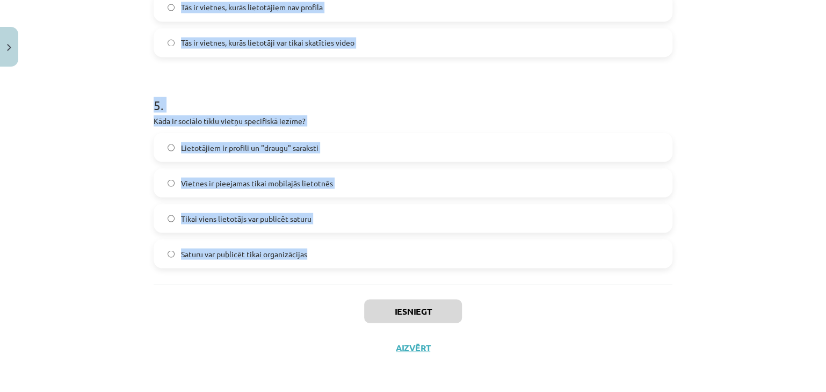
drag, startPoint x: 138, startPoint y: 237, endPoint x: 307, endPoint y: 262, distance: 170.4
click at [316, 271] on div "Mācību tēma: Latviešu valodas 9. klases 1. ieskaites mācību materiāls #2 1. tēm…" at bounding box center [413, 196] width 826 height 392
copy form "7 . Lor ip dolorsi ametco adip elitseddoeius? Tempor, incidi ut laboreetdolor M…"
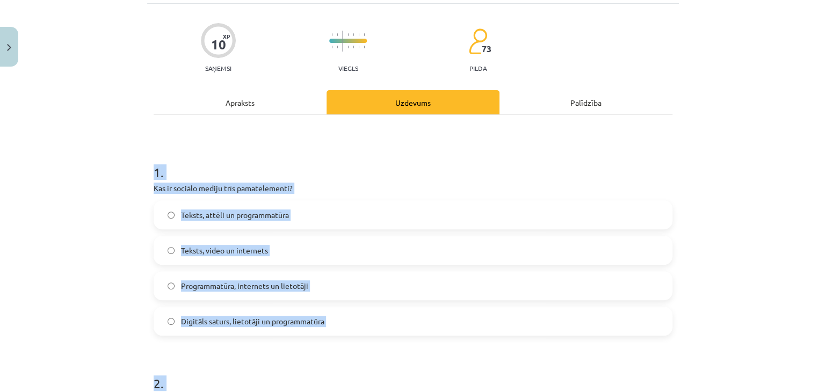
scroll to position [67, 0]
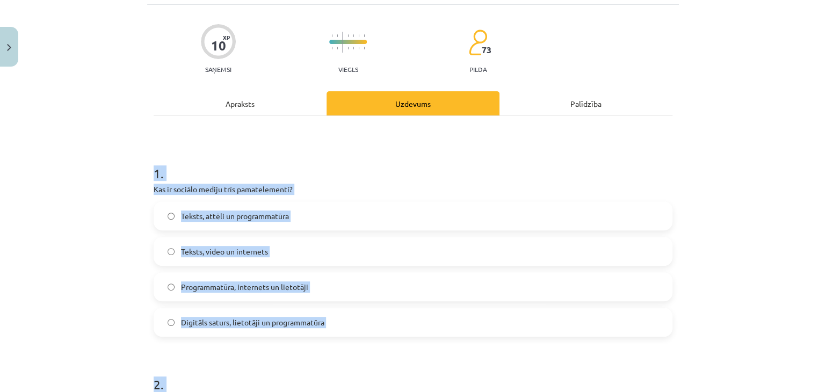
click at [221, 315] on label "Digitāls saturs, lietotāji un programmatūra" at bounding box center [413, 322] width 516 height 27
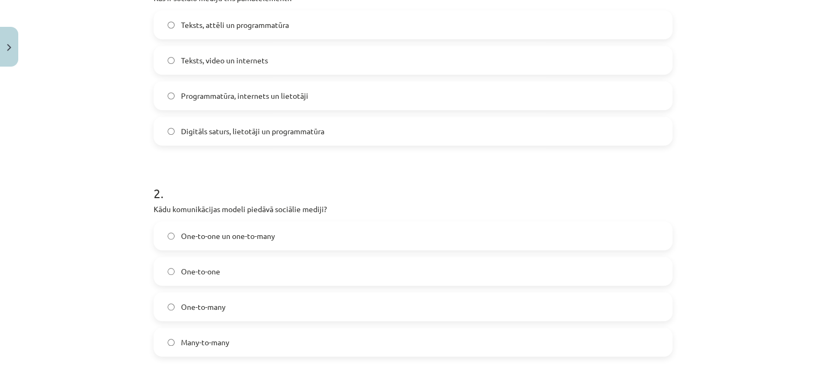
scroll to position [281, 0]
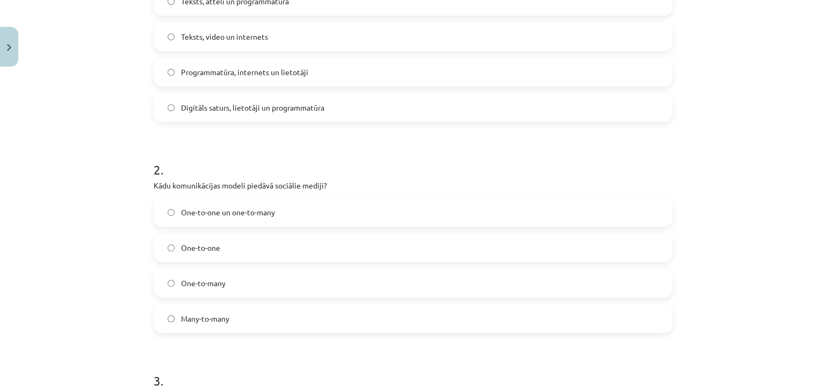
click at [235, 314] on label "Many-to-many" at bounding box center [413, 318] width 516 height 27
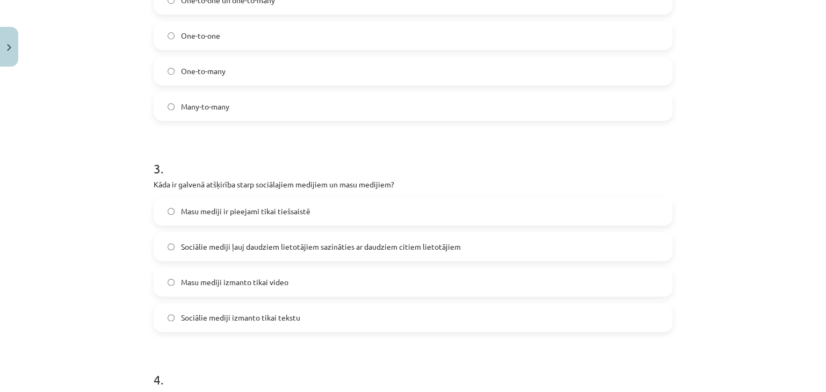
scroll to position [550, 0]
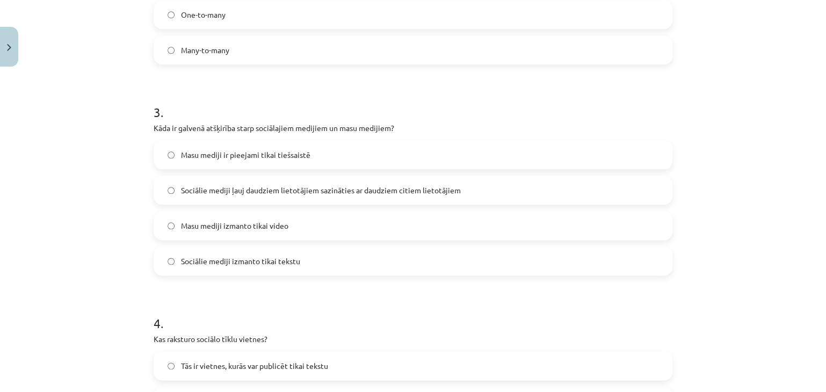
click at [210, 191] on span "Sociālie mediji ļauj daudziem lietotājiem sazināties ar daudziem citiem lietotā…" at bounding box center [321, 190] width 280 height 11
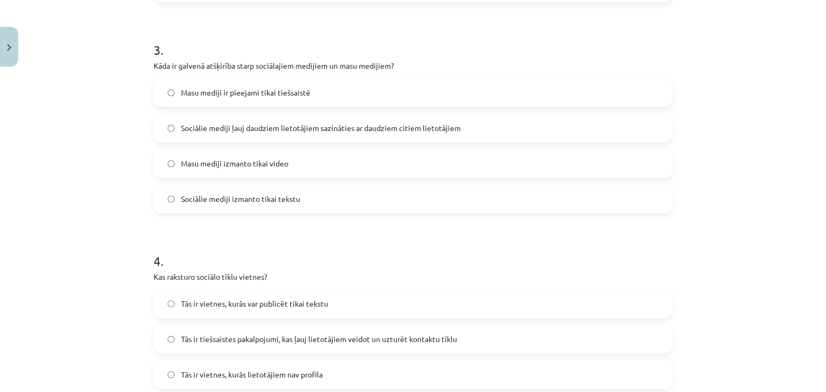
scroll to position [711, 0]
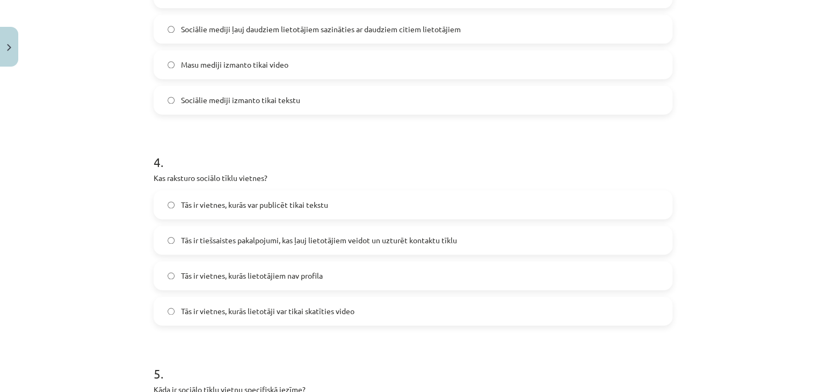
click at [209, 249] on label "Tās ir tiešsaistes pakalpojumi, kas ļauj lietotājiem veidot un uzturēt kontaktu…" at bounding box center [413, 240] width 516 height 27
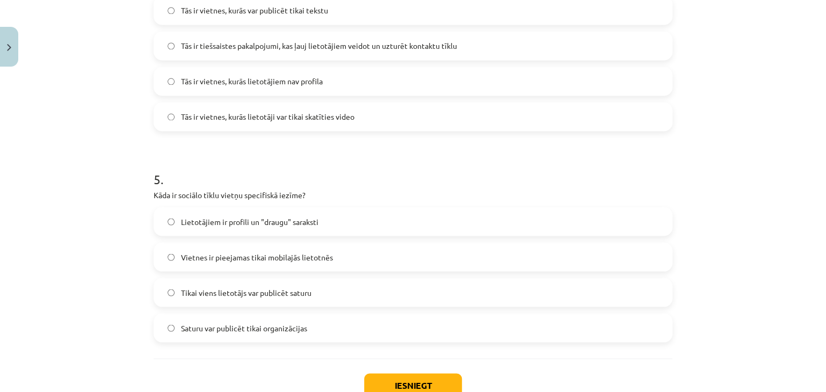
scroll to position [925, 0]
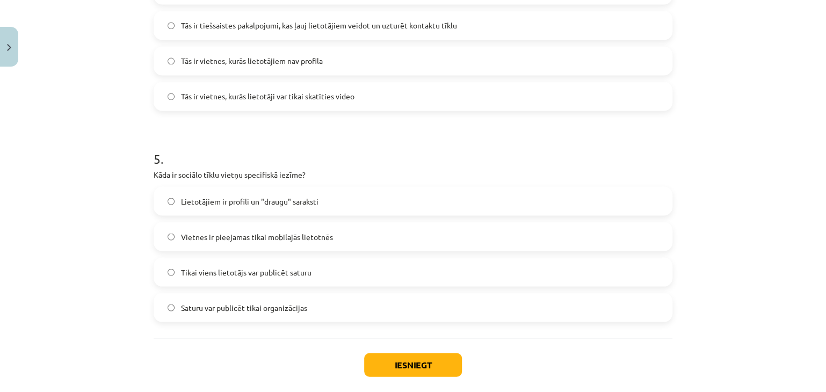
click at [233, 200] on span "Lietotājiem ir profili un "draugu" saraksti" at bounding box center [249, 200] width 137 height 11
click at [399, 361] on button "Iesniegt" at bounding box center [413, 365] width 98 height 24
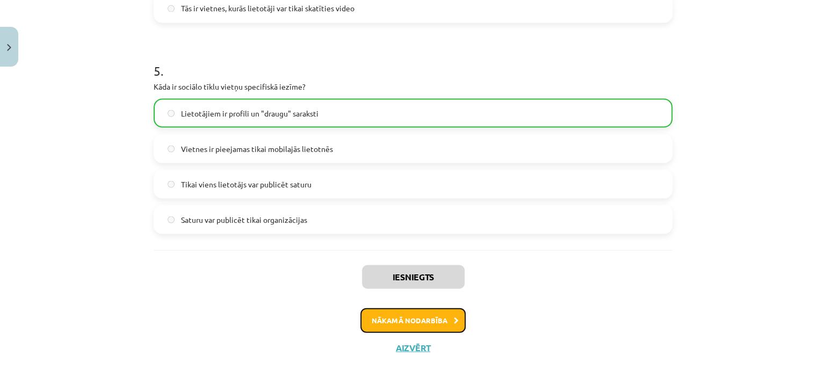
click at [411, 311] on button "Nākamā nodarbība" at bounding box center [412, 320] width 105 height 25
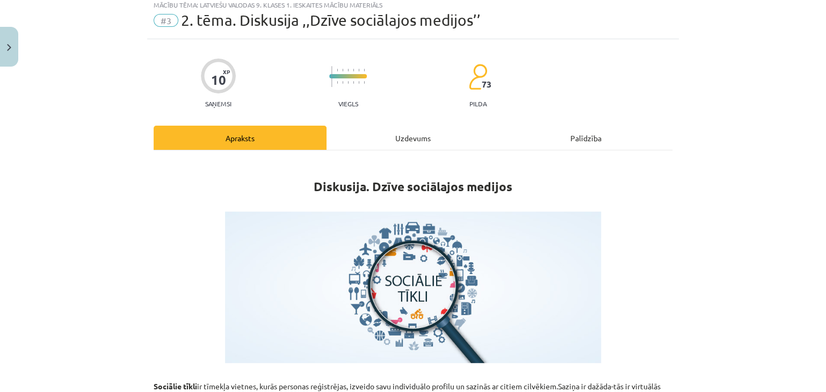
scroll to position [27, 0]
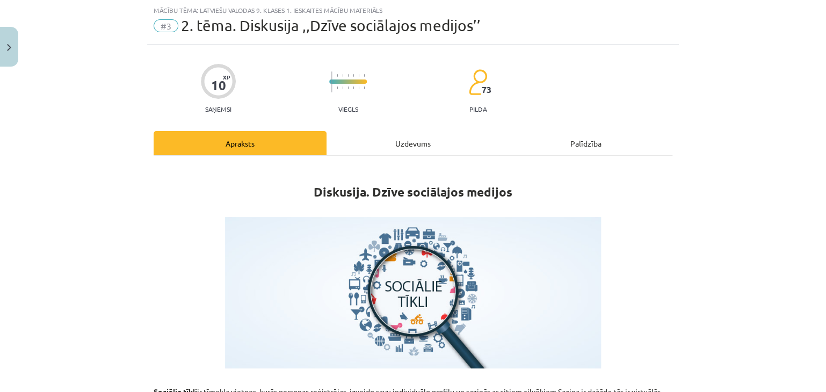
drag, startPoint x: 380, startPoint y: 130, endPoint x: 375, endPoint y: 138, distance: 8.9
click at [376, 137] on div "Uzdevums" at bounding box center [412, 143] width 173 height 24
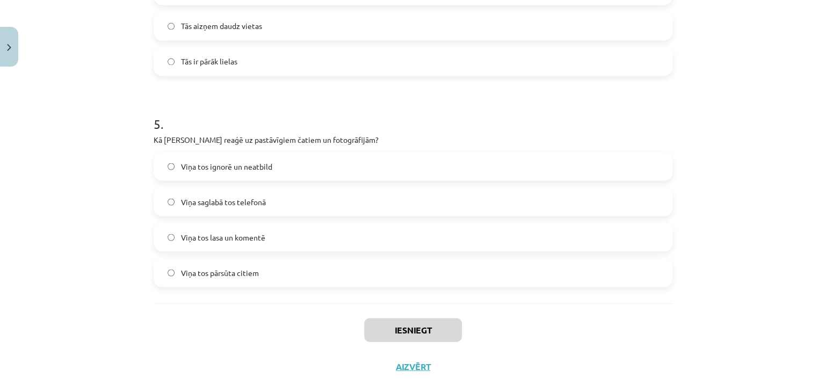
scroll to position [979, 0]
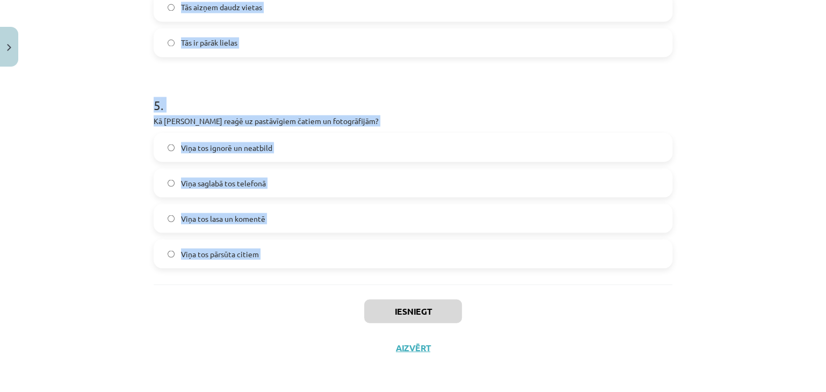
drag, startPoint x: 253, startPoint y: 213, endPoint x: 269, endPoint y: 280, distance: 68.4
click at [282, 287] on div "Mācību tēma: Latviešu valodas 9. klases 1. ieskaites mācību materiāls #3 2. tēm…" at bounding box center [413, 196] width 826 height 392
copy form "1 . Kas, pēc Jura domām, ir ļoti populārs mūsdienās? Radio Sociālie tīkli Avīze…"
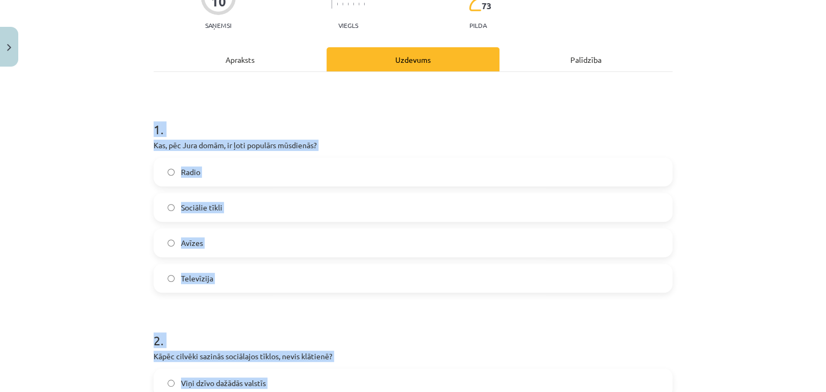
scroll to position [67, 0]
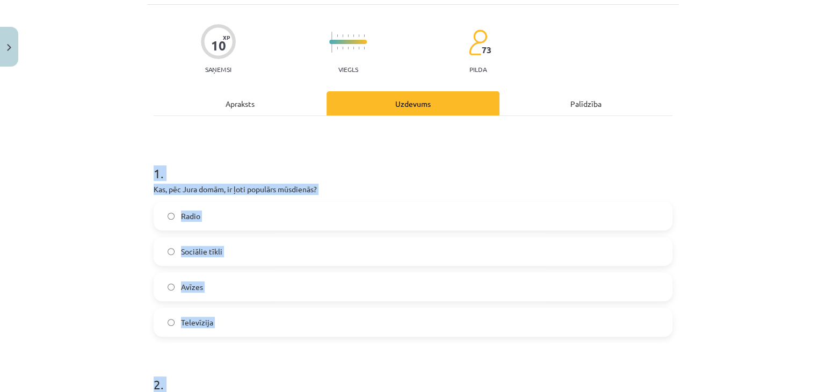
click at [223, 253] on label "Sociālie tīkli" at bounding box center [413, 251] width 516 height 27
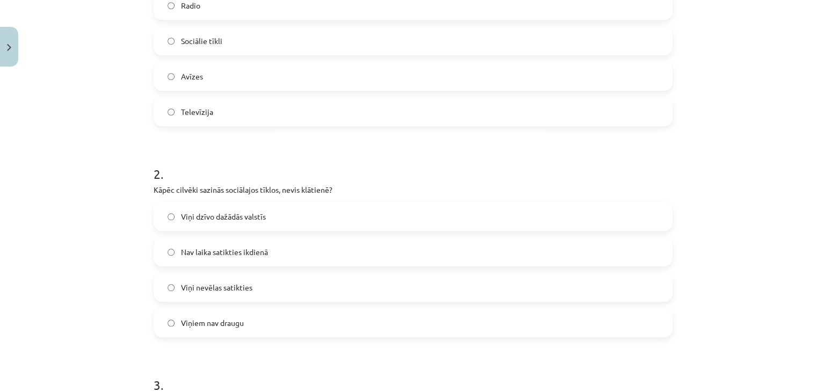
scroll to position [335, 0]
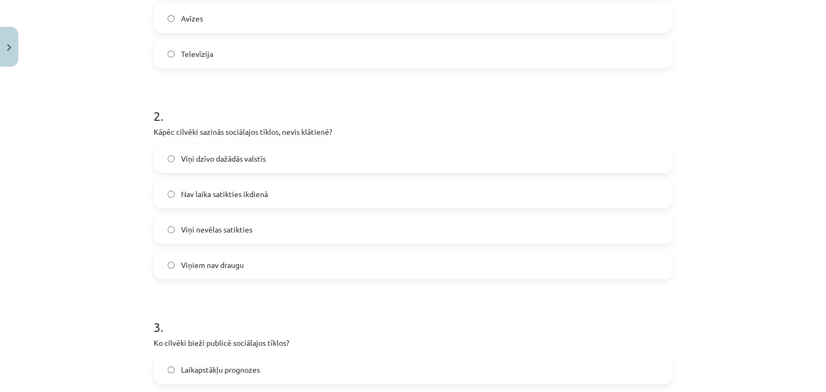
click at [216, 169] on label "Viņi dzīvo dažādās valstīs" at bounding box center [413, 158] width 516 height 27
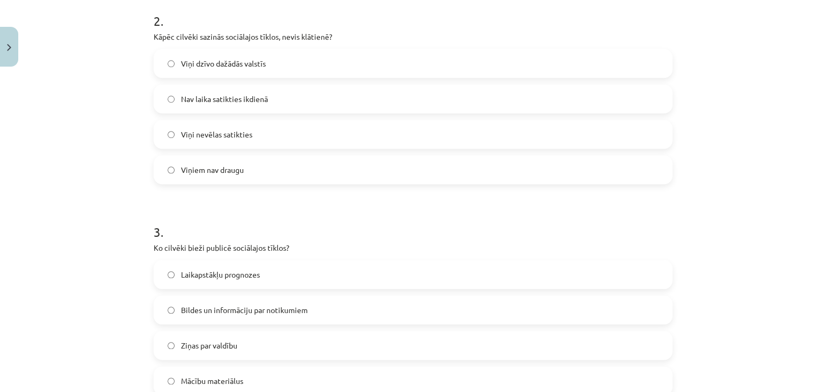
scroll to position [496, 0]
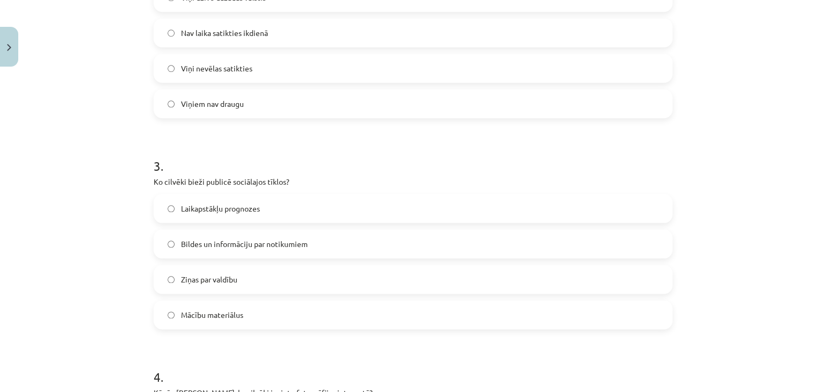
click at [206, 238] on span "Bildes un informāciju par notikumiem" at bounding box center [244, 243] width 127 height 11
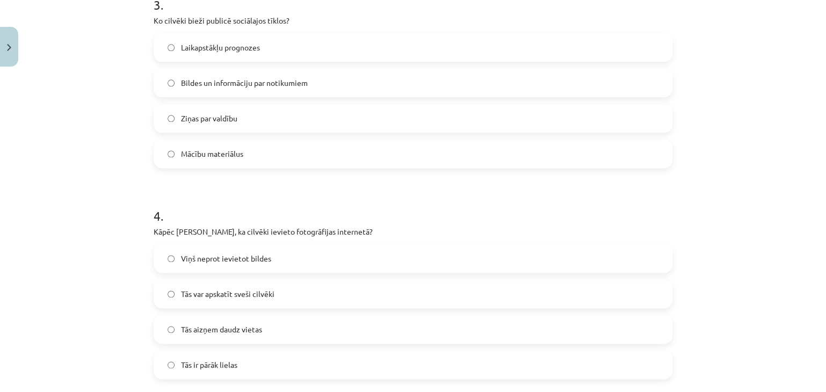
click at [199, 362] on span "Tās ir pārāk lielas" at bounding box center [209, 364] width 56 height 11
click at [230, 294] on span "Tās var apskatīt sveši cilvēki" at bounding box center [227, 293] width 93 height 11
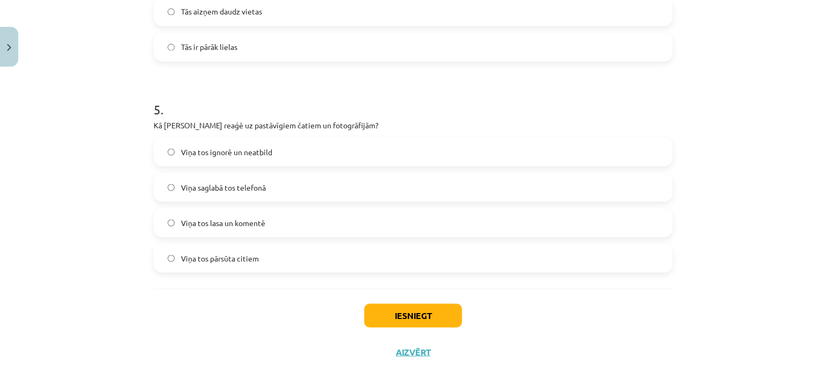
scroll to position [979, 0]
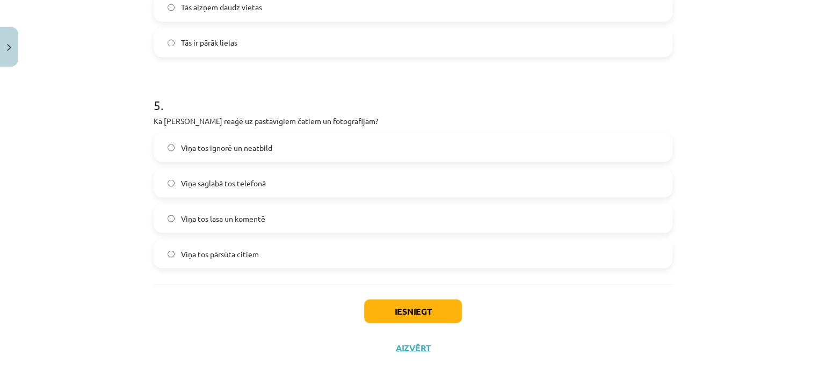
click at [262, 220] on label "Viņa tos lasa un komentē" at bounding box center [413, 218] width 516 height 27
click at [410, 322] on button "Iesniegt" at bounding box center [413, 311] width 98 height 24
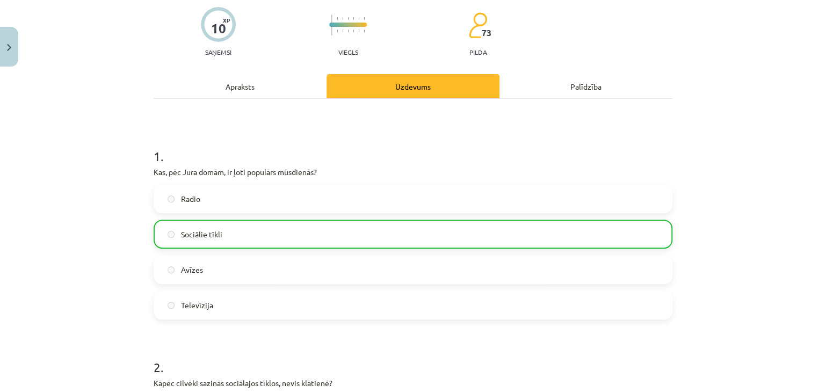
scroll to position [0, 0]
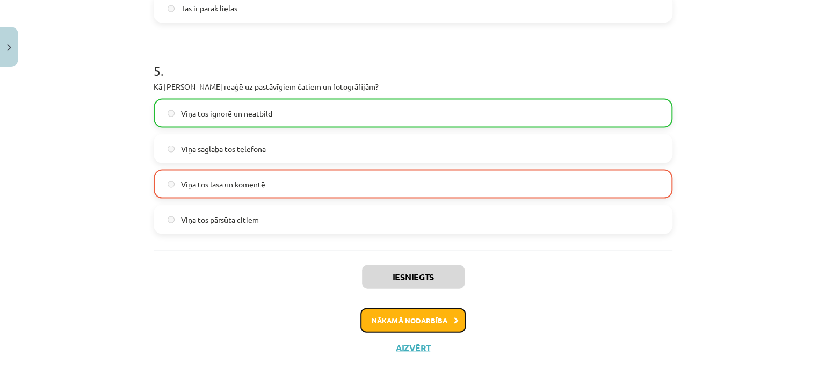
click at [421, 325] on button "Nākamā nodarbība" at bounding box center [412, 320] width 105 height 25
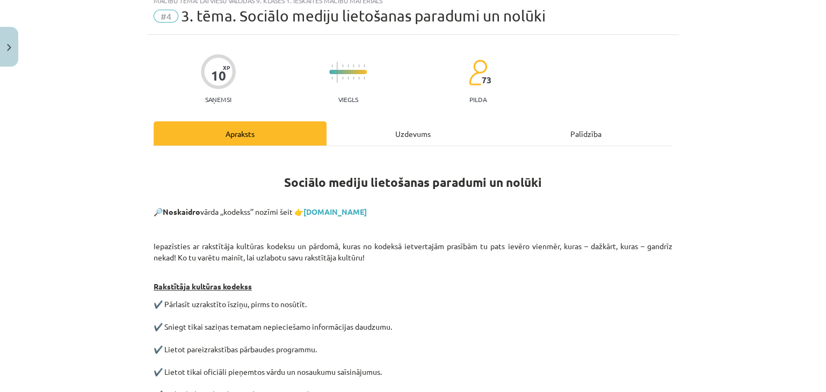
scroll to position [27, 0]
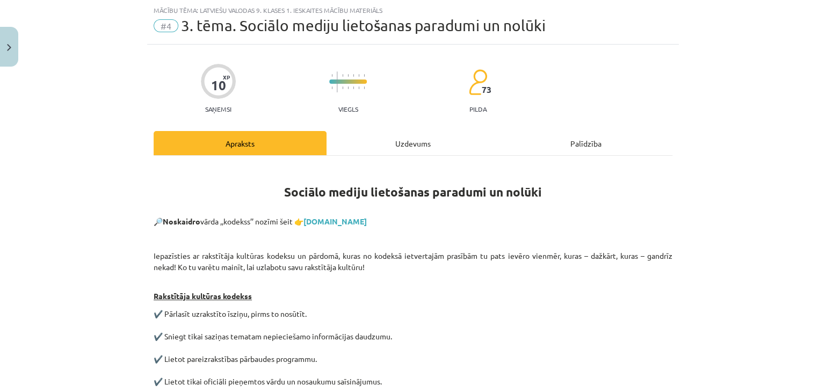
click at [370, 134] on div "Uzdevums" at bounding box center [412, 143] width 173 height 24
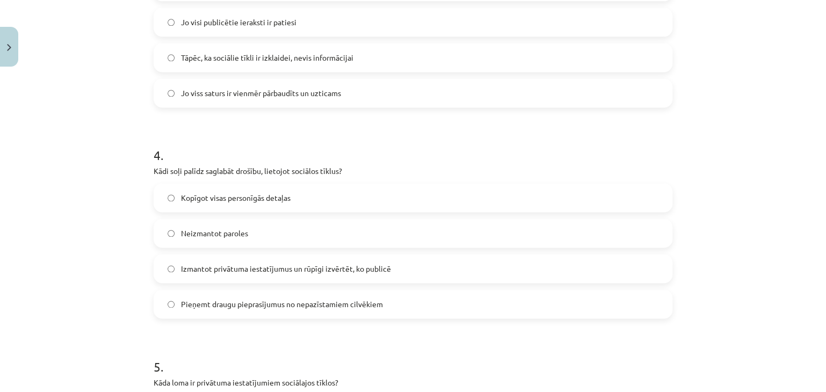
scroll to position [979, 0]
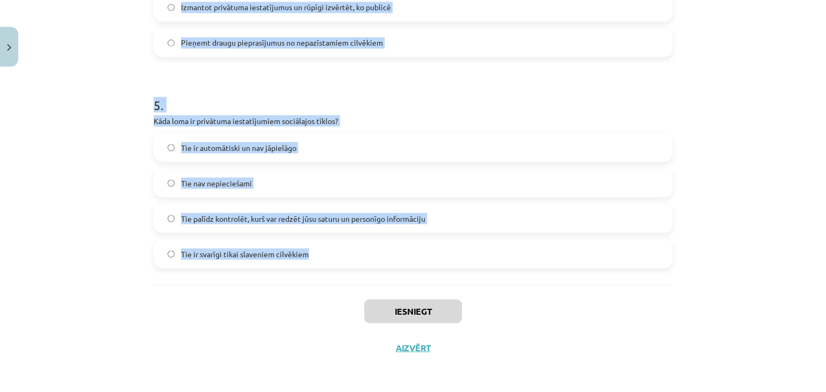
drag, startPoint x: 129, startPoint y: 203, endPoint x: 345, endPoint y: 261, distance: 223.6
click at [345, 261] on div "Mācību tēma: Latviešu valodas 9. klases 1. ieskaites mācību materiāls #4 3. tēm…" at bounding box center [413, 196] width 826 height 392
copy form "9 . Lo ips dolorsit ametcons adipis elitseddoeius temporinci? Utlaboree dolorem…"
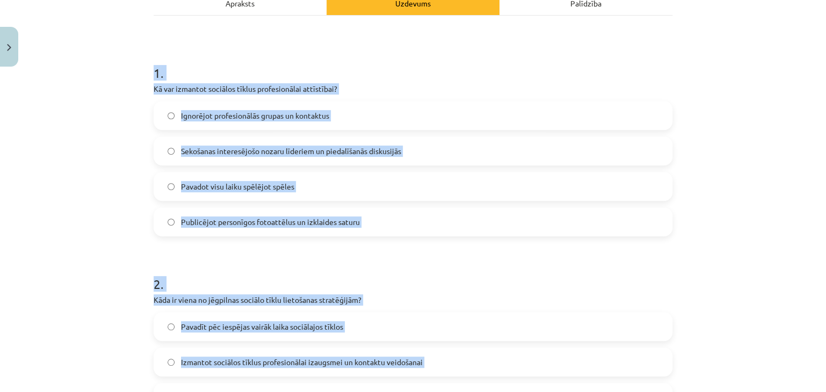
scroll to position [120, 0]
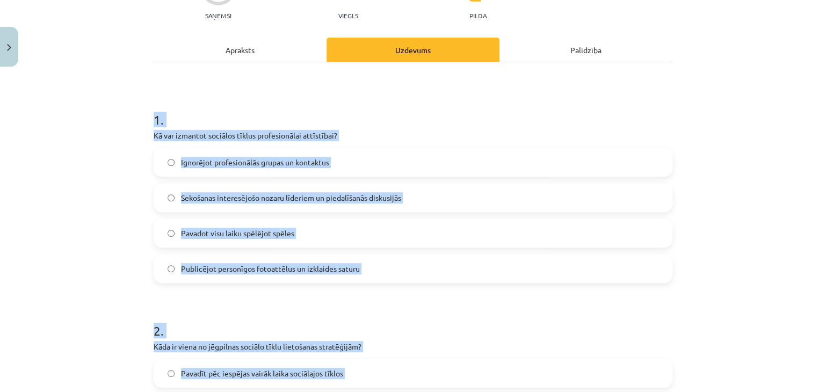
click at [227, 206] on label "Sekošanas interesējošo nozaru līderiem un piedalīšanās diskusijās" at bounding box center [413, 197] width 516 height 27
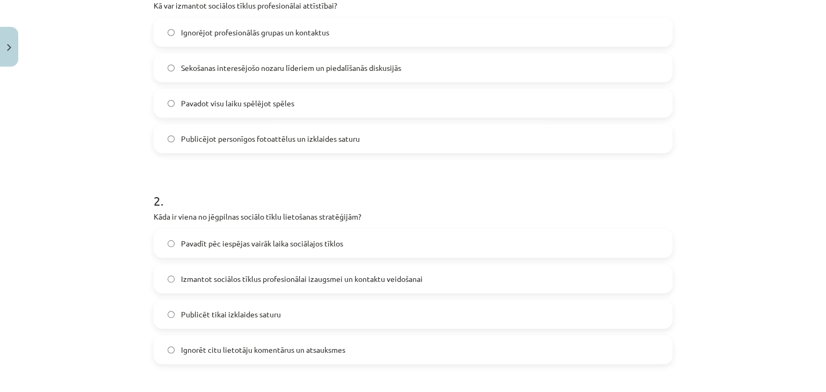
scroll to position [281, 0]
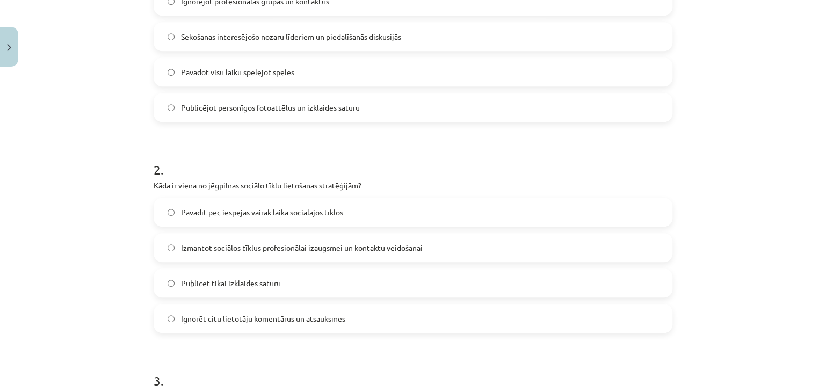
click at [211, 249] on span "Izmantot sociālos tīklus profesionālai izaugsmei un kontaktu veidošanai" at bounding box center [302, 247] width 242 height 11
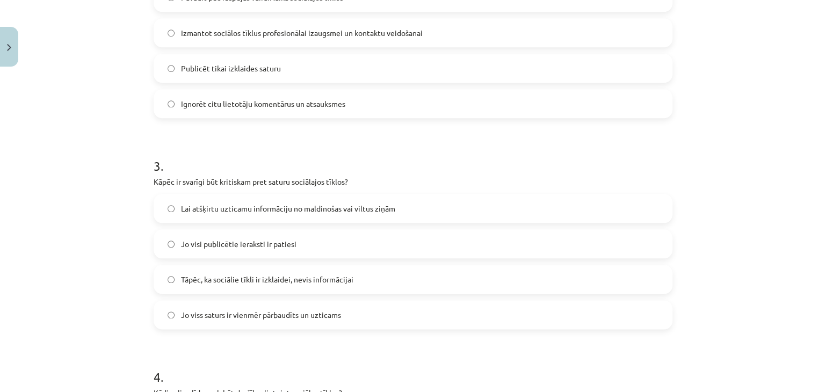
click at [201, 203] on span "Lai atšķirtu uzticamu informāciju no maldinošas vai viltus ziņām" at bounding box center [288, 208] width 214 height 11
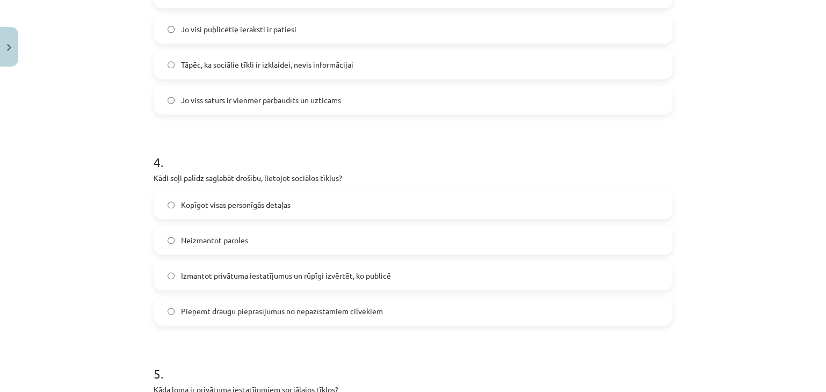
click at [222, 286] on label "Izmantot privātuma iestatījumus un rūpīgi izvērtēt, ko publicē" at bounding box center [413, 275] width 516 height 27
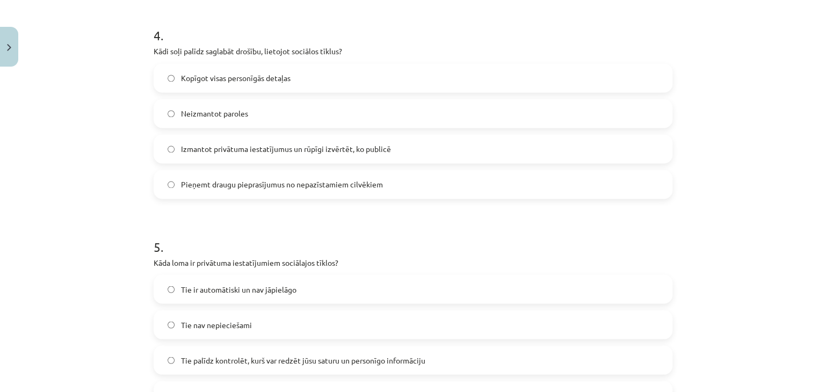
scroll to position [925, 0]
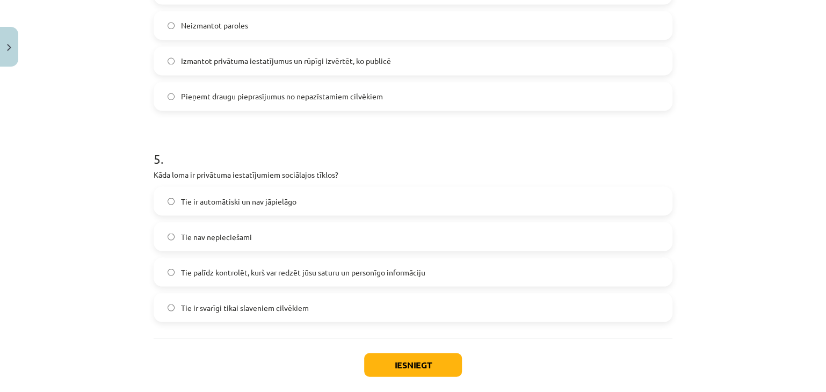
click at [172, 271] on label "Tie palīdz kontrolēt, kurš var redzēt jūsu saturu un personīgo informāciju" at bounding box center [413, 271] width 516 height 27
click at [358, 363] on div "Iesniegt Aizvērt" at bounding box center [413, 375] width 519 height 75
click at [369, 363] on button "Iesniegt" at bounding box center [413, 365] width 98 height 24
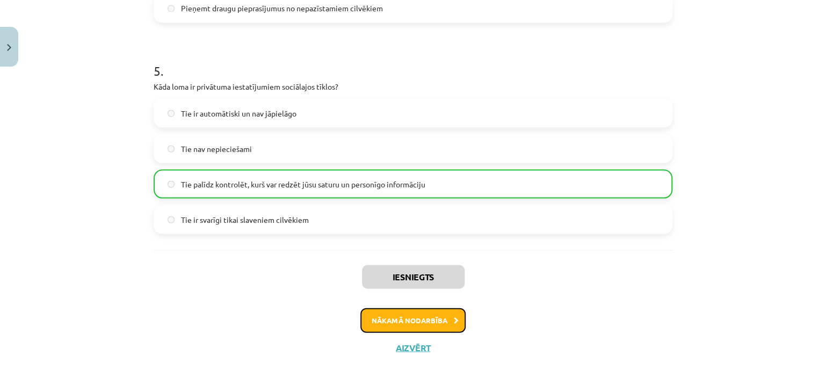
click at [417, 322] on button "Nākamā nodarbība" at bounding box center [412, 320] width 105 height 25
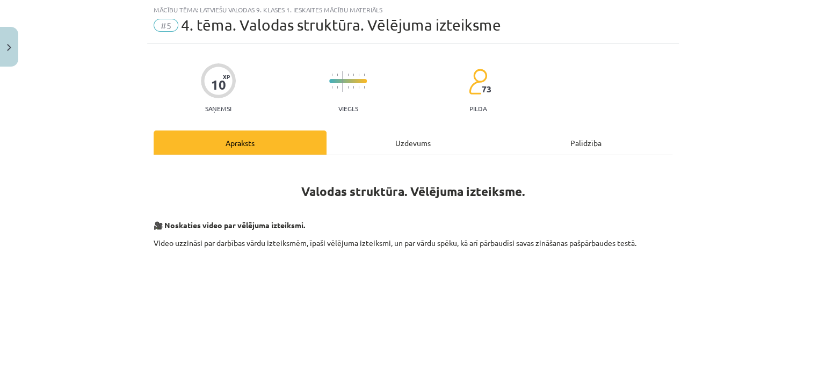
scroll to position [27, 0]
click at [446, 145] on div "Uzdevums" at bounding box center [412, 143] width 173 height 24
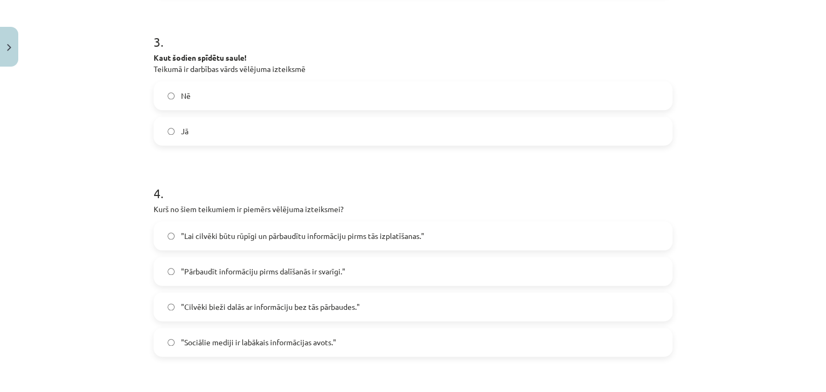
scroll to position [730, 0]
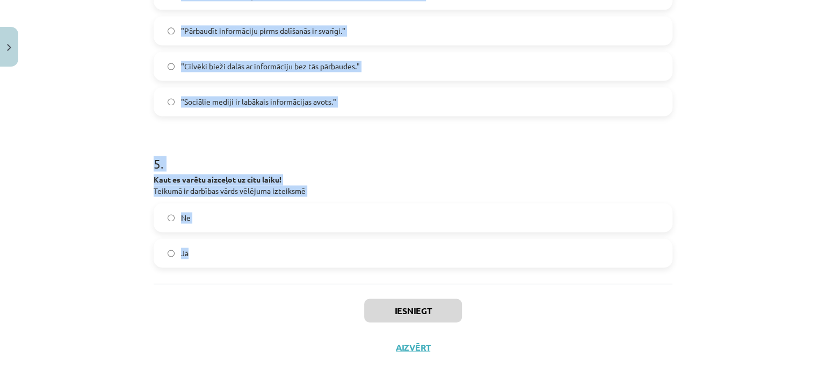
drag, startPoint x: 125, startPoint y: 207, endPoint x: 218, endPoint y: 220, distance: 94.7
click at [245, 262] on div "Mācību tēma: Latviešu valodas 9. klases 1. ieskaites mācību materiāls #5 4. tēm…" at bounding box center [413, 196] width 826 height 392
copy form "1 . Vēlējuma izteiksmes vienkāršo tagadni veido, nenoteiksmei pievienojot... -t…"
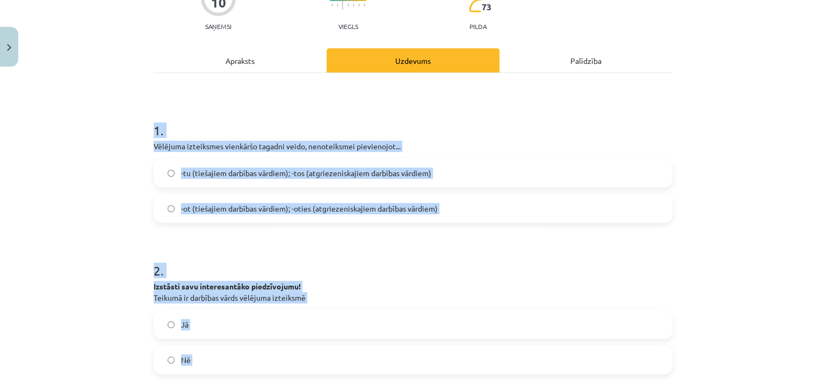
scroll to position [32, 0]
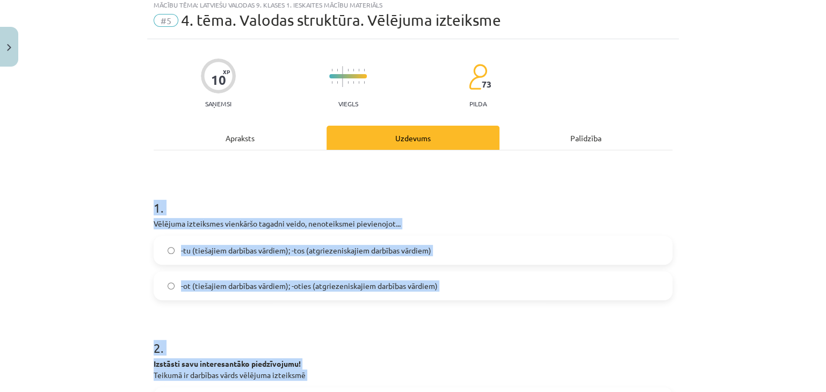
click at [213, 248] on span "-tu (tiešajiem darbības vārdiem); -tos (atgriezeniskajiem darbības vārdiem)" at bounding box center [306, 250] width 250 height 11
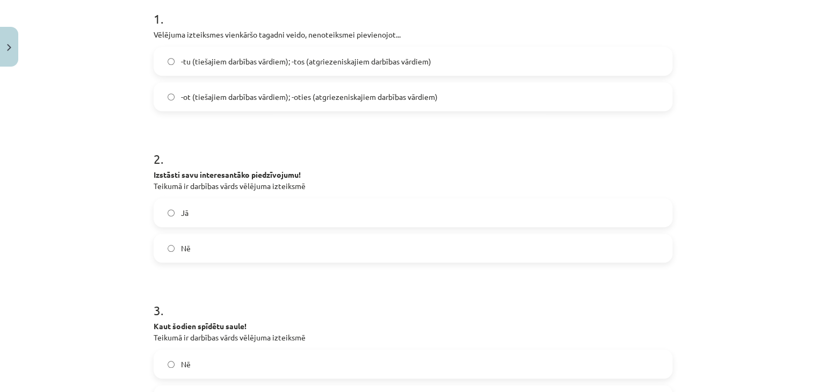
scroll to position [247, 0]
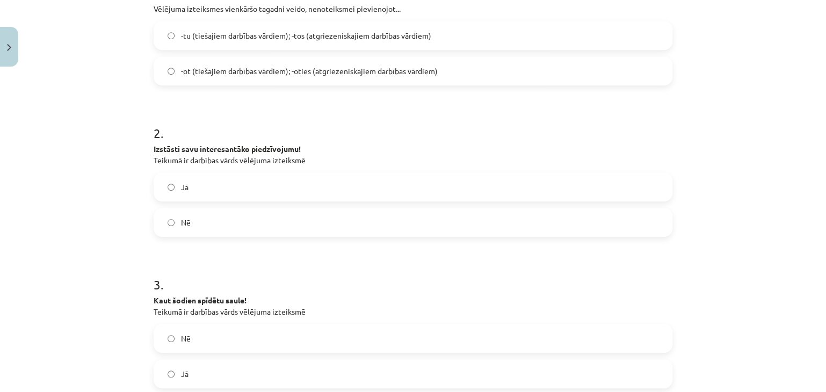
click at [195, 217] on label "Nē" at bounding box center [413, 222] width 516 height 27
click at [192, 366] on label "Jā" at bounding box center [413, 373] width 516 height 27
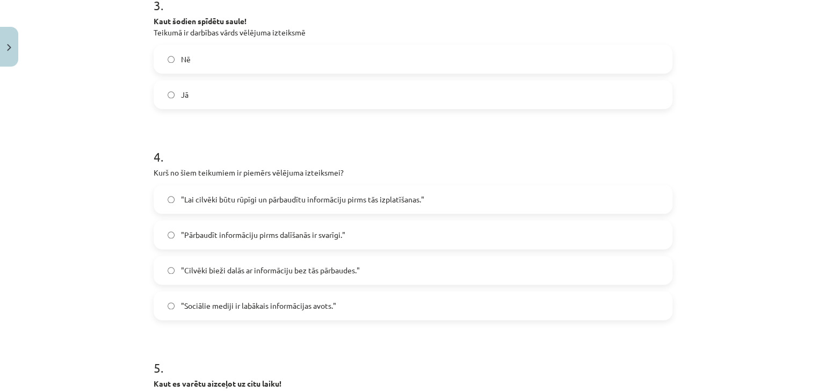
scroll to position [569, 0]
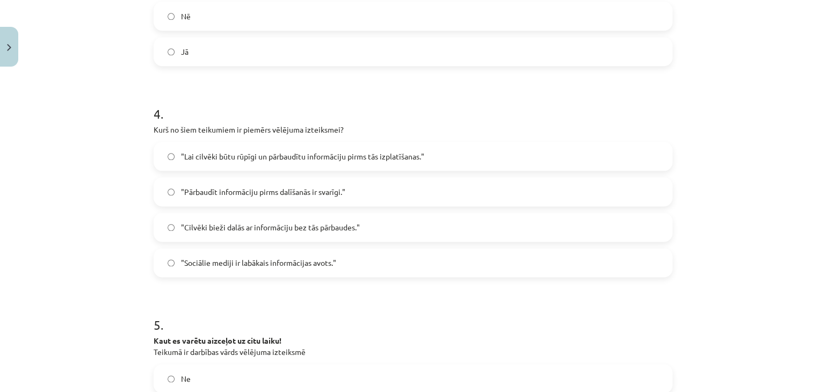
click at [221, 160] on span ""Lai cilvēki būtu rūpīgi un pārbaudītu informāciju pirms tās izplatīšanas."" at bounding box center [302, 156] width 243 height 11
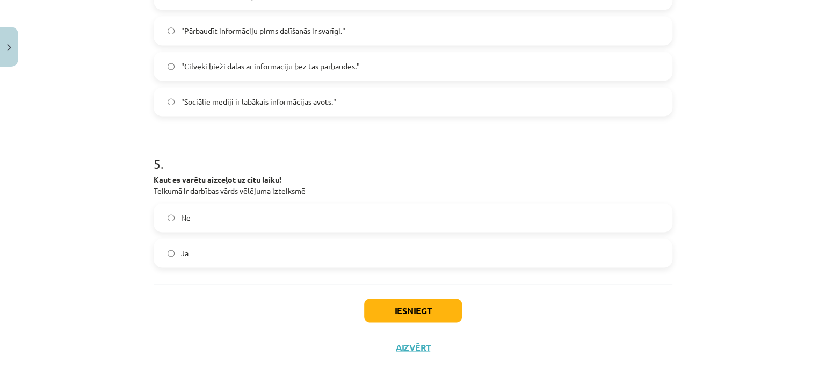
click at [221, 252] on label "Jā" at bounding box center [413, 252] width 516 height 27
click at [372, 309] on button "Iesniegt" at bounding box center [413, 310] width 98 height 24
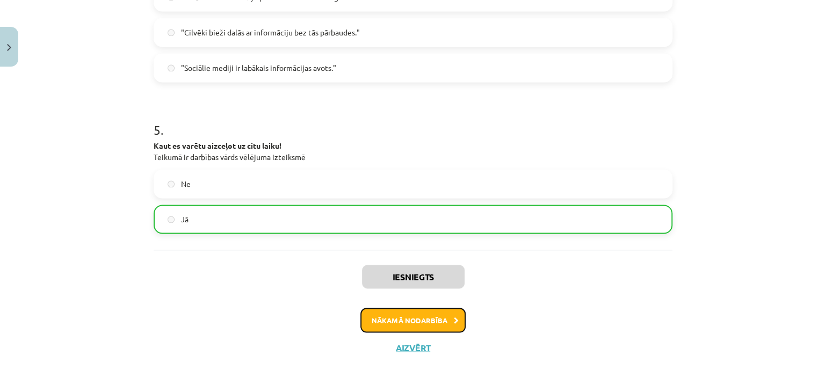
click at [406, 322] on button "Nākamā nodarbība" at bounding box center [412, 320] width 105 height 25
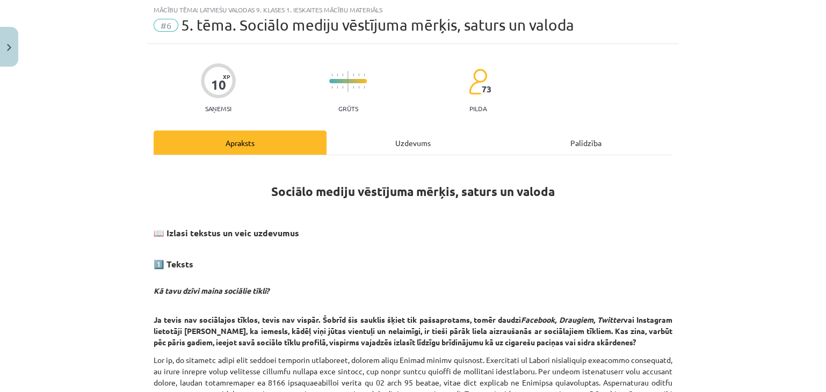
scroll to position [27, 0]
click at [366, 136] on div "Uzdevums" at bounding box center [412, 143] width 173 height 24
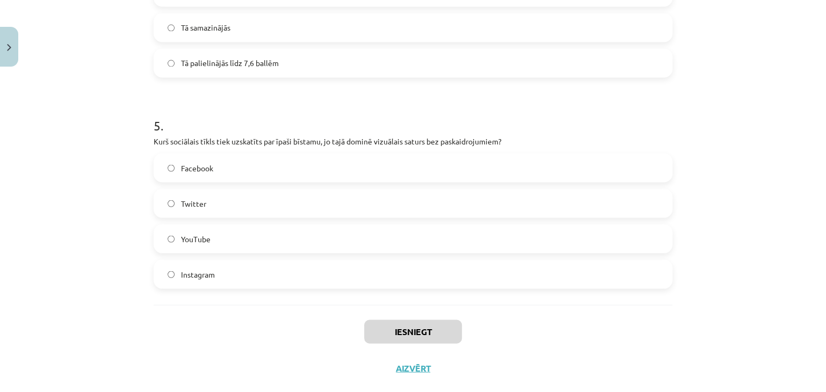
scroll to position [979, 0]
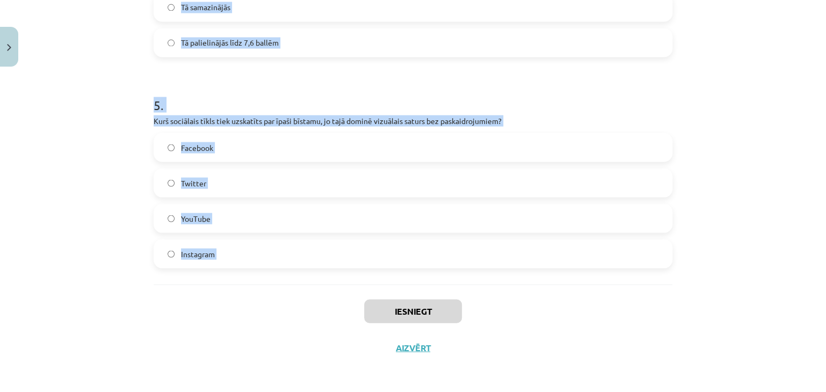
drag, startPoint x: 94, startPoint y: 216, endPoint x: 293, endPoint y: 286, distance: 209.8
click at [293, 286] on div "Mācību tēma: Latviešu valodas 9. klases 1. ieskaites mācību materiāls #6 5. tēm…" at bounding box center [413, 196] width 826 height 392
click at [293, 286] on div "Iesniegt Aizvērt" at bounding box center [413, 321] width 519 height 75
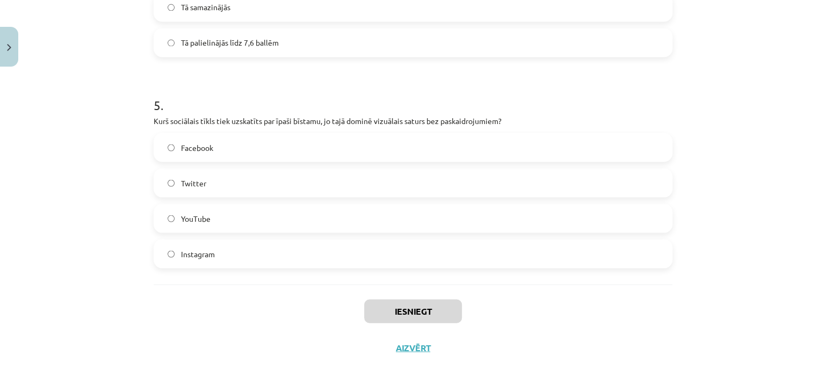
click at [253, 186] on label "Twitter" at bounding box center [413, 182] width 516 height 27
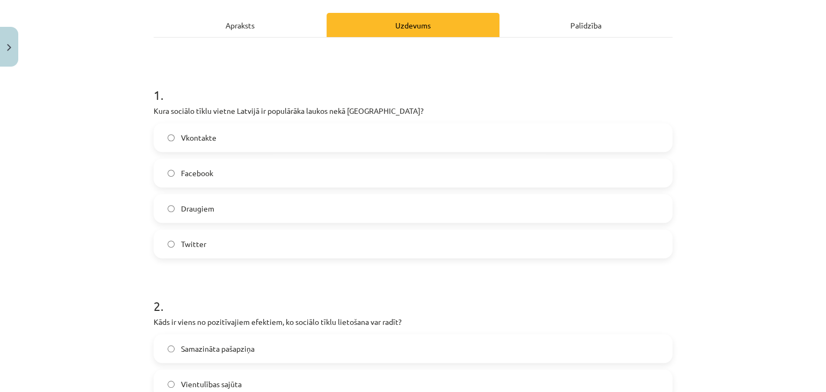
scroll to position [67, 0]
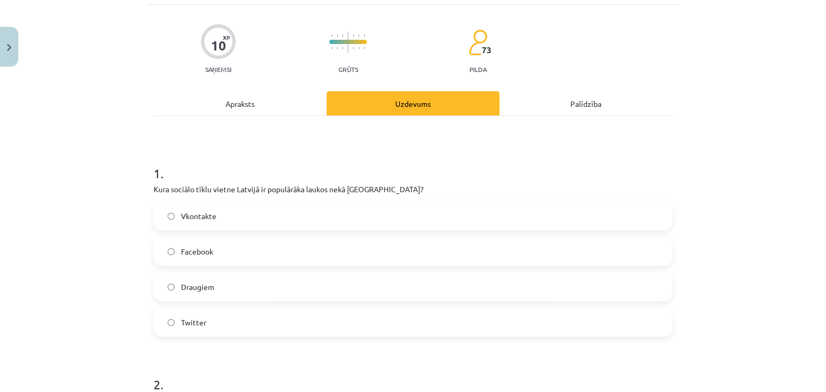
click at [187, 279] on label "Draugiem" at bounding box center [413, 286] width 516 height 27
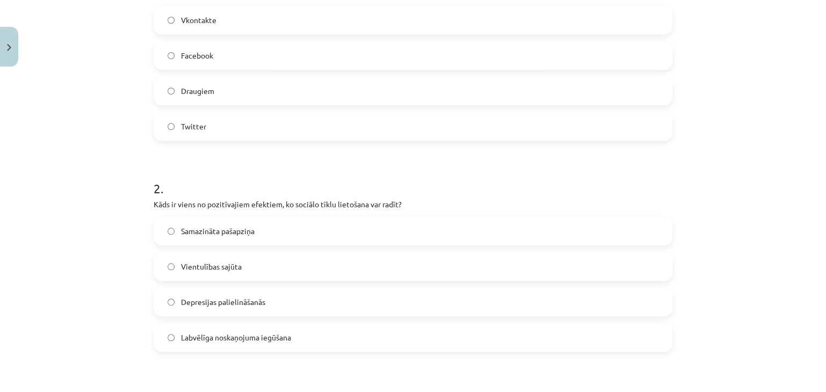
scroll to position [281, 0]
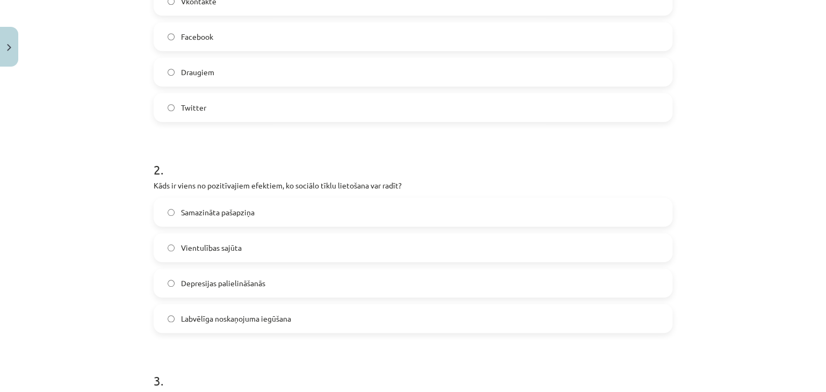
click at [228, 250] on span "Vientulības sajūta" at bounding box center [211, 247] width 61 height 11
click at [188, 316] on span "Labvēlīga noskaņojuma iegūšana" at bounding box center [236, 318] width 110 height 11
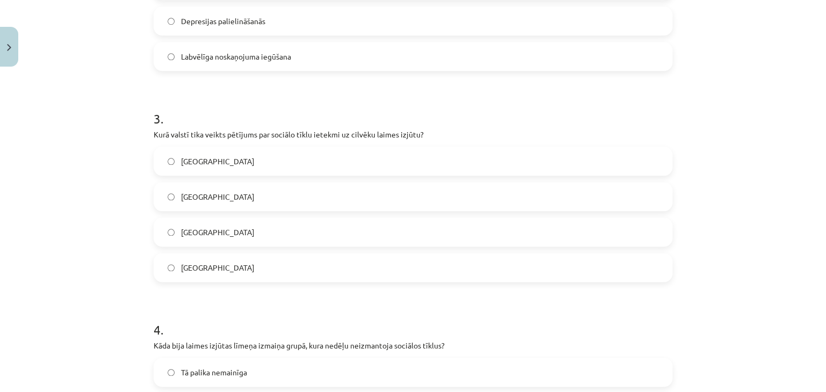
scroll to position [550, 0]
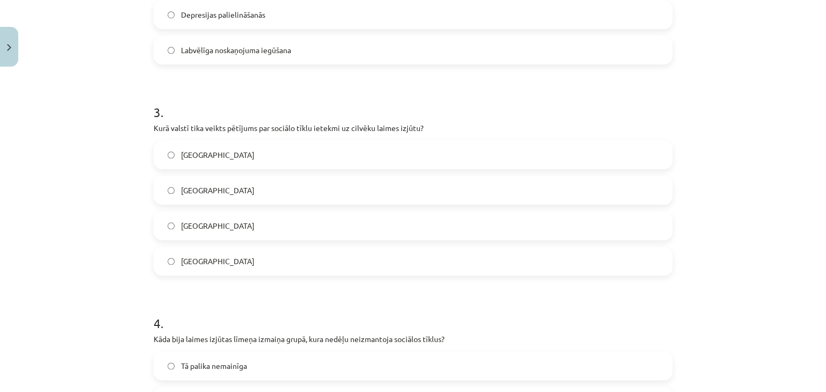
click at [185, 271] on label "[GEOGRAPHIC_DATA]" at bounding box center [413, 260] width 516 height 27
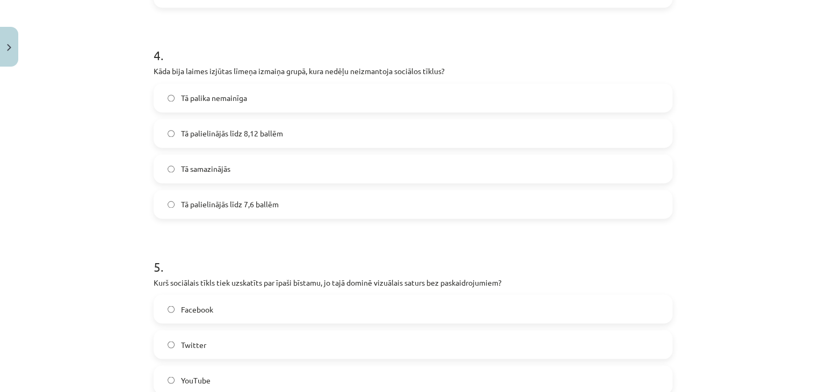
scroll to position [764, 0]
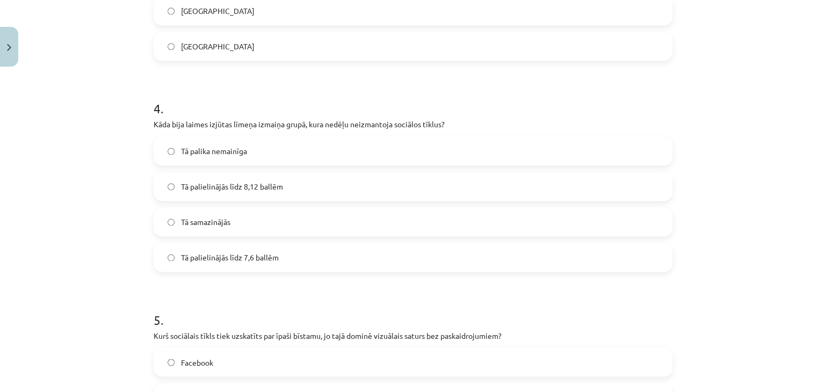
click at [290, 154] on label "Tā palika nemainīga" at bounding box center [413, 150] width 516 height 27
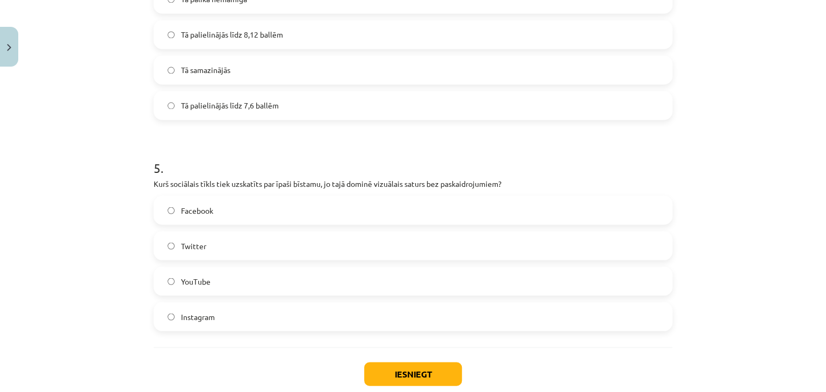
scroll to position [979, 0]
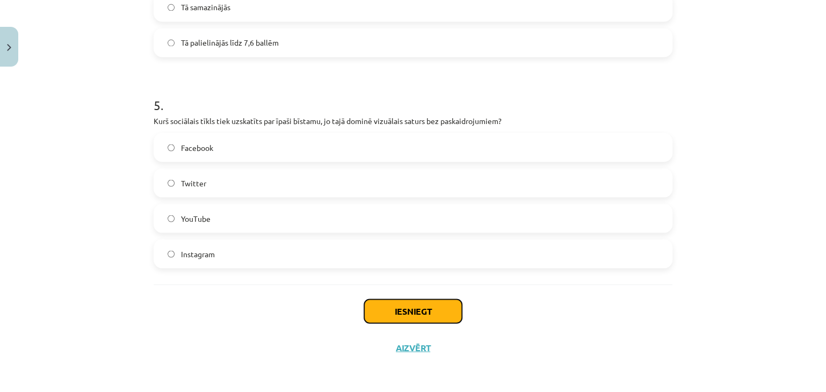
click at [387, 314] on button "Iesniegt" at bounding box center [413, 311] width 98 height 24
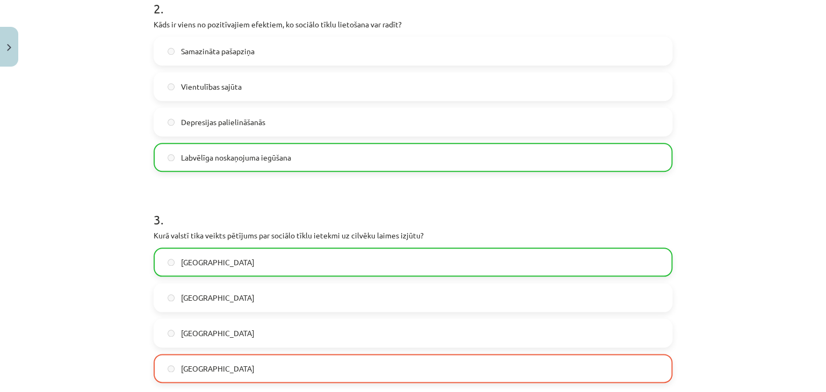
scroll to position [496, 0]
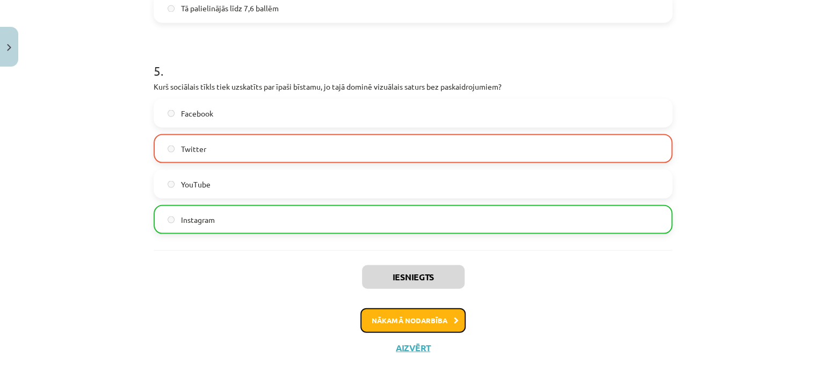
click at [383, 328] on button "Nākamā nodarbība" at bounding box center [412, 320] width 105 height 25
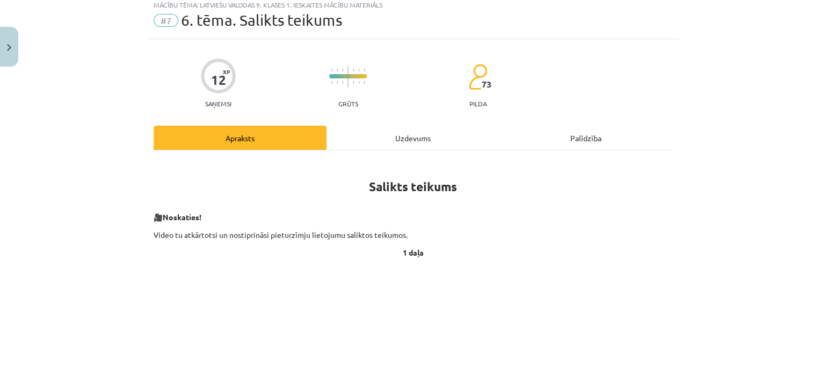
scroll to position [27, 0]
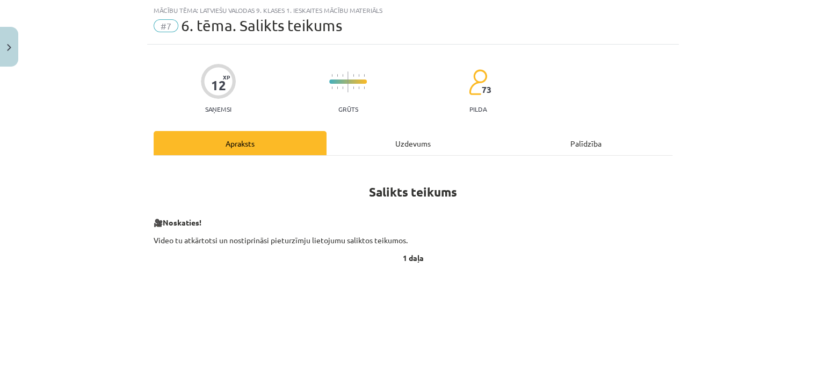
click at [387, 138] on div "Uzdevums" at bounding box center [412, 143] width 173 height 24
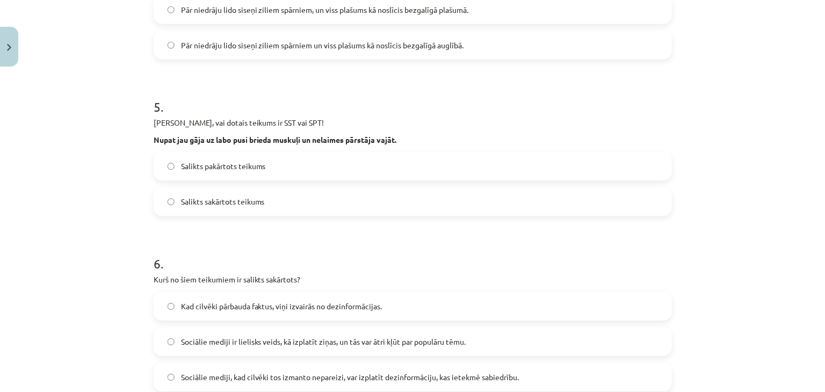
scroll to position [871, 0]
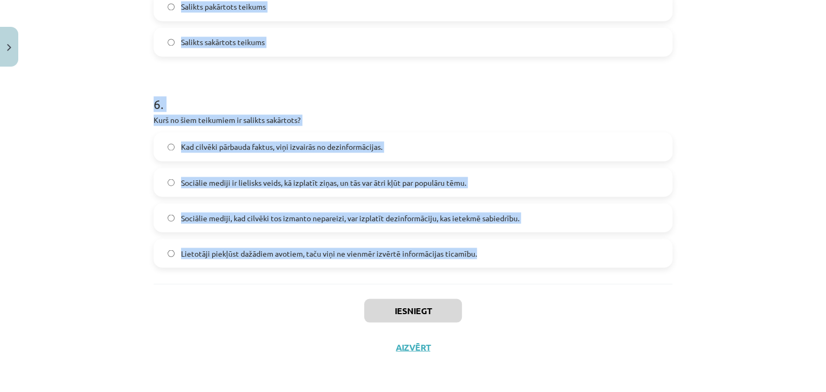
drag, startPoint x: 238, startPoint y: 196, endPoint x: 550, endPoint y: 242, distance: 315.1
click at [614, 240] on div "Mācību tēma: Latviešu valodas 9. klases 1. ieskaites mācību materiāls #7 6. tēm…" at bounding box center [413, 196] width 826 height 392
copy form "1 . Loremips dolorsi ametcons! Adipis elitse doei, te in utla etdolorema aliqu.…"
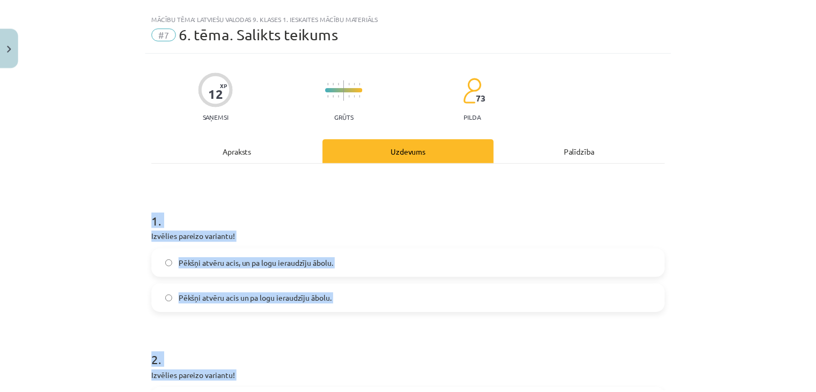
scroll to position [12, 0]
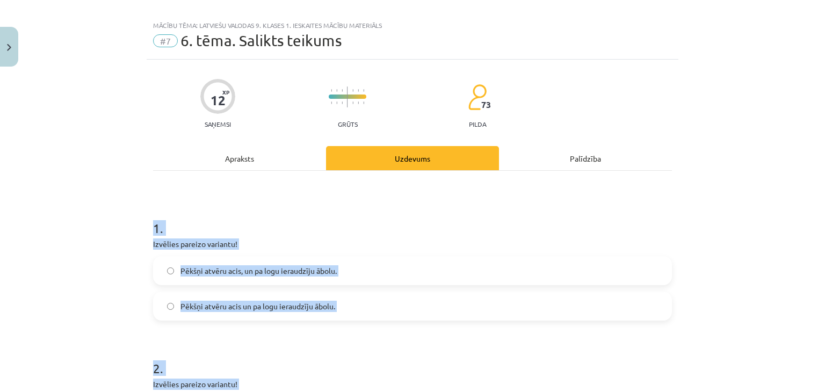
click at [202, 280] on label "Pēkšņi atvēru acis, un pa logu ieraudzīju ābolu." at bounding box center [412, 270] width 516 height 27
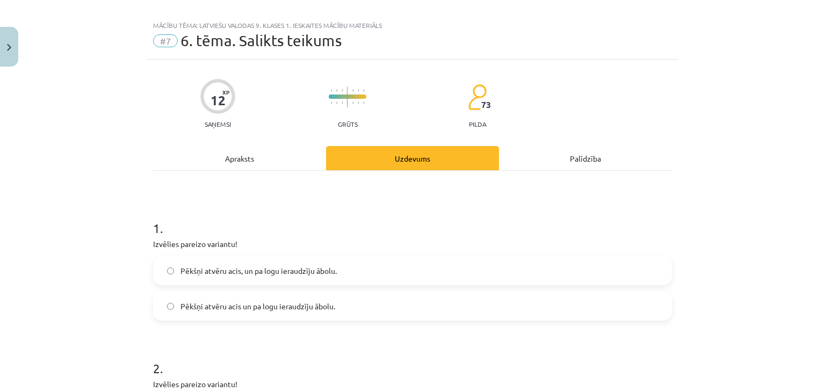
click at [268, 295] on label "Pēkšņi atvēru acis un pa logu ieraudzīju ābolu." at bounding box center [412, 306] width 516 height 27
click at [6, 41] on button "Close" at bounding box center [9, 47] width 18 height 40
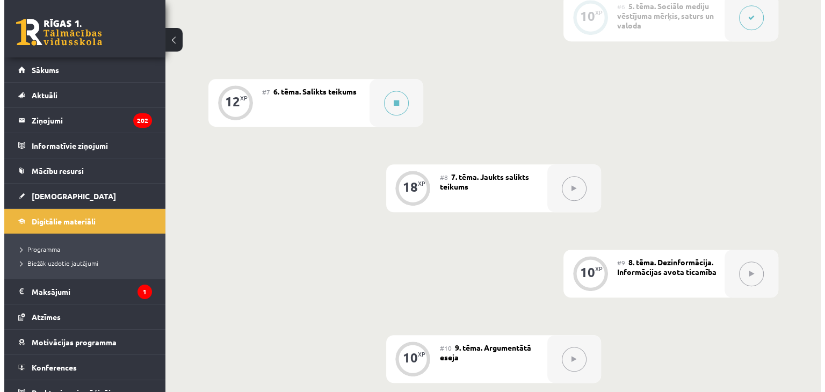
scroll to position [665, 0]
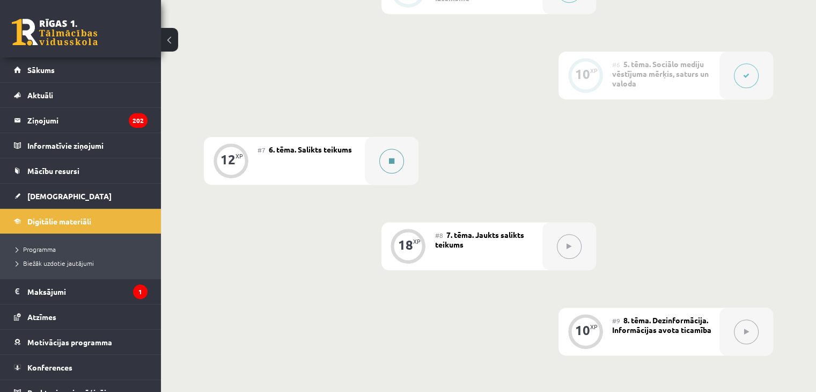
click at [393, 164] on button at bounding box center [392, 161] width 25 height 25
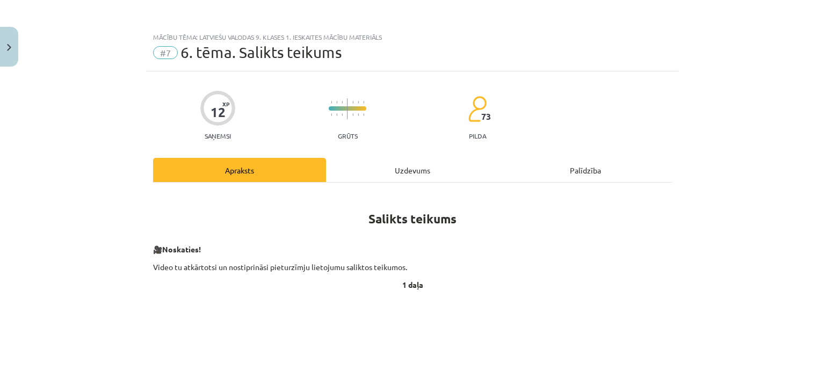
click at [395, 166] on div "Uzdevums" at bounding box center [412, 170] width 173 height 24
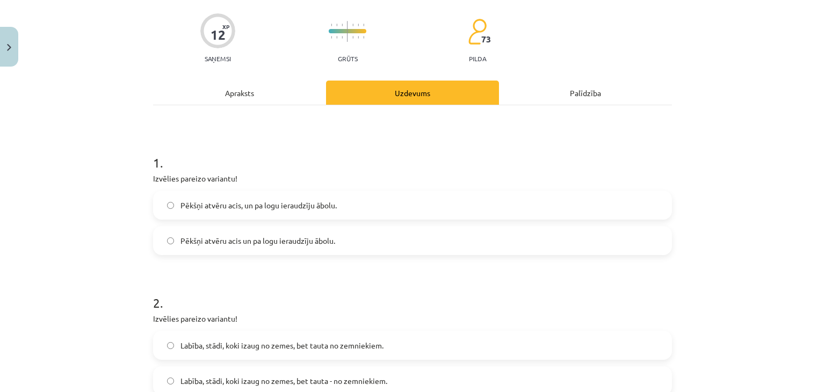
scroll to position [134, 0]
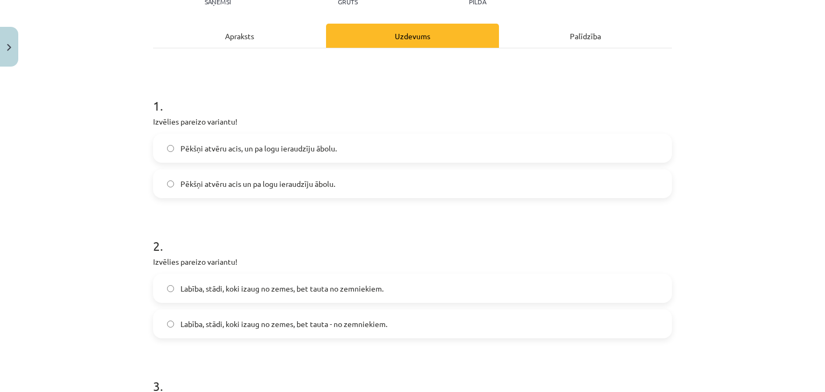
click at [275, 186] on span "Pēkšņi atvēru acis un pa logu ieraudzīju ābolu." at bounding box center [257, 183] width 155 height 11
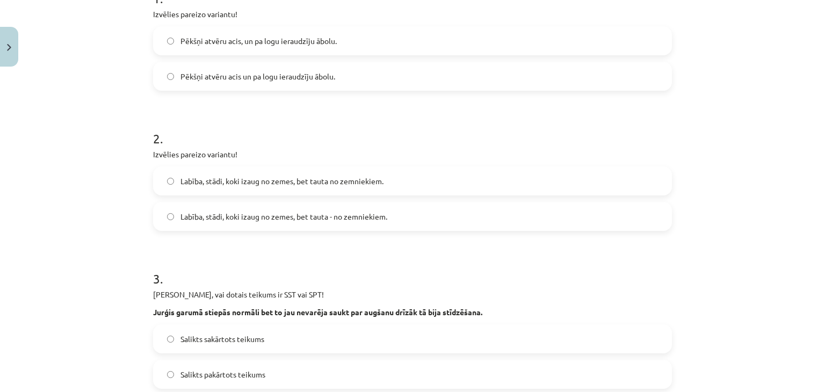
click at [272, 183] on span "Labība, stādi, koki izaug no zemes, bet tauta no zemniekiem." at bounding box center [281, 181] width 203 height 11
click at [393, 223] on label "Labība, stādi, koki izaug no zemes, bet tauta - no zemniekiem." at bounding box center [412, 216] width 516 height 27
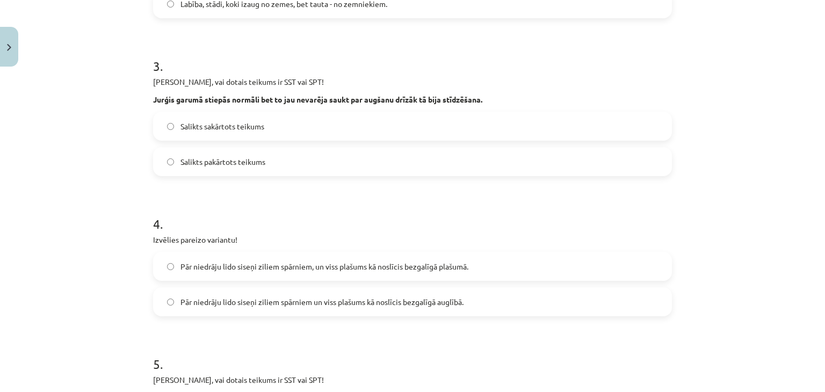
scroll to position [456, 0]
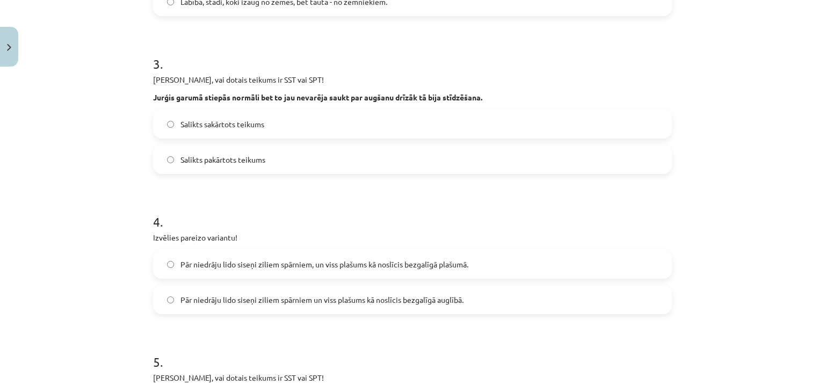
click at [205, 125] on span "Salikts sakārtots teikums" at bounding box center [222, 124] width 84 height 11
click at [228, 158] on span "Salikts pakārtots teikums" at bounding box center [222, 159] width 85 height 11
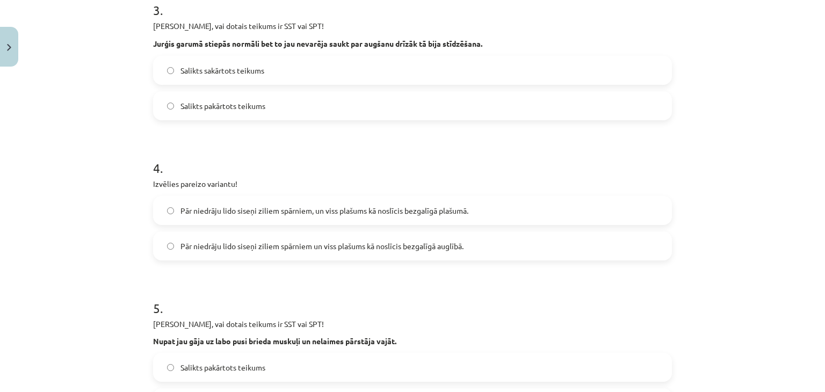
scroll to position [617, 0]
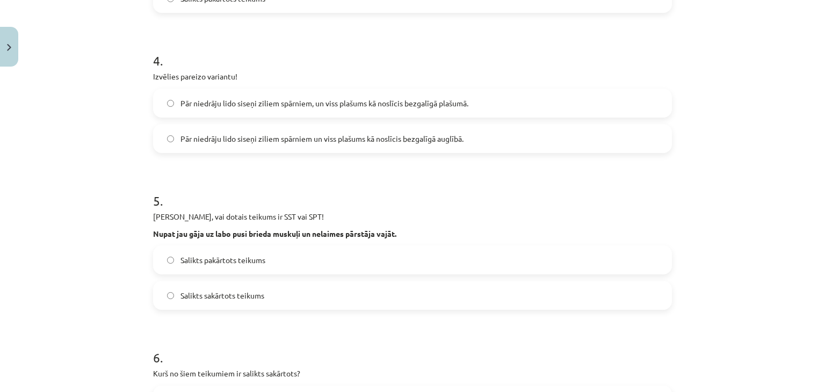
click at [300, 99] on span "Pār niedrāju lido siseņi ziliem spārniem, un viss plašums kā noslīcis bezgalīgā…" at bounding box center [324, 103] width 288 height 11
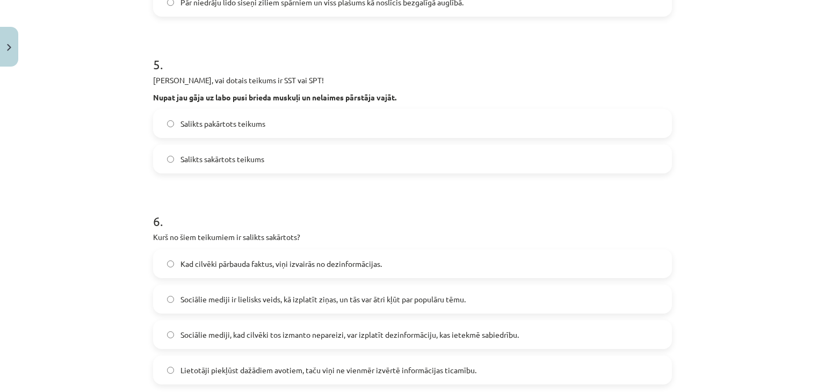
scroll to position [778, 0]
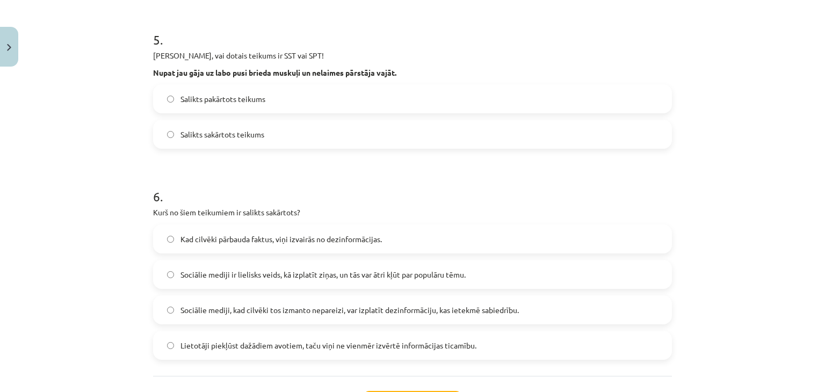
click at [232, 85] on label "Salikts pakārtots teikums" at bounding box center [412, 98] width 516 height 27
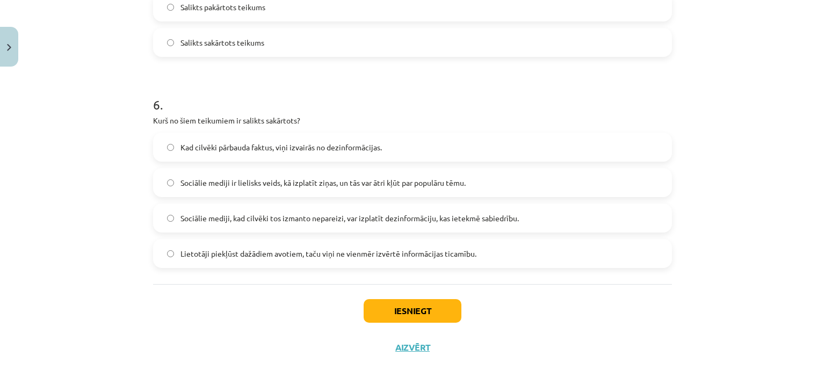
scroll to position [871, 0]
click at [302, 181] on span "Sociālie mediji ir lielisks veids, kā izplatīt ziņas, un tās var ātri kļūt par …" at bounding box center [322, 182] width 285 height 11
click at [438, 298] on button "Iesniegt" at bounding box center [412, 310] width 98 height 24
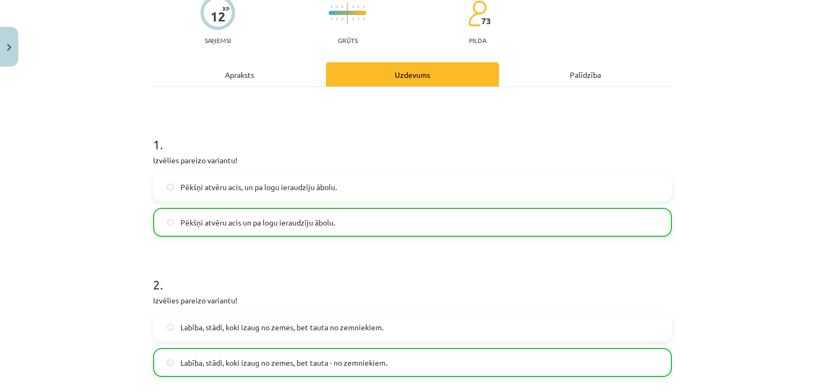
scroll to position [0, 0]
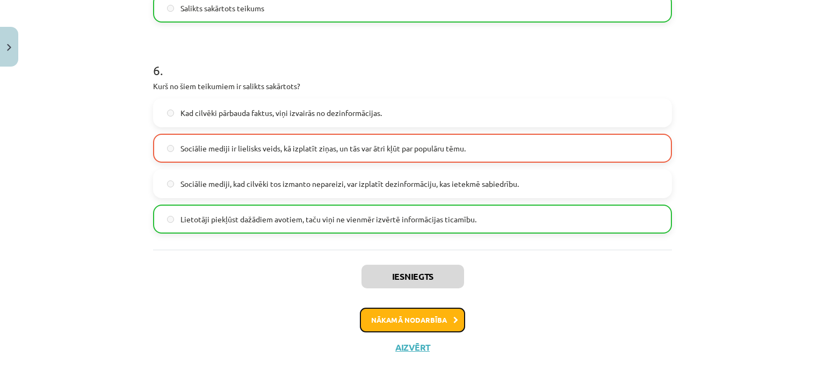
click at [425, 310] on button "Nākamā nodarbība" at bounding box center [412, 320] width 105 height 25
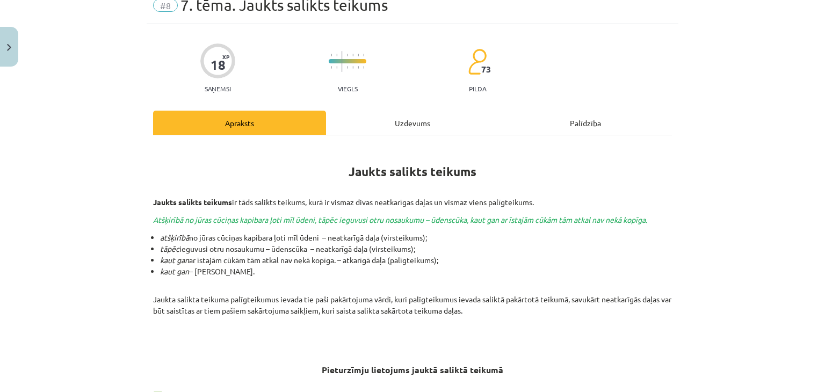
scroll to position [27, 0]
